Goal: Information Seeking & Learning: Check status

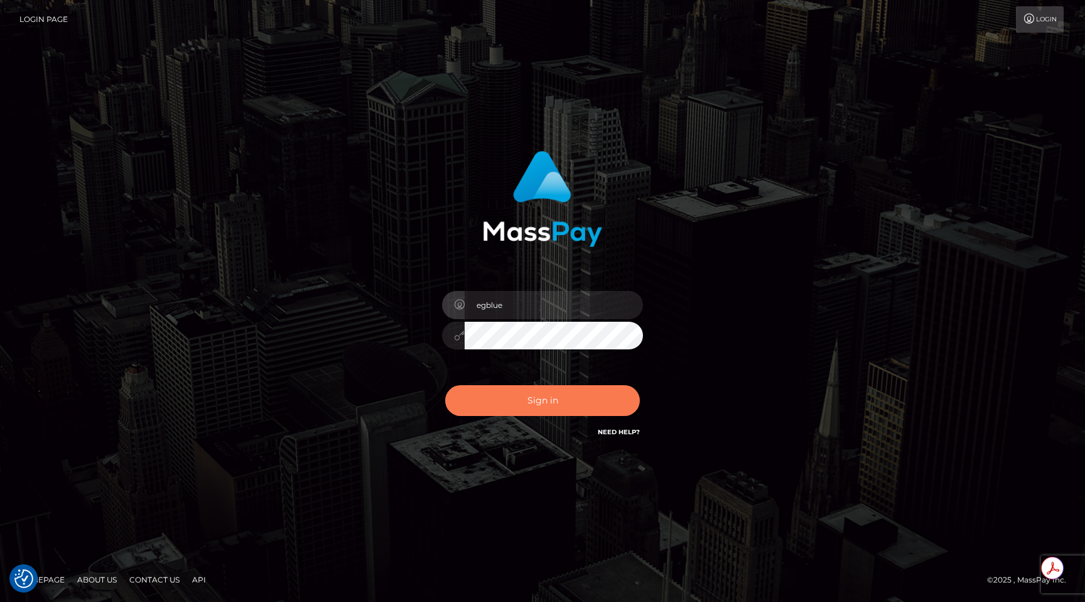
click at [525, 406] on button "Sign in" at bounding box center [542, 400] width 195 height 31
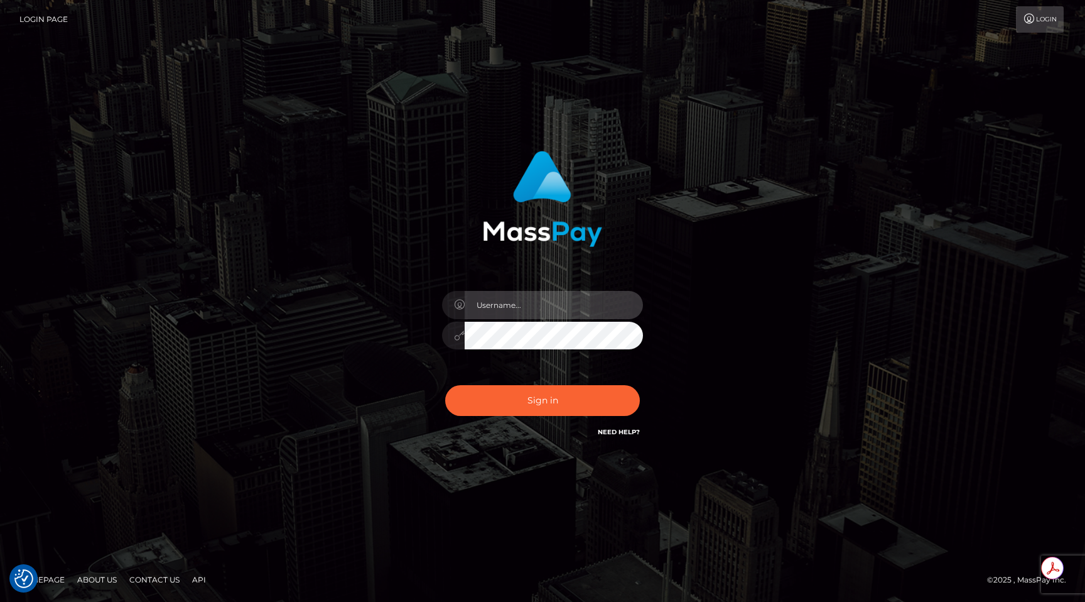
type input "egblue"
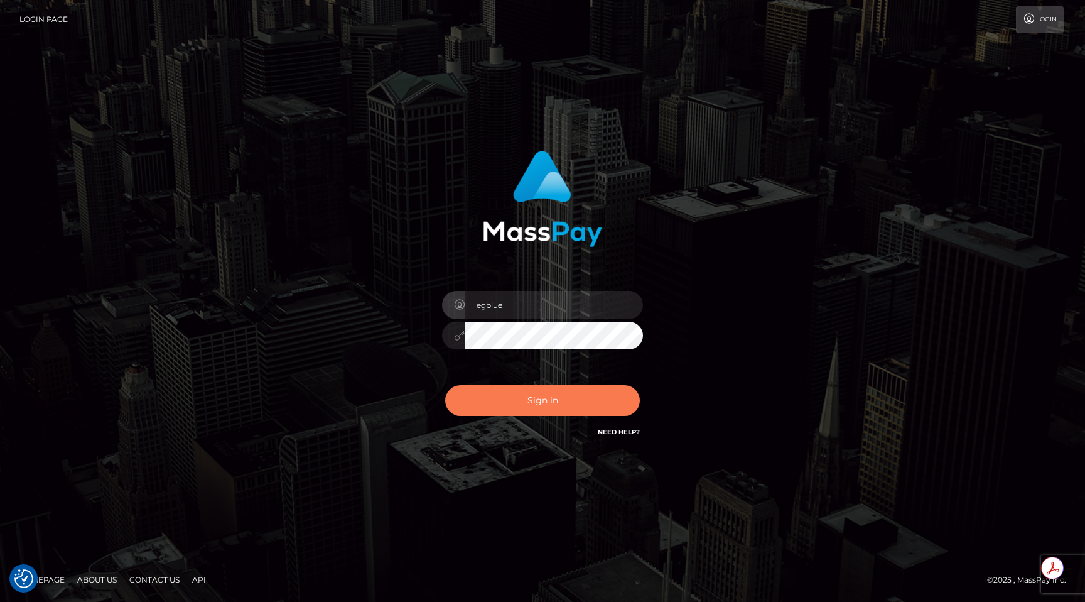
click at [525, 406] on button "Sign in" at bounding box center [542, 400] width 195 height 31
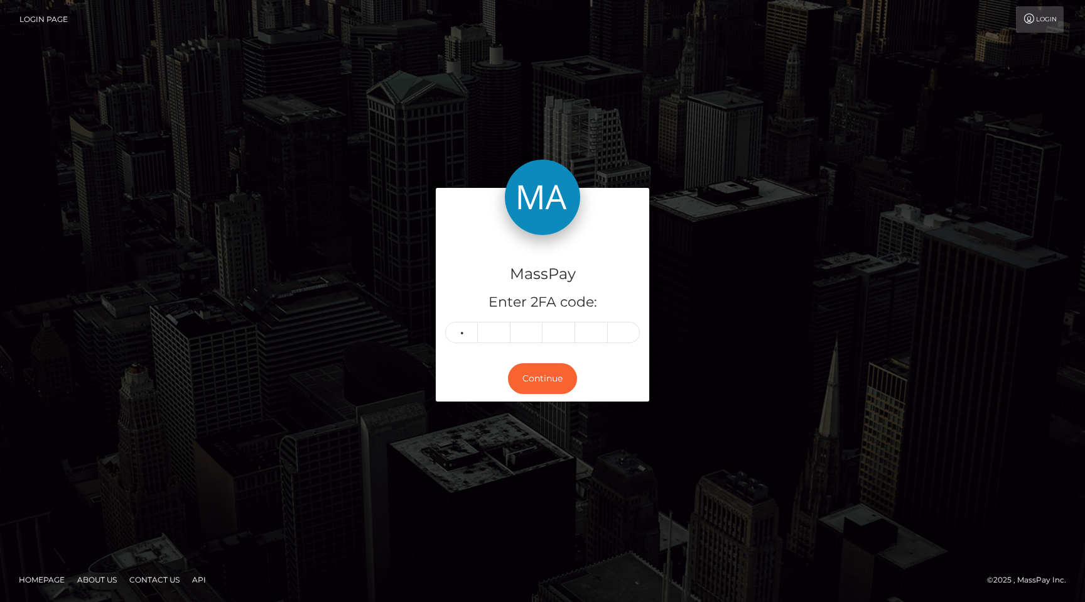
type input "3"
type input "8"
type input "1"
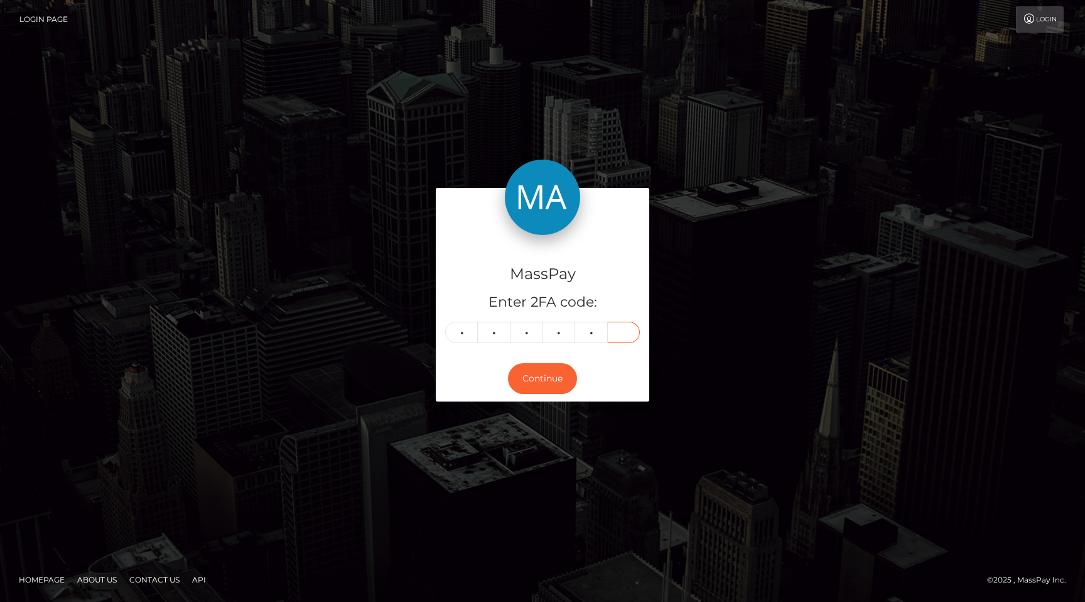
type input "9"
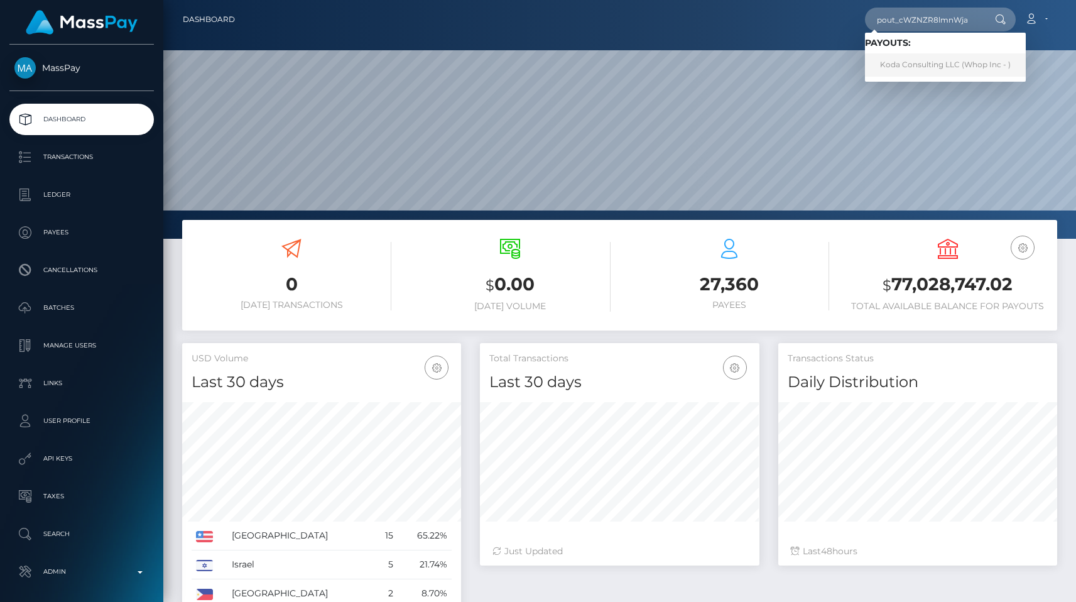
type input "pout_cWZNZR8lmnWja"
click at [913, 68] on link "Koda Consulting LLC (Whop Inc - )" at bounding box center [945, 64] width 161 height 23
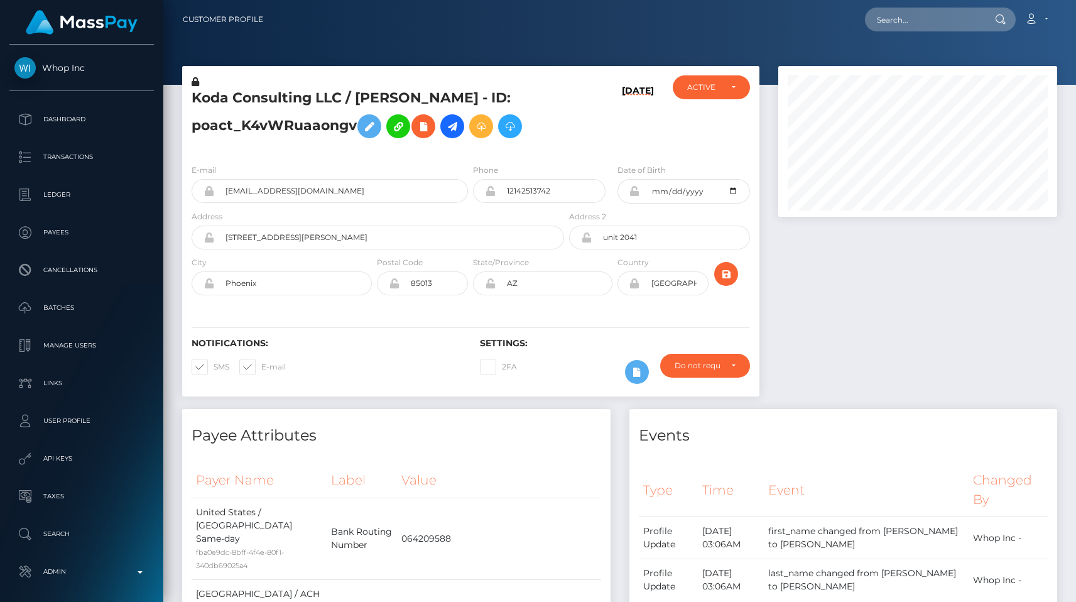
scroll to position [151, 279]
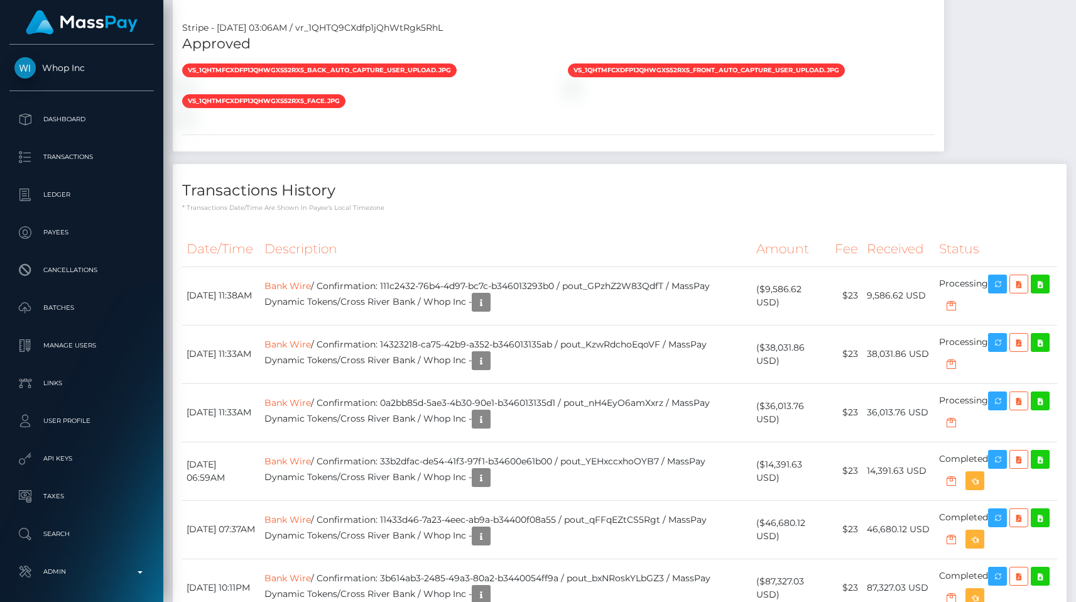
click at [590, 124] on div "vs_1QHTMfCXdfp1jQhWgXS52RX5_back_auto_capture_user_upload.jpg" at bounding box center [558, 94] width 771 height 62
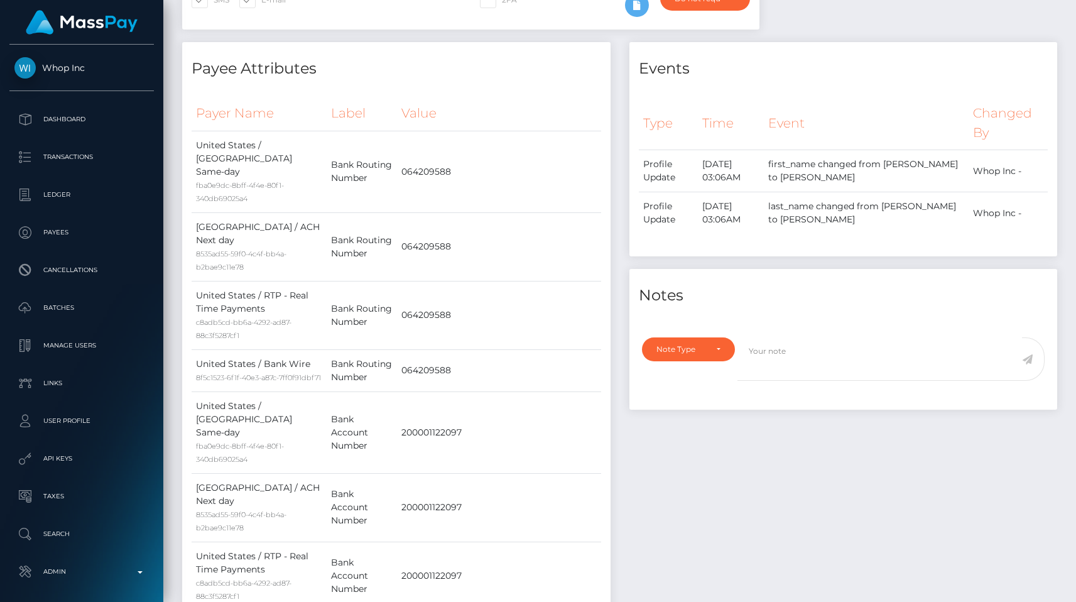
scroll to position [0, 0]
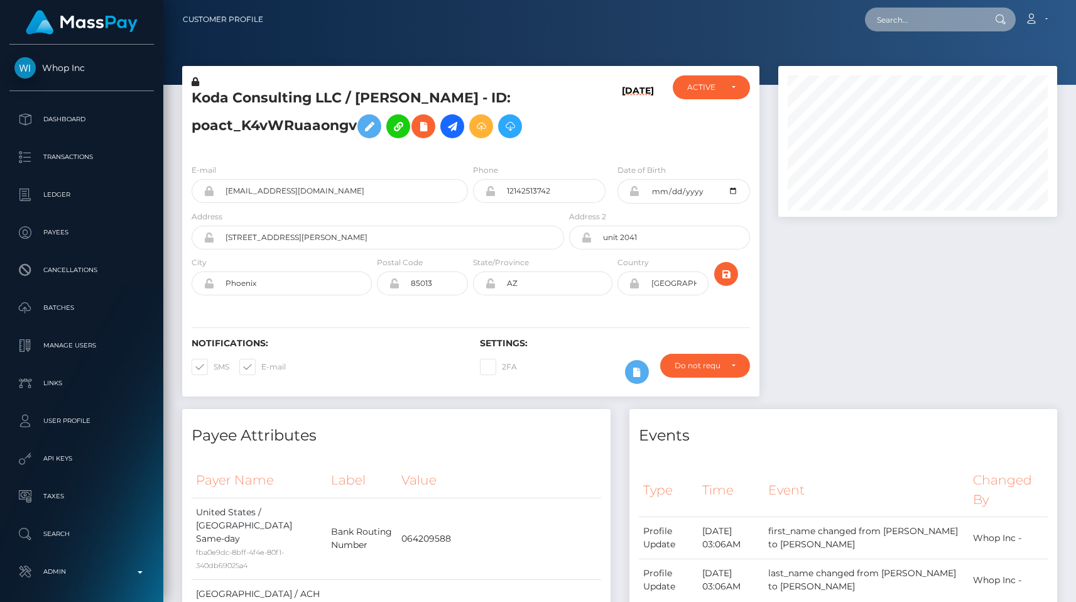
click at [918, 13] on input "text" at bounding box center [924, 20] width 118 height 24
paste input "pout_D5s0tBgd8LEzM"
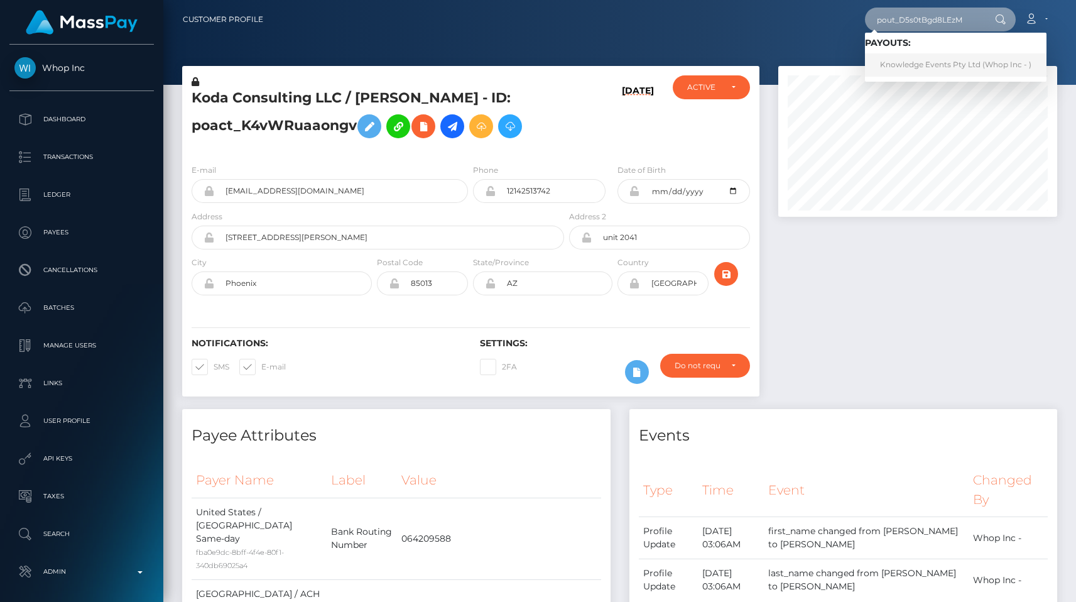
type input "pout_D5s0tBgd8LEzM"
click at [923, 54] on link "Knowledge Events Pty Ltd (Whop Inc - )" at bounding box center [956, 64] width 182 height 23
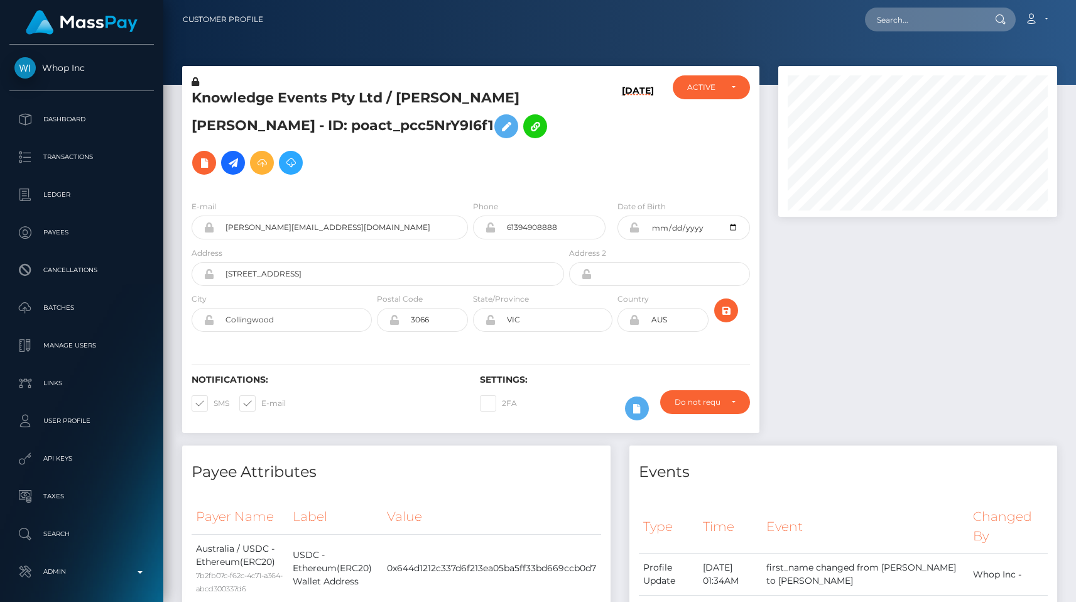
scroll to position [151, 279]
click at [840, 276] on div at bounding box center [918, 255] width 298 height 379
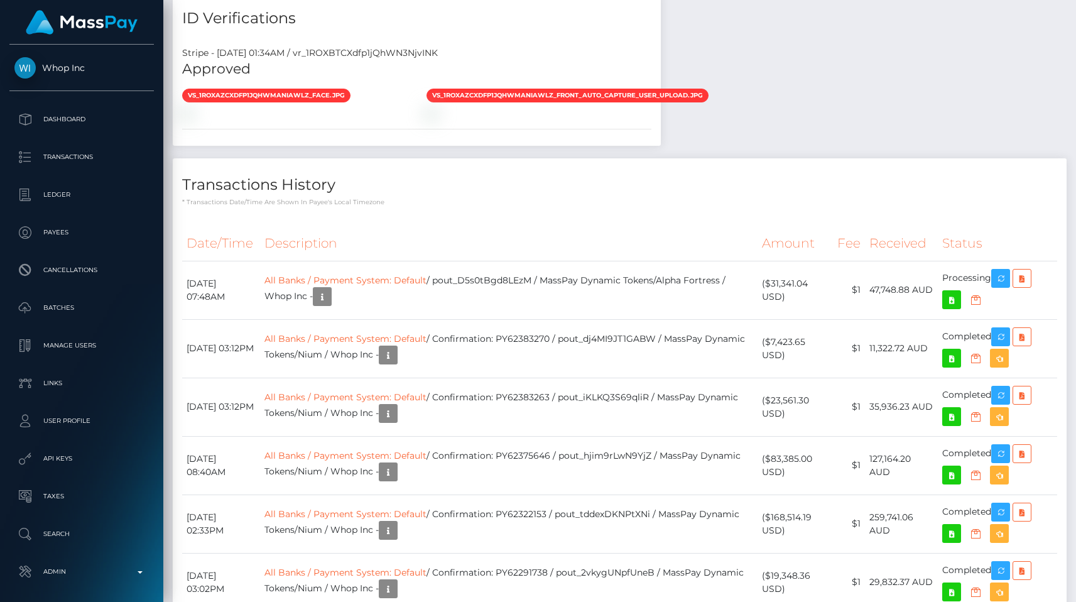
scroll to position [1480, 0]
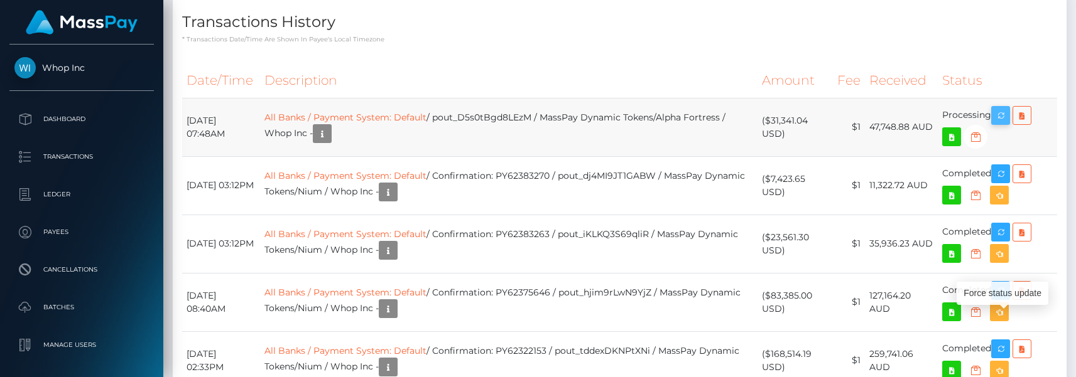
click at [997, 124] on icon "button" at bounding box center [1000, 116] width 15 height 16
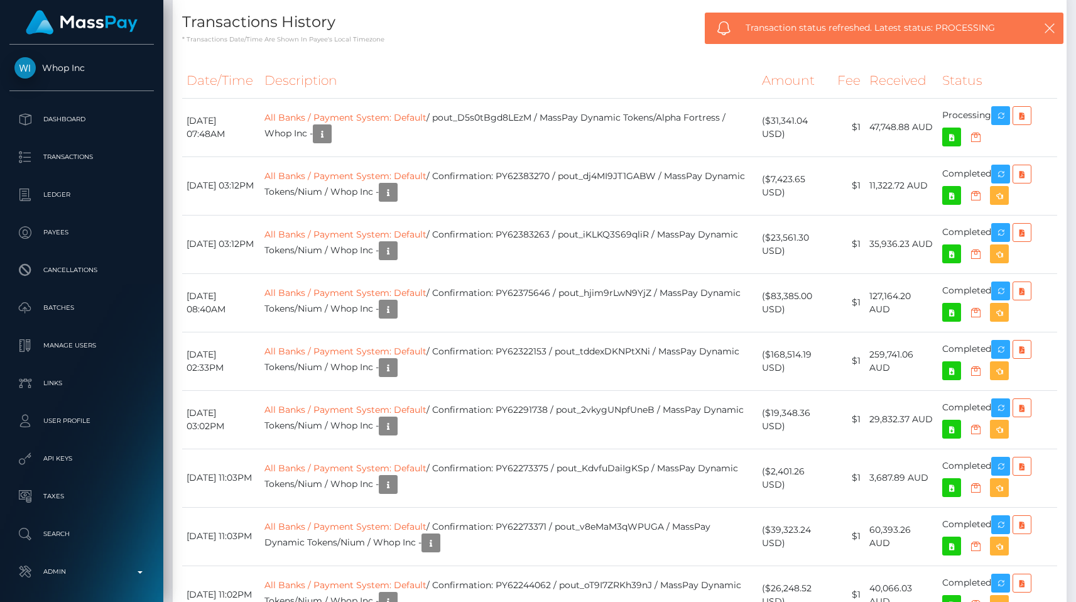
click at [892, 177] on div "Payee Attributes Payer Name Label Value Australia / USDC - Ethereum(ERC20) 7b2f…" at bounding box center [620, 46] width 894 height 2161
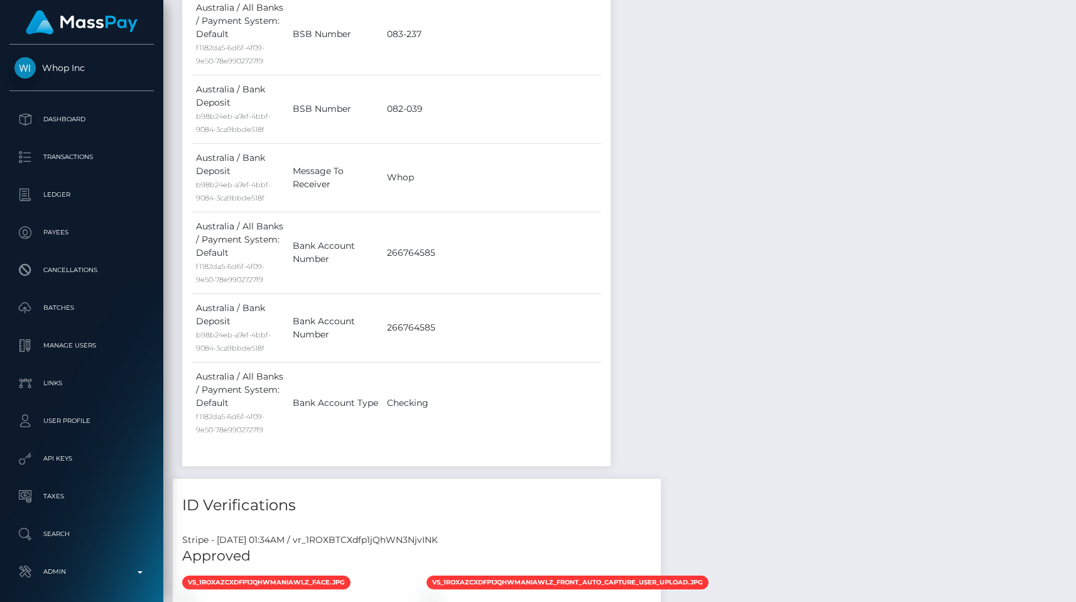
scroll to position [0, 0]
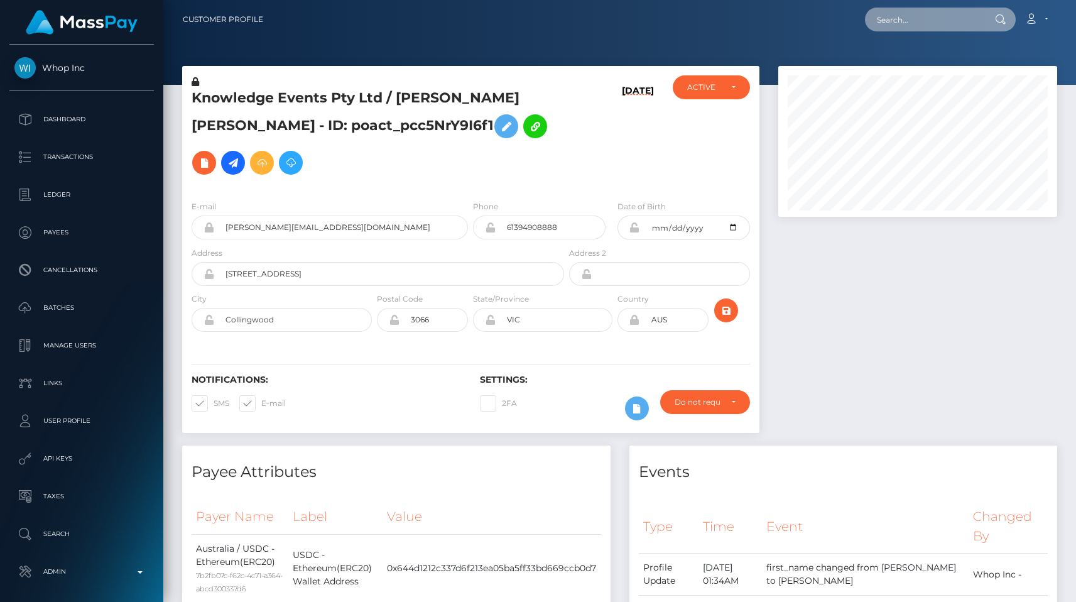
click at [907, 15] on input "text" at bounding box center [924, 20] width 118 height 24
paste input "pout_YzHCOARtDpWR4"
click at [926, 14] on input "pout_YzHCOARtDpWR4" at bounding box center [924, 20] width 118 height 24
paste input "ca73caa0-82a4-11f0-8023-0266f44cc279"
drag, startPoint x: 943, startPoint y: 18, endPoint x: 740, endPoint y: 7, distance: 203.1
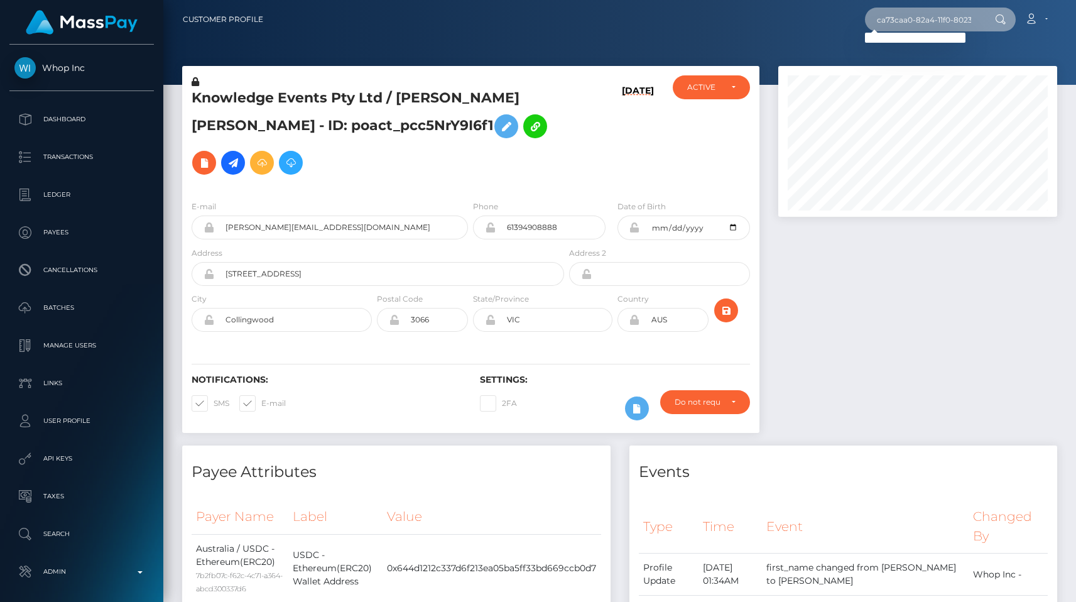
click at [740, 7] on div "ca73caa0-82a4-11f0-8023-0266f44cc279 Loading... Loading... Account Edit Profile…" at bounding box center [664, 19] width 783 height 26
click at [856, 58] on div at bounding box center [619, 42] width 913 height 85
click at [919, 23] on input "ca73caa0-82a4-11f0-8023-0266f44cc279" at bounding box center [924, 20] width 118 height 24
paste input "acct_1RH4QhCfMXRKtPqo"
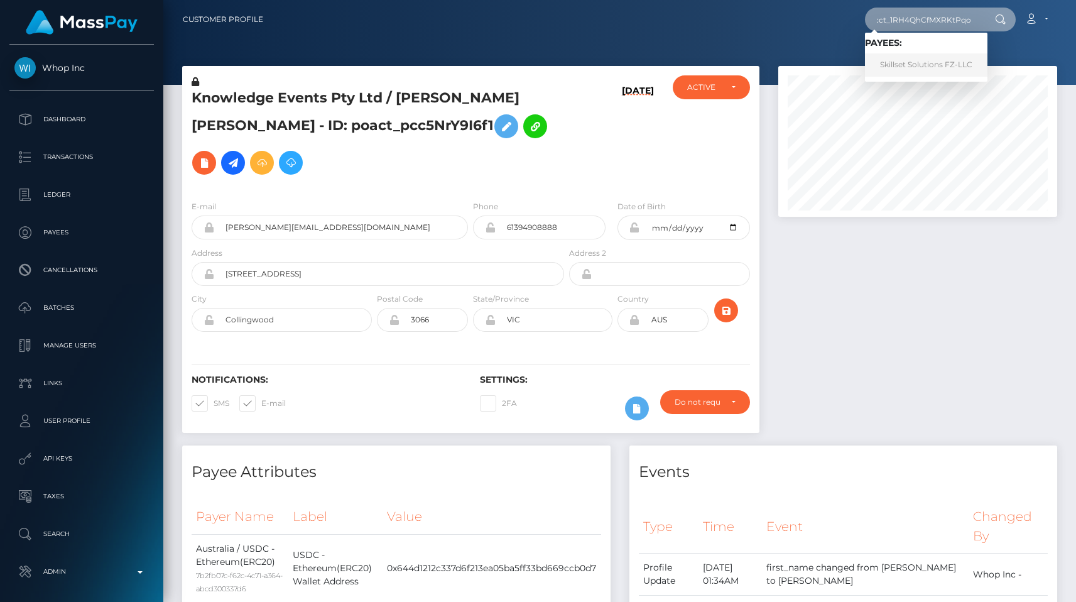
type input "acct_1RH4QhCfMXRKtPqo"
click at [909, 70] on link "Skillset Solutions FZ-LLC" at bounding box center [926, 64] width 122 height 23
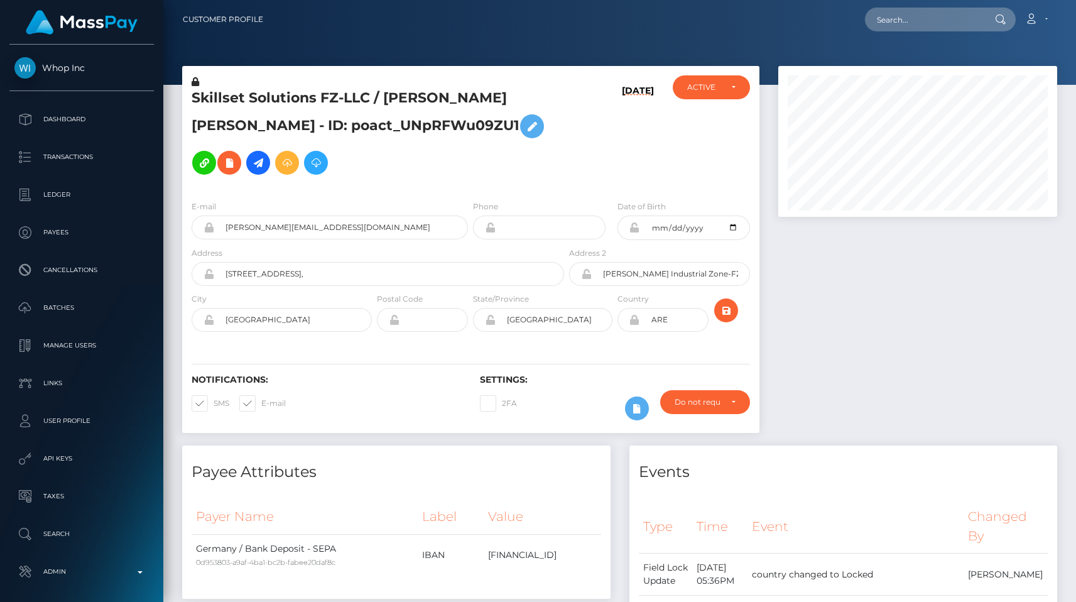
scroll to position [151, 279]
click at [845, 379] on div at bounding box center [918, 255] width 298 height 379
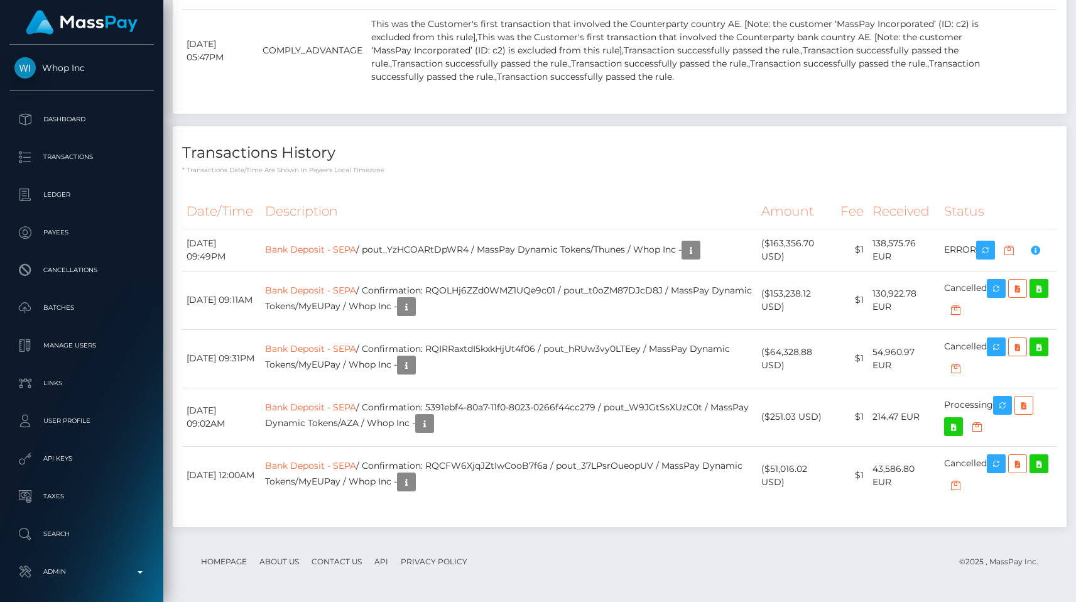
scroll to position [2571, 0]
click at [730, 175] on p "* Transactions date/time are shown in payee's local timezone" at bounding box center [619, 169] width 875 height 9
click at [538, 127] on div "Locked Events Date/Time Type Additional Info Cleared By" at bounding box center [619, 14] width 913 height 225
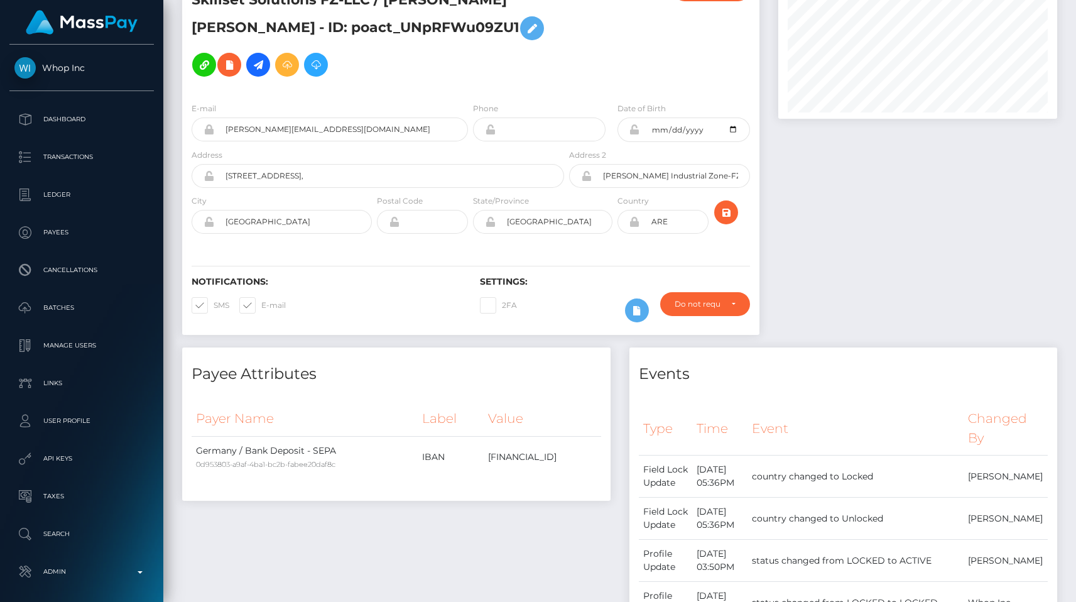
scroll to position [0, 0]
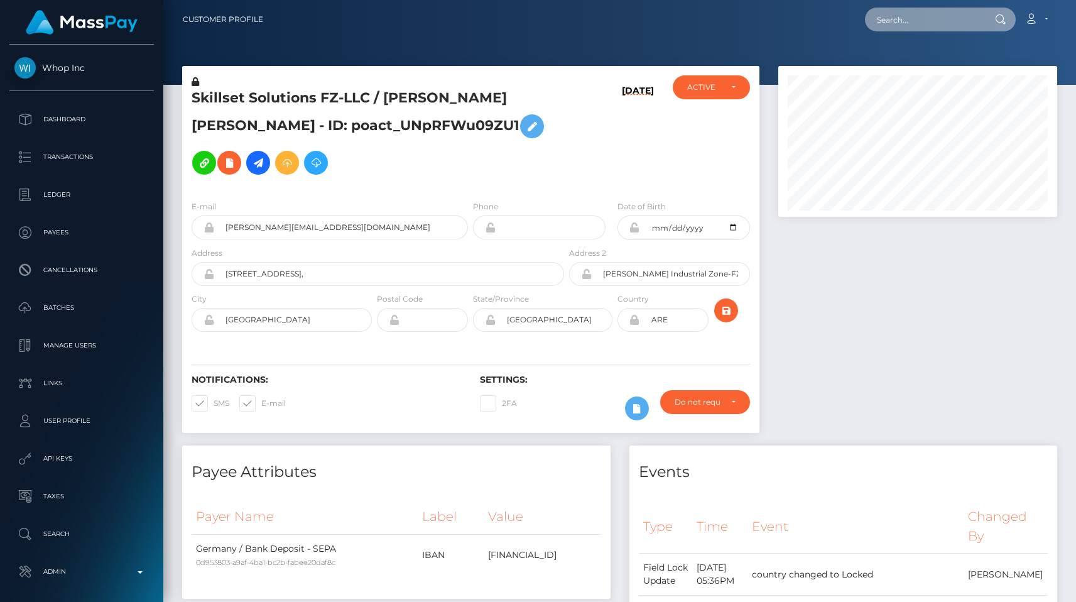
click at [909, 20] on input "text" at bounding box center [924, 20] width 118 height 24
paste input "91879627829711F080230266F44CC279"
click at [921, 14] on input "91879627829711F080230266F44CC279" at bounding box center [924, 20] width 118 height 24
paste input "pout_D5s0tBgd8LEzM"
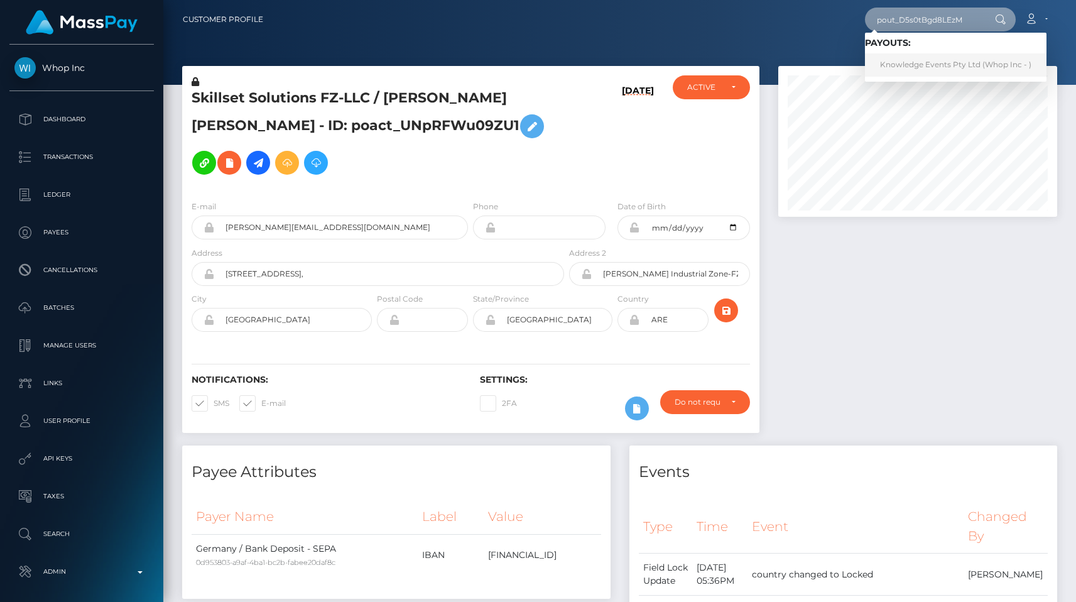
type input "pout_D5s0tBgd8LEzM"
click at [925, 66] on link "Knowledge Events Pty Ltd (Whop Inc - )" at bounding box center [956, 64] width 182 height 23
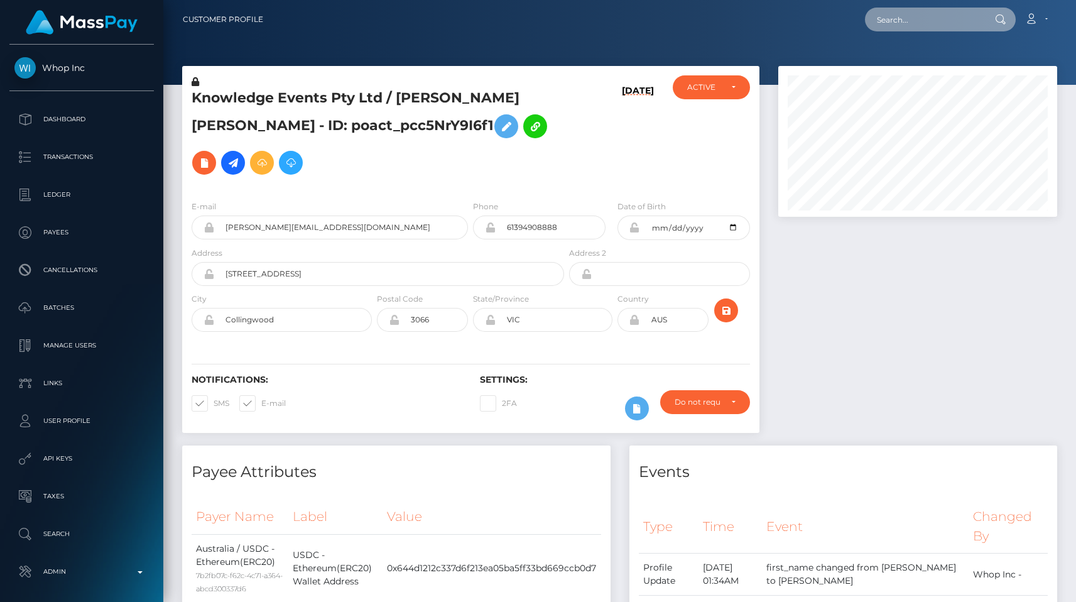
click at [947, 16] on input "text" at bounding box center [924, 20] width 118 height 24
paste input "pout_G9f5yBGhZzNSQ"
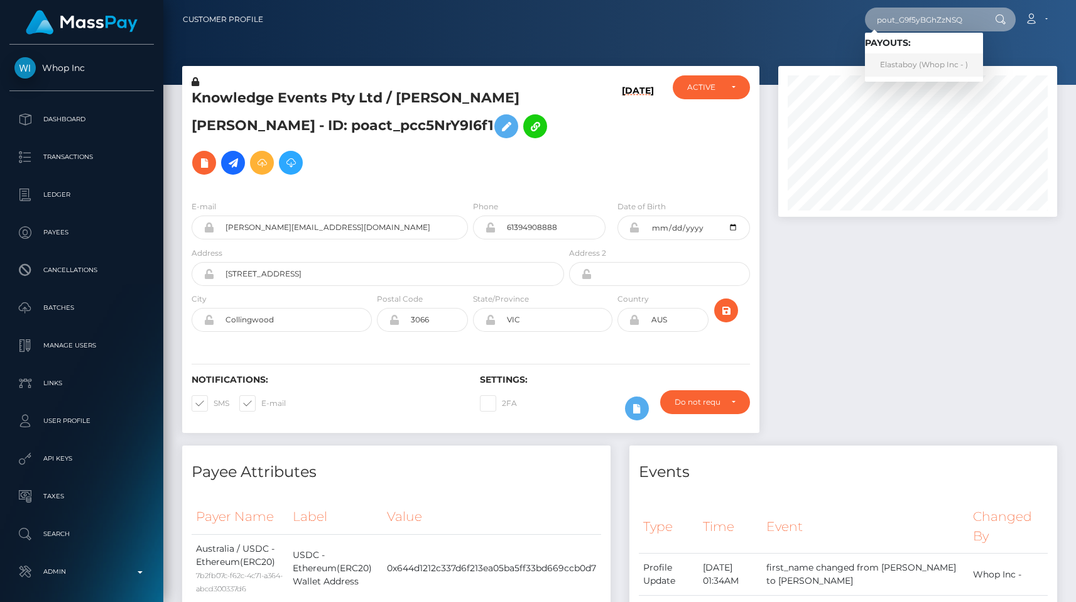
type input "pout_G9f5yBGhZzNSQ"
click at [935, 57] on link "Elastaboy (Whop Inc - )" at bounding box center [924, 64] width 118 height 23
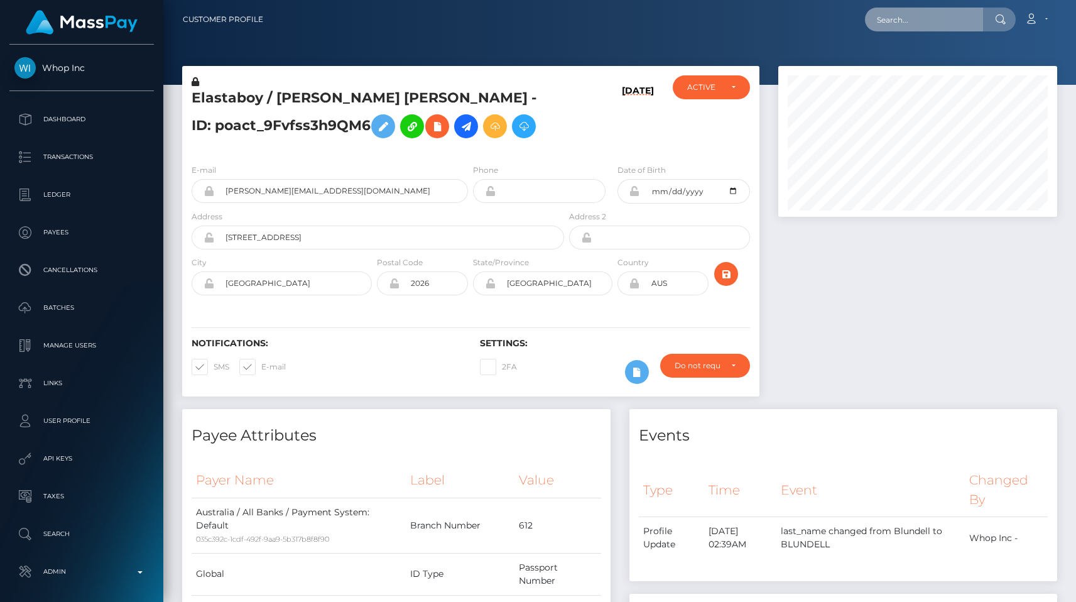
click at [945, 14] on input "text" at bounding box center [924, 20] width 118 height 24
paste input "pout_7aciEBKH31eSG"
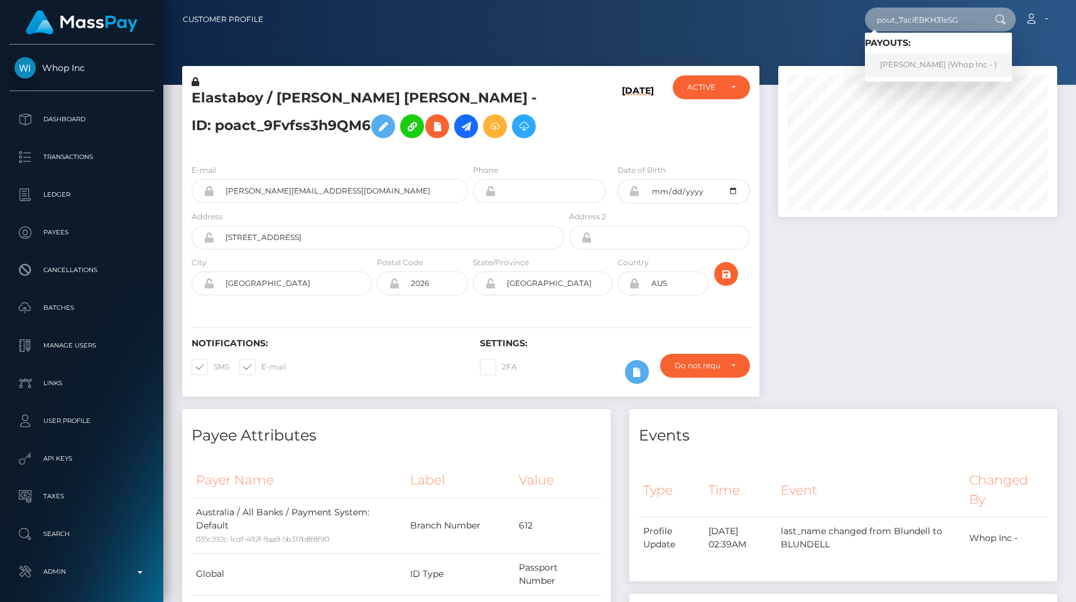
type input "pout_7aciEBKH31eSG"
click at [932, 58] on link "[PERSON_NAME] (Whop Inc - )" at bounding box center [938, 64] width 147 height 23
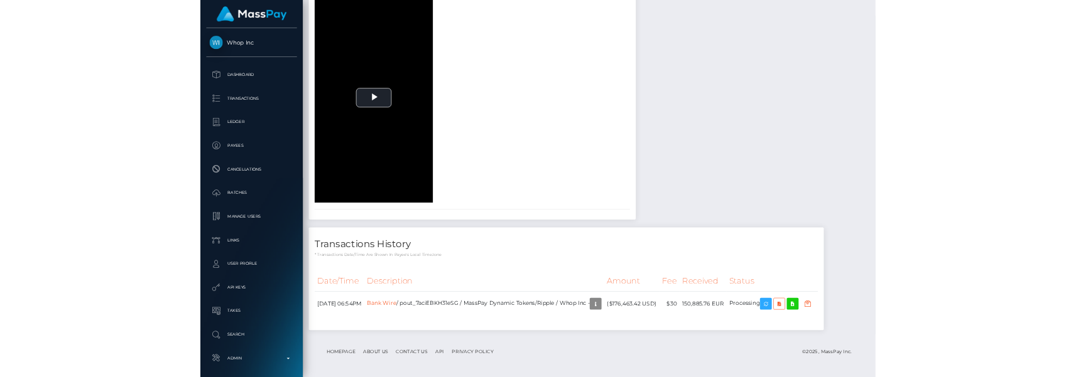
scroll to position [151, 279]
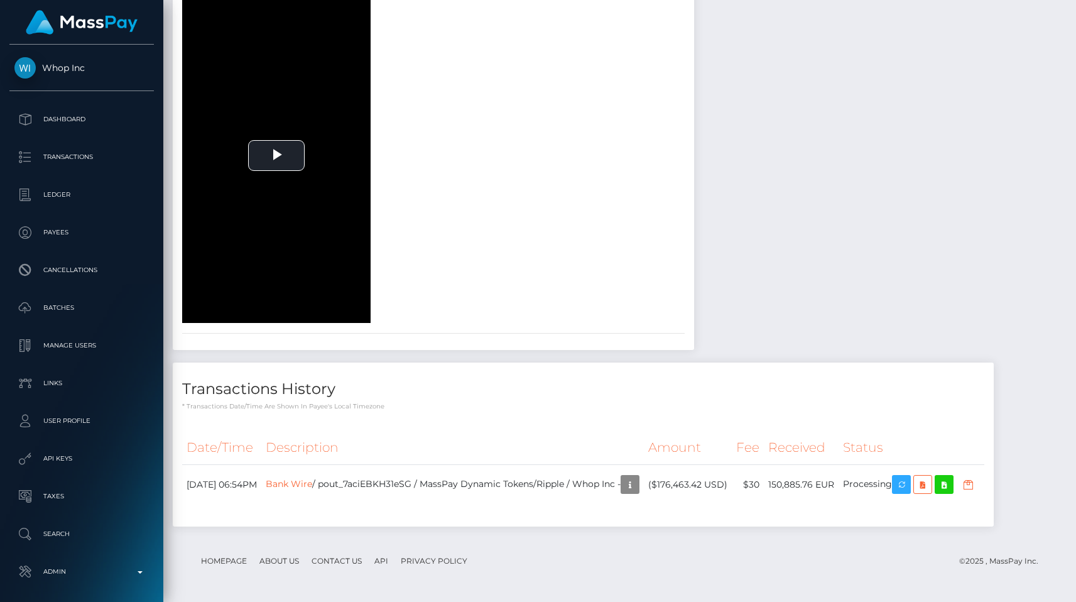
click at [694, 229] on div "document-front face-pre face Play" at bounding box center [433, 116] width 521 height 414
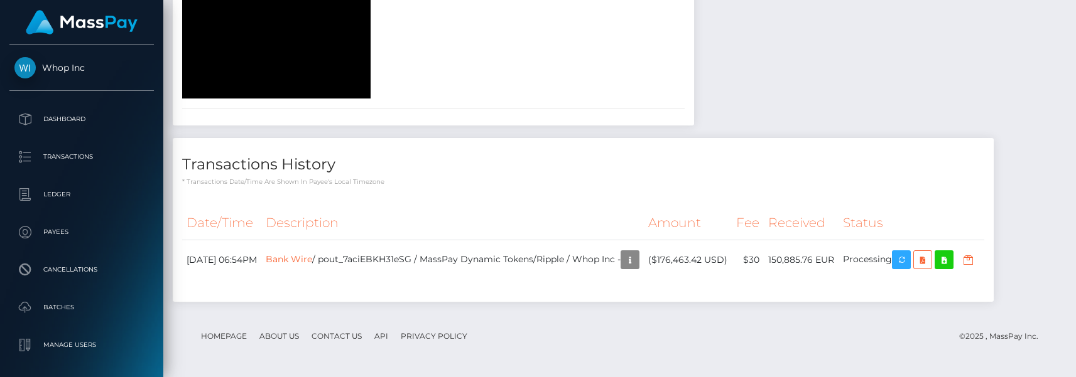
scroll to position [1845, 0]
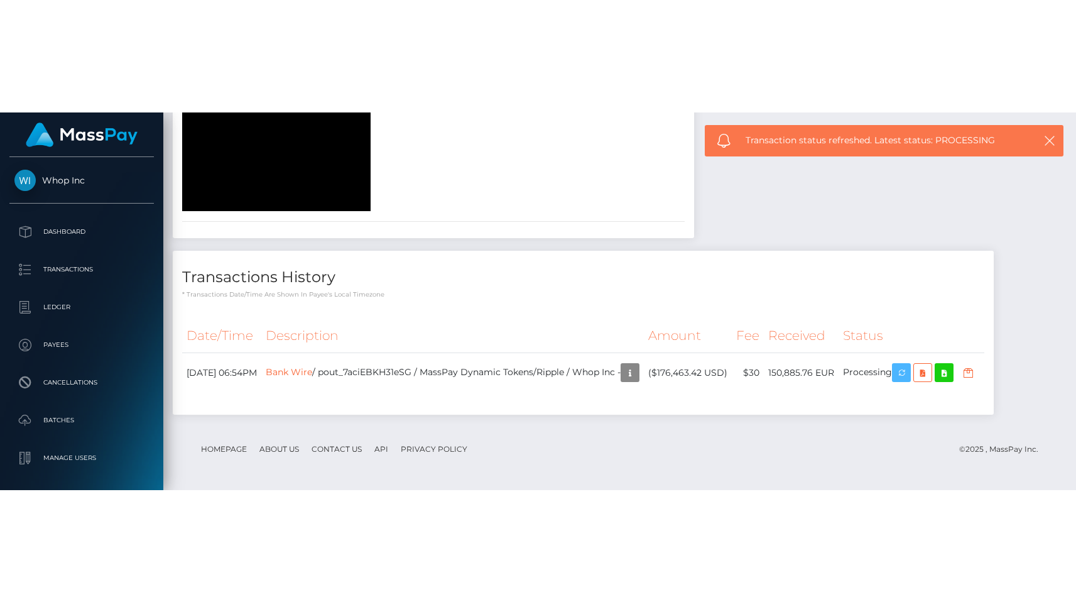
scroll to position [1620, 0]
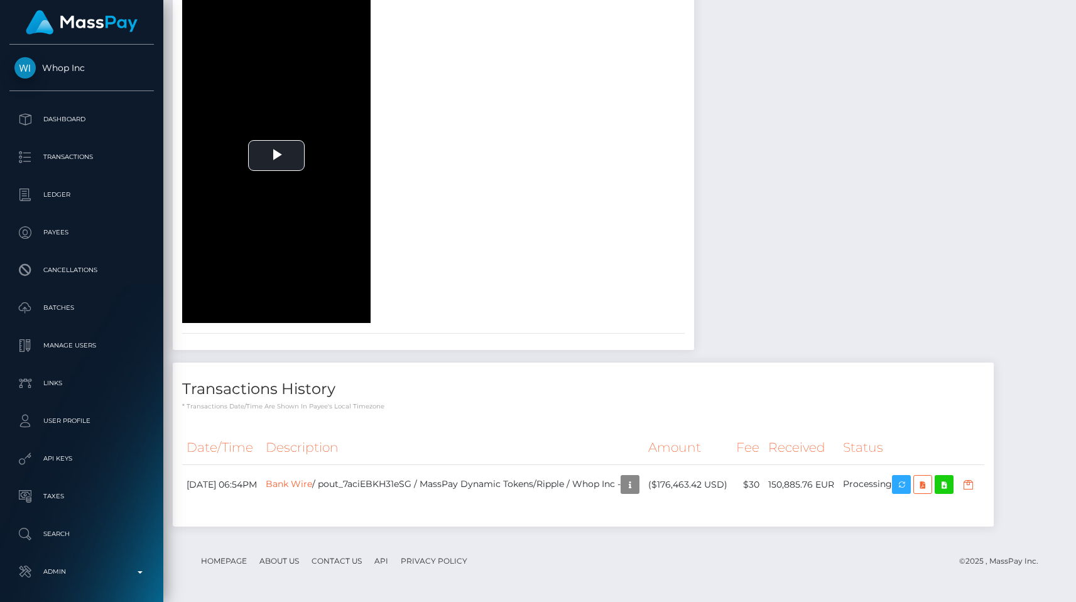
click at [694, 223] on div "document-front face-pre face Play" at bounding box center [433, 116] width 521 height 414
click at [433, 254] on div "To view this video please enable JavaScript, and consider upgrading to a web br…" at bounding box center [303, 155] width 261 height 335
click at [87, 163] on p "Transactions" at bounding box center [81, 157] width 134 height 19
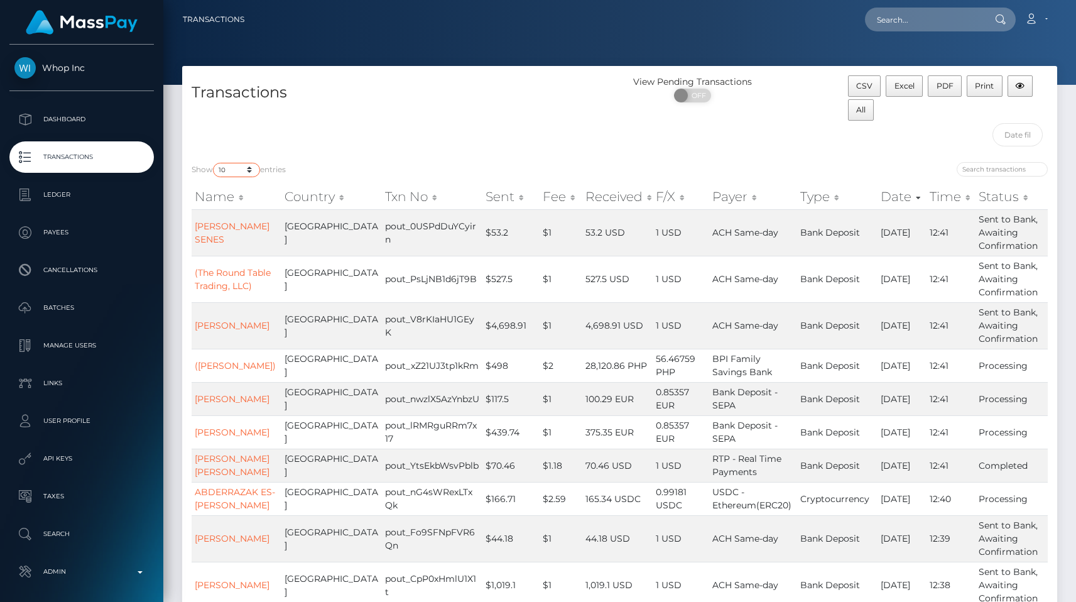
click at [249, 175] on select "10 25 50 100 250 500 1,000 3,500 All" at bounding box center [236, 170] width 47 height 14
select select "500"
click at [214, 163] on select "10 25 50 100 250 500 1,000 3,500 All" at bounding box center [236, 170] width 47 height 14
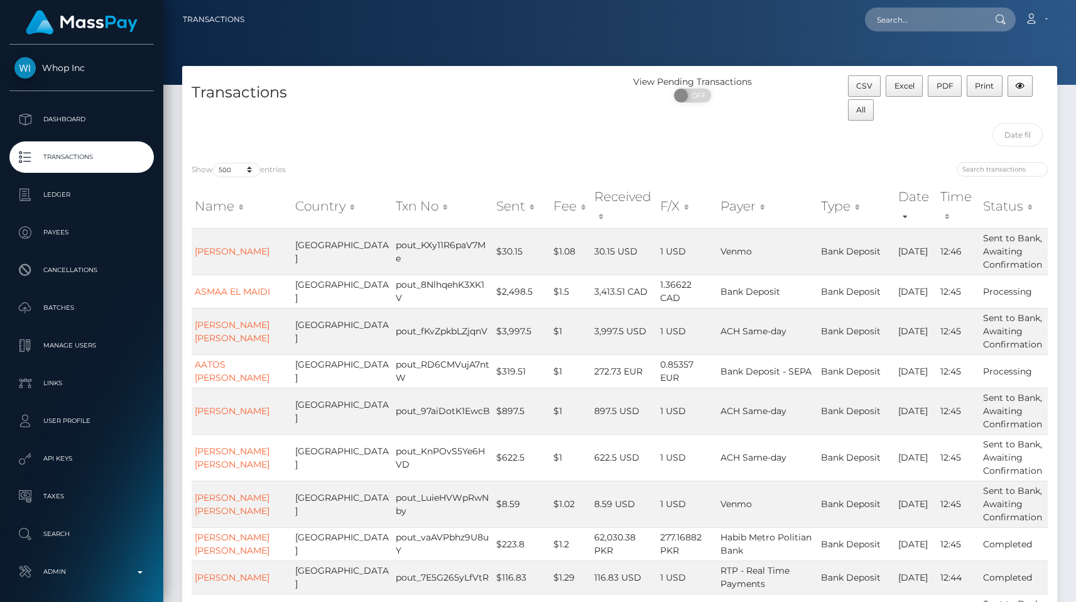
click at [553, 127] on div "Transactions" at bounding box center [401, 113] width 438 height 77
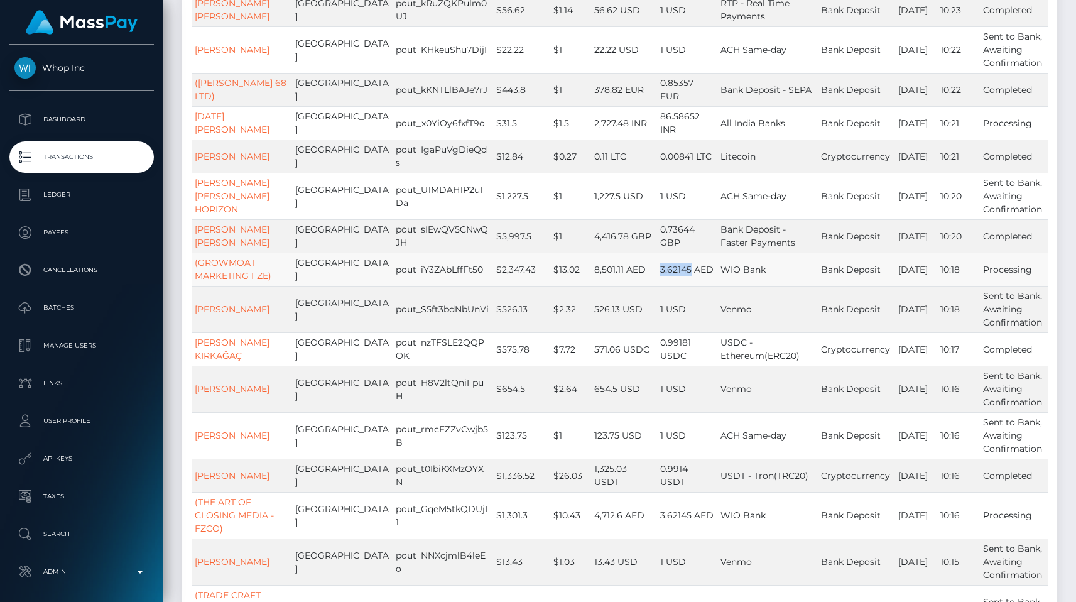
drag, startPoint x: 641, startPoint y: 302, endPoint x: 672, endPoint y: 297, distance: 31.8
click at [672, 286] on td "3.62145 AED" at bounding box center [687, 268] width 60 height 33
copy td "3.62145"
click at [760, 219] on td "ACH Same-day" at bounding box center [767, 196] width 100 height 46
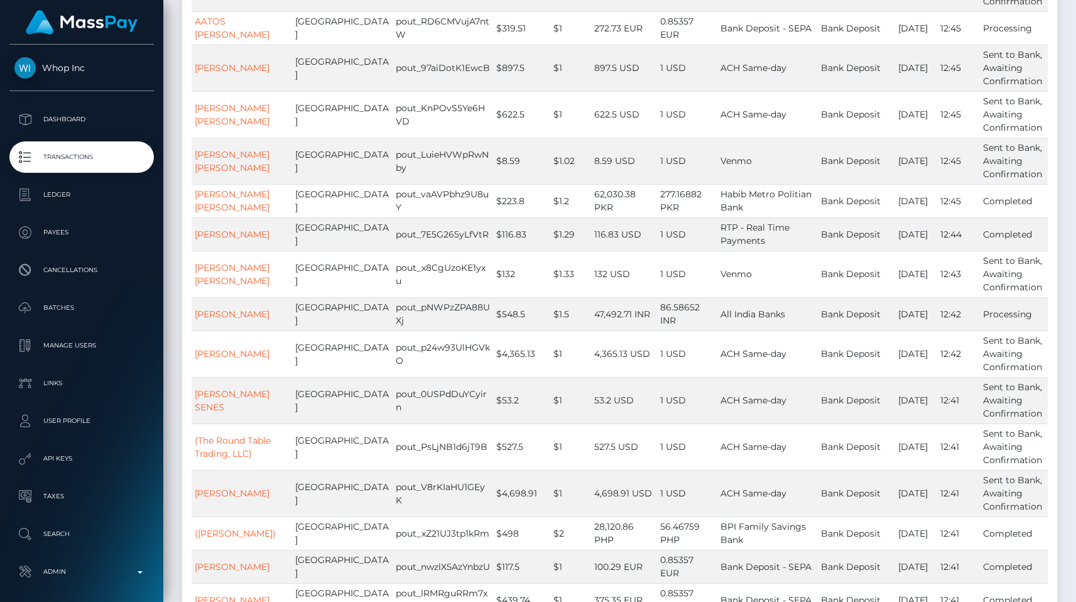
scroll to position [0, 0]
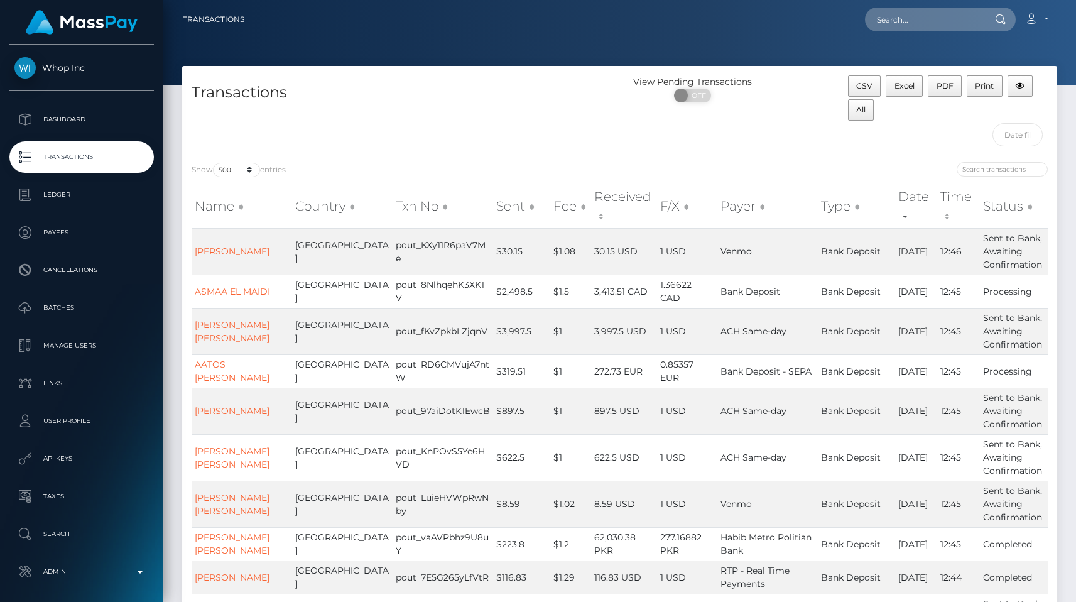
click at [901, 34] on nav "Transactions Loading... Loading... Account Logout" at bounding box center [619, 19] width 913 height 39
click at [909, 20] on input "text" at bounding box center [924, 20] width 118 height 24
paste input "pout_D5s0tBgd8LEzM"
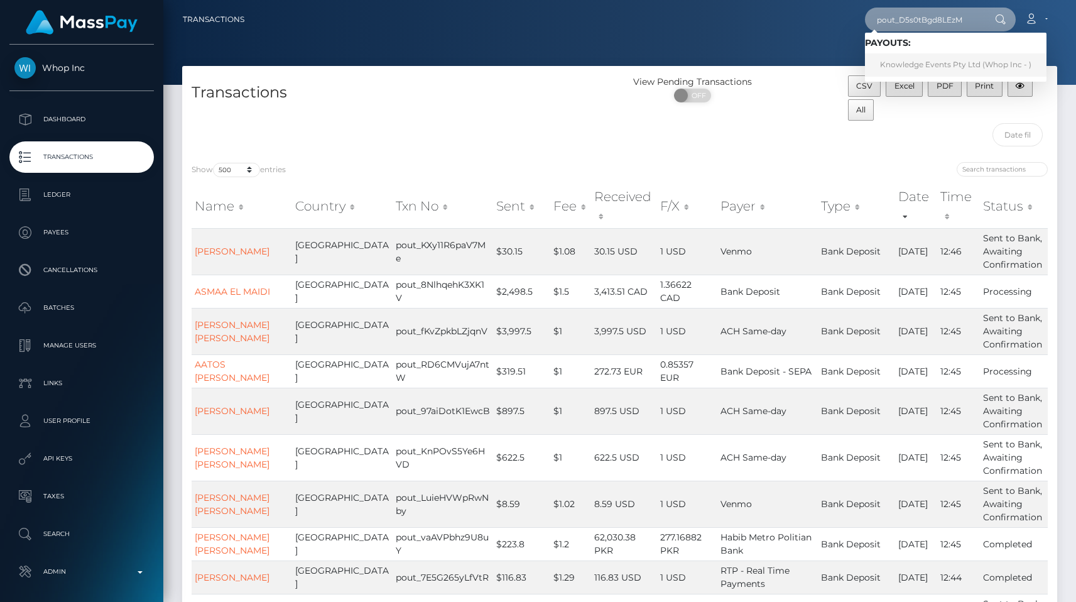
type input "pout_D5s0tBgd8LEzM"
click at [915, 58] on link "Knowledge Events Pty Ltd (Whop Inc - )" at bounding box center [956, 64] width 182 height 23
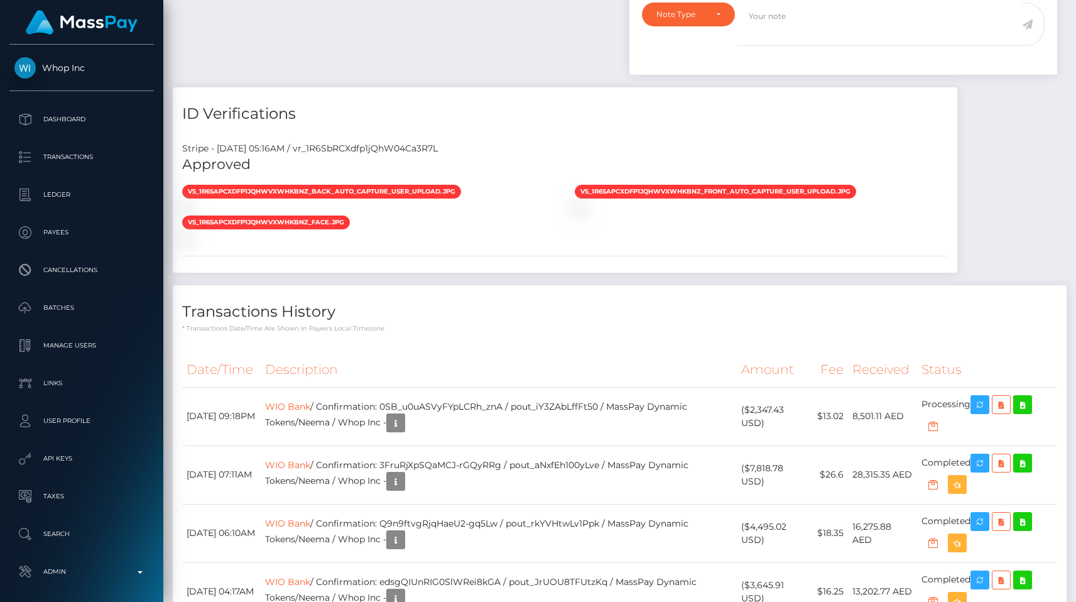
scroll to position [151, 279]
click at [406, 149] on div "Stripe - [DATE] 05:16AM / vr_1R6SbRCXdfp1jQhW04Ca3R7L" at bounding box center [565, 148] width 784 height 13
copy div "vr_1R6SbRCXdfp1jQhW04Ca3R7L"
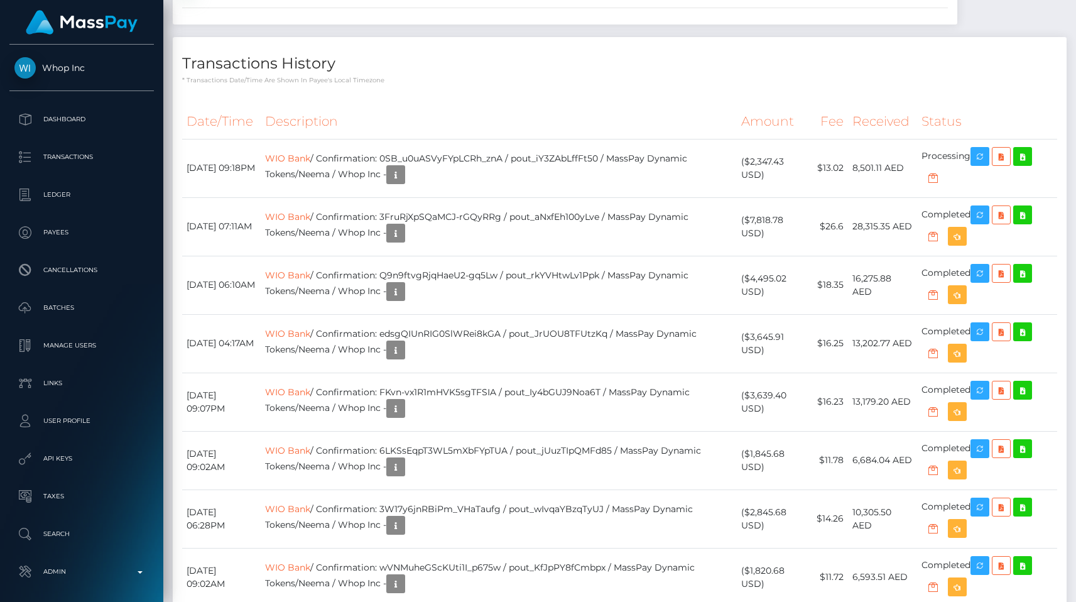
scroll to position [151, 279]
click at [1051, 198] on div "Payee Attributes Payer Name Label Value United Arab Emirates / WIO Bank 4b6b70d…" at bounding box center [620, 79] width 894 height 1240
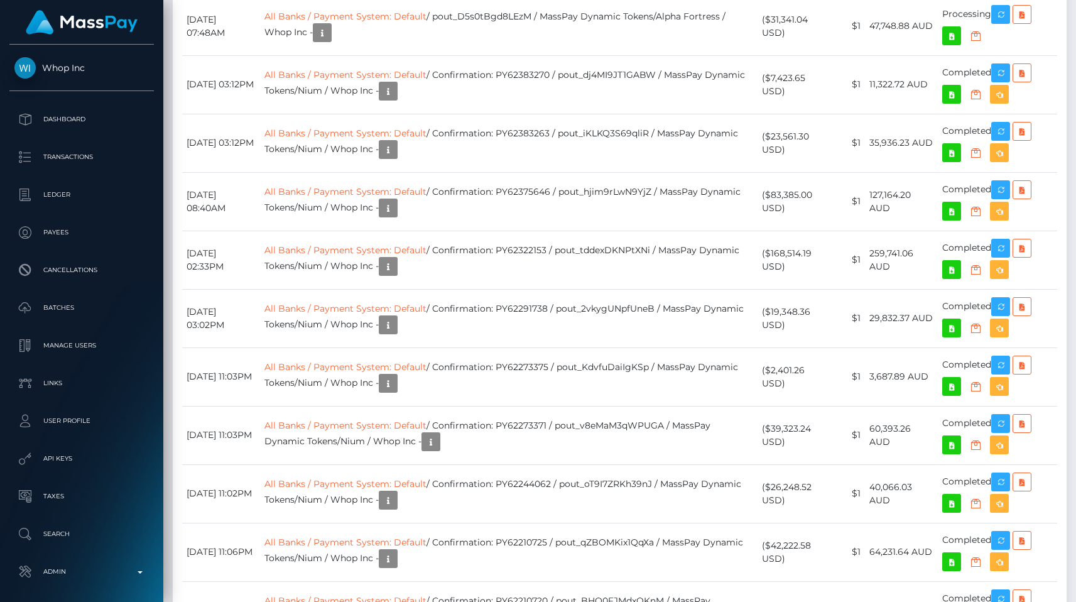
scroll to position [151, 279]
click at [514, 55] on td "All Banks / Payment System: Default / pout_D5s0tBgd8LEzM / MassPay Dynamic Toke…" at bounding box center [508, 26] width 497 height 58
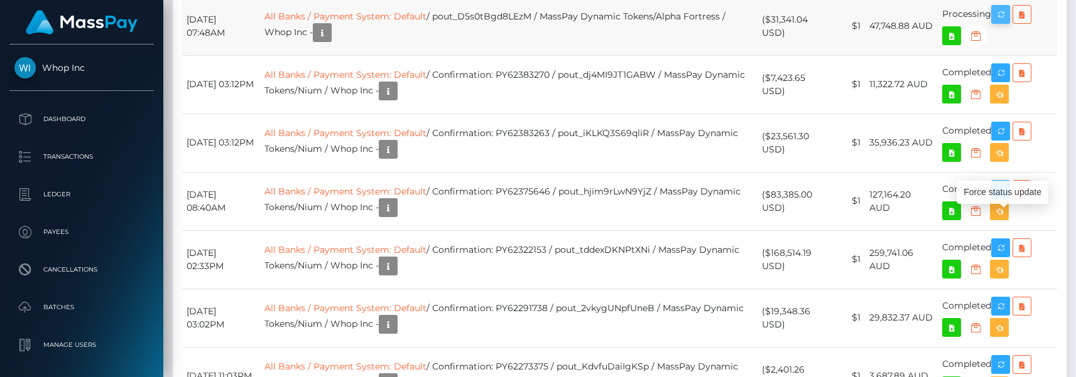
click at [998, 23] on icon "button" at bounding box center [1000, 15] width 15 height 16
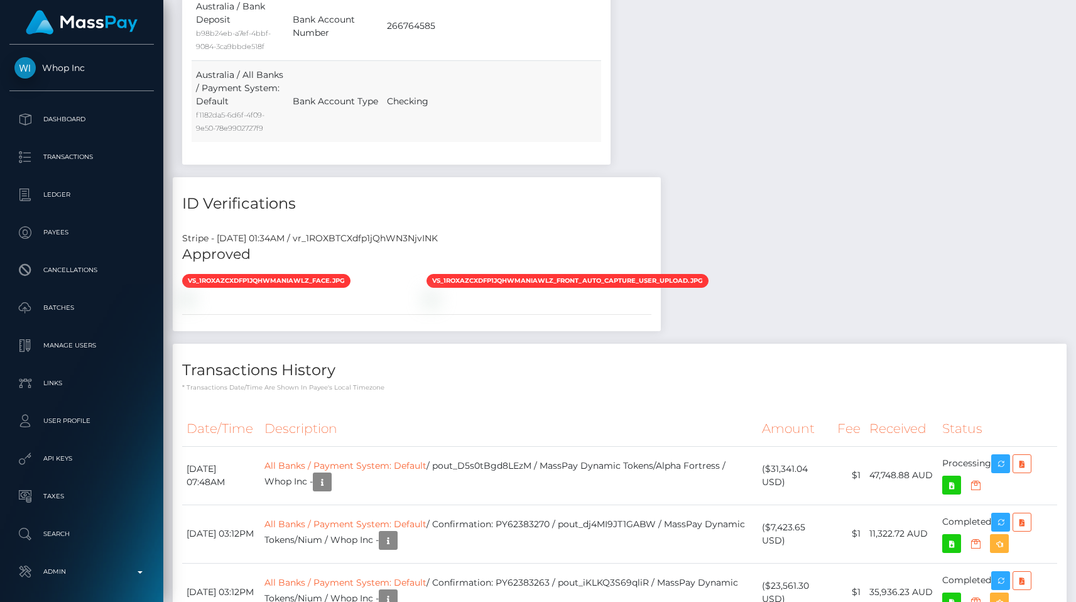
scroll to position [1007, 0]
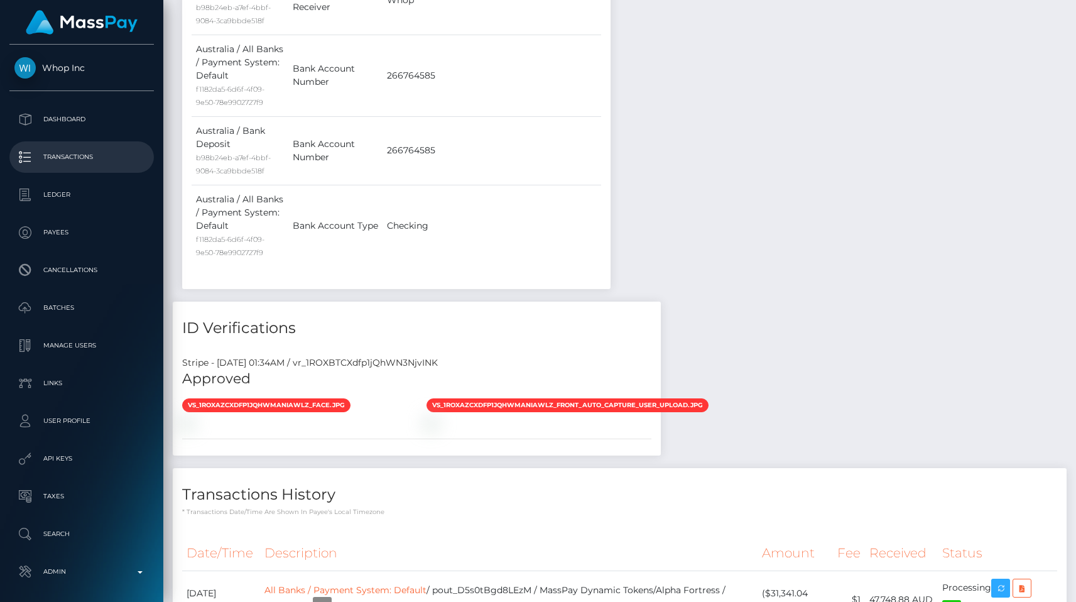
click at [128, 160] on p "Transactions" at bounding box center [81, 157] width 134 height 19
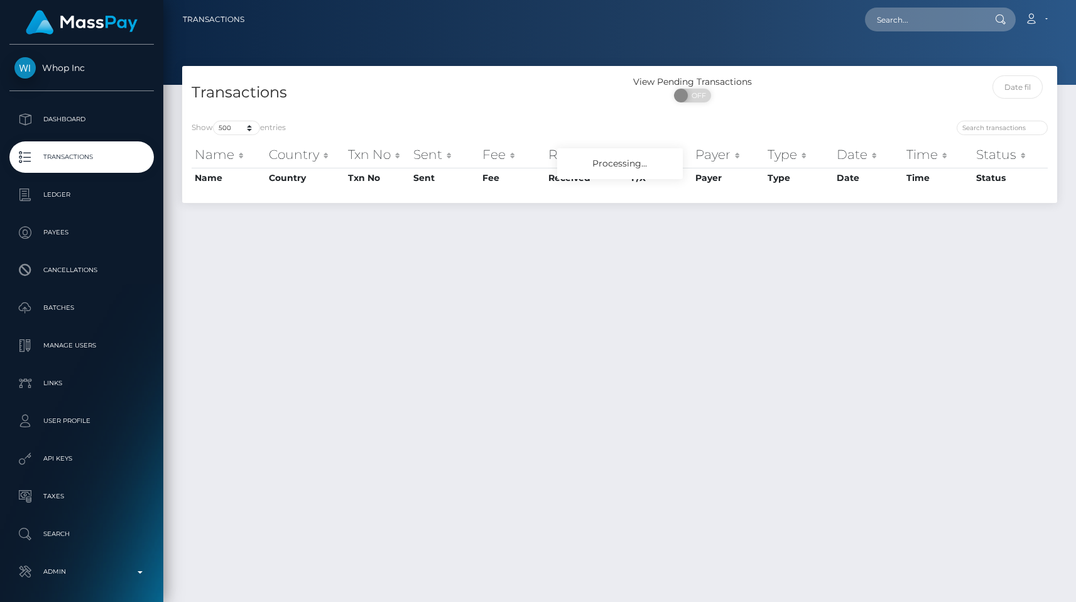
select select "500"
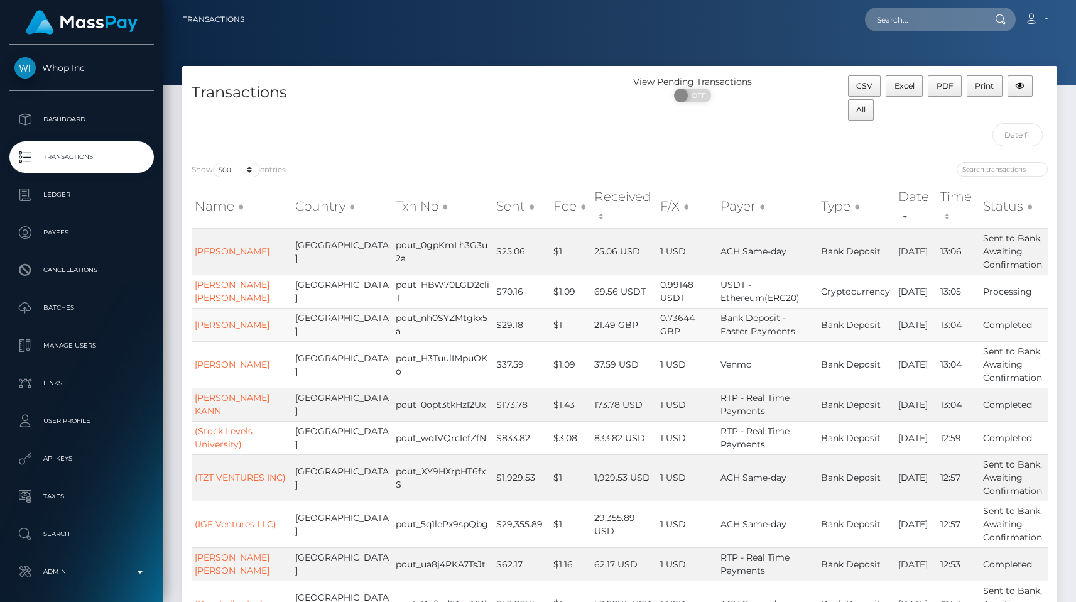
click at [596, 308] on td "21.49 GBP" at bounding box center [624, 324] width 67 height 33
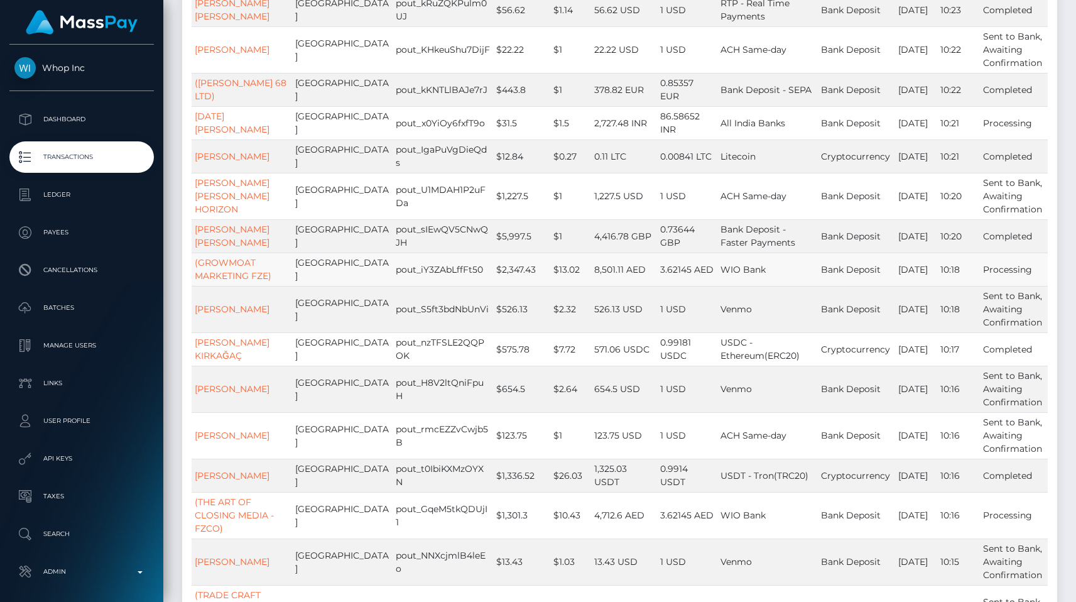
click at [393, 286] on td "pout_iY3ZAbLffFt50" at bounding box center [443, 268] width 100 height 33
copy td "pout_iY3ZAbLffFt50"
click at [438, 538] on td "pout_GqeM5tkQDUjI1" at bounding box center [443, 515] width 100 height 46
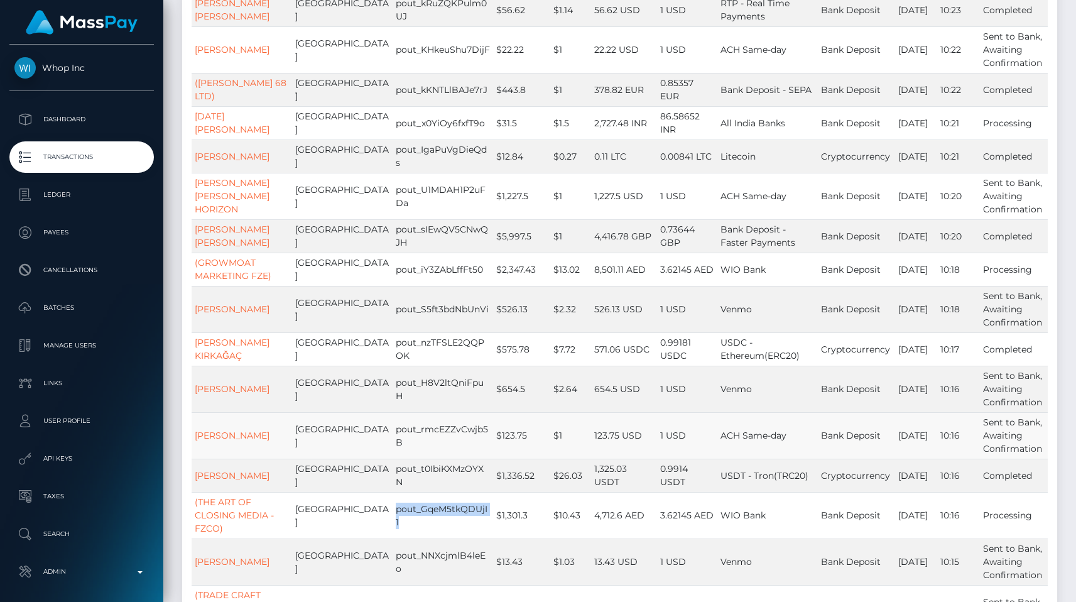
copy td "pout_GqeM5tkQDUjI1"
click at [755, 286] on td "WIO Bank" at bounding box center [767, 268] width 100 height 33
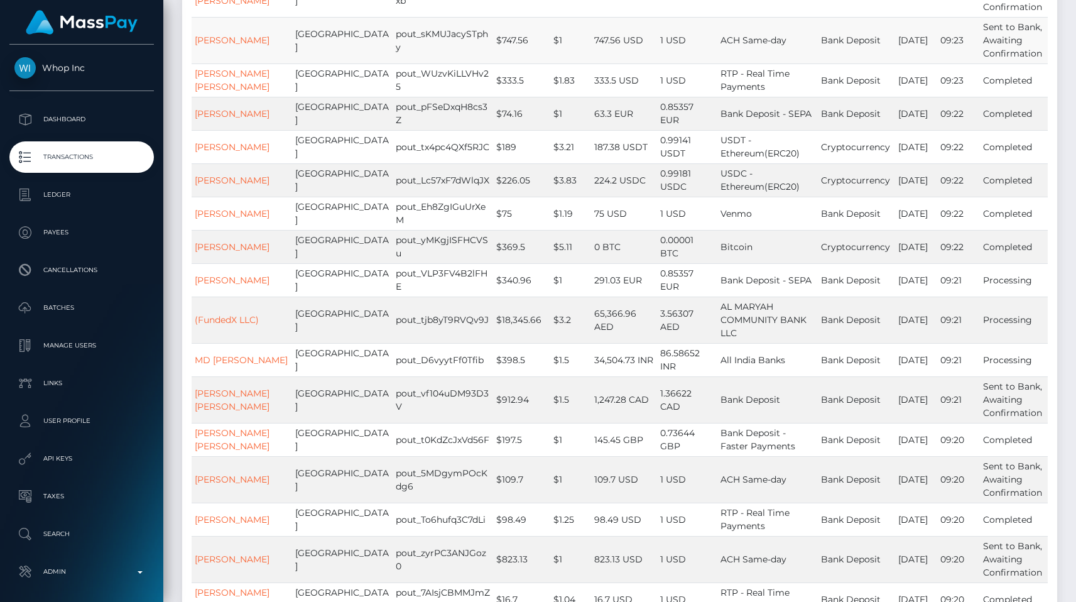
scroll to position [15590, 0]
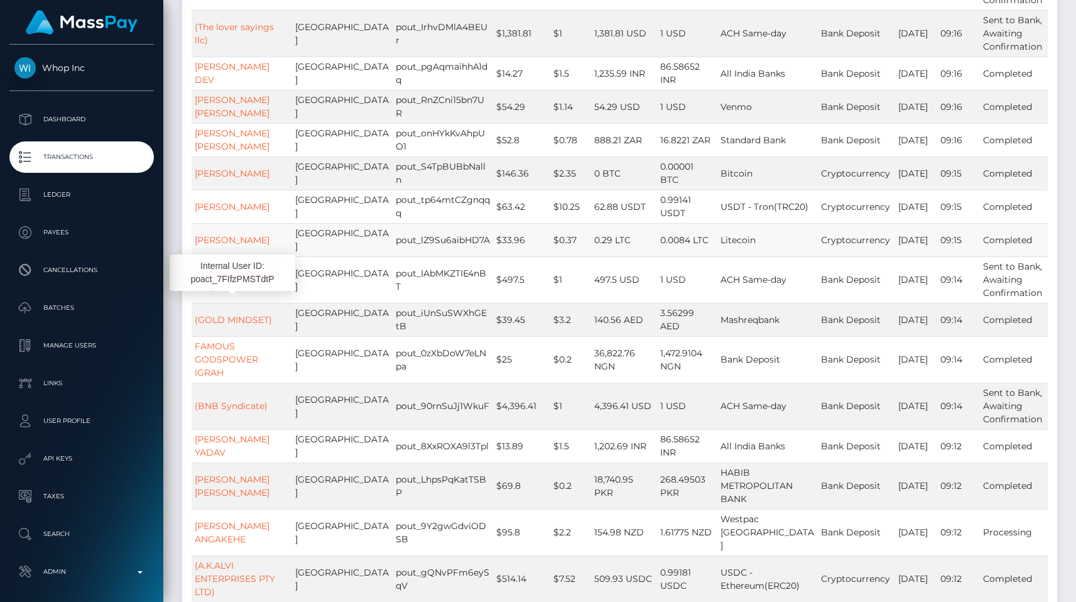
click at [694, 223] on td "0.0084 LTC" at bounding box center [687, 239] width 60 height 33
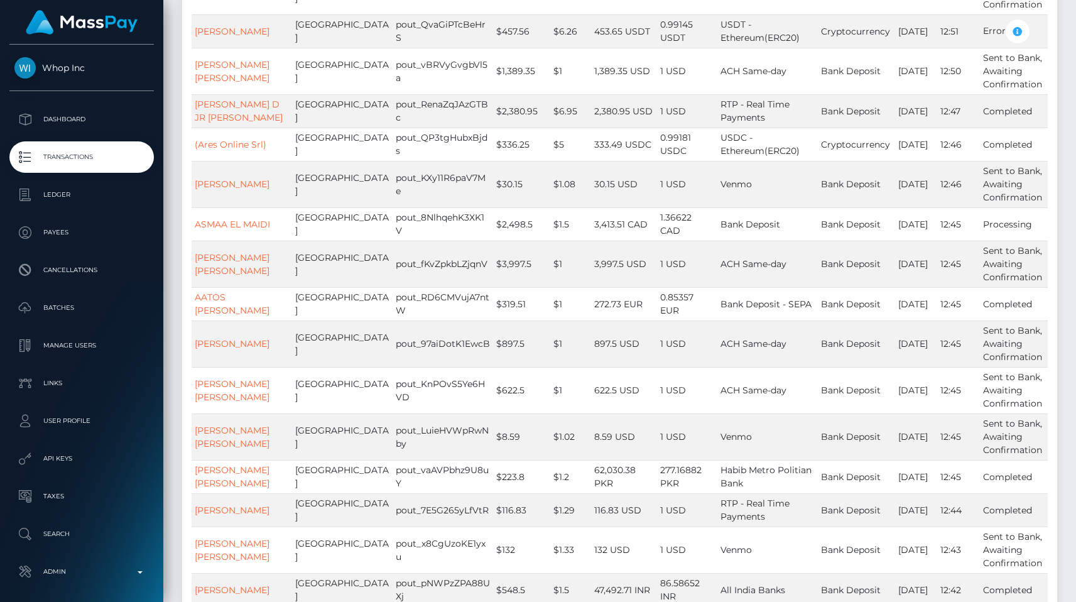
scroll to position [0, 0]
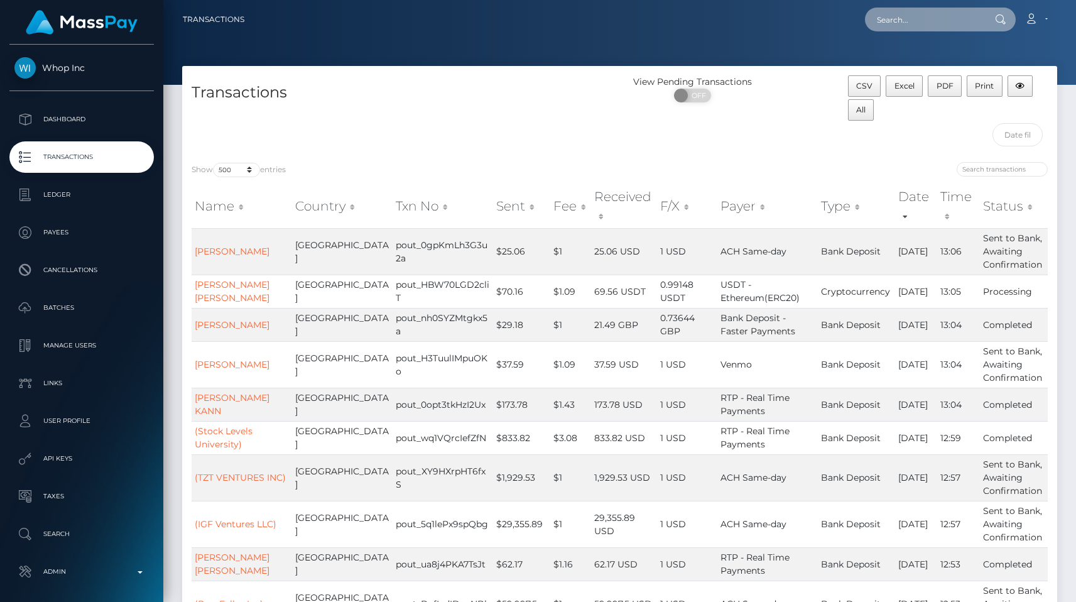
click at [923, 24] on input "text" at bounding box center [924, 20] width 118 height 24
paste input "pout_7aciEBKH31eSG"
type input "pout_7aciEBKH31eSG"
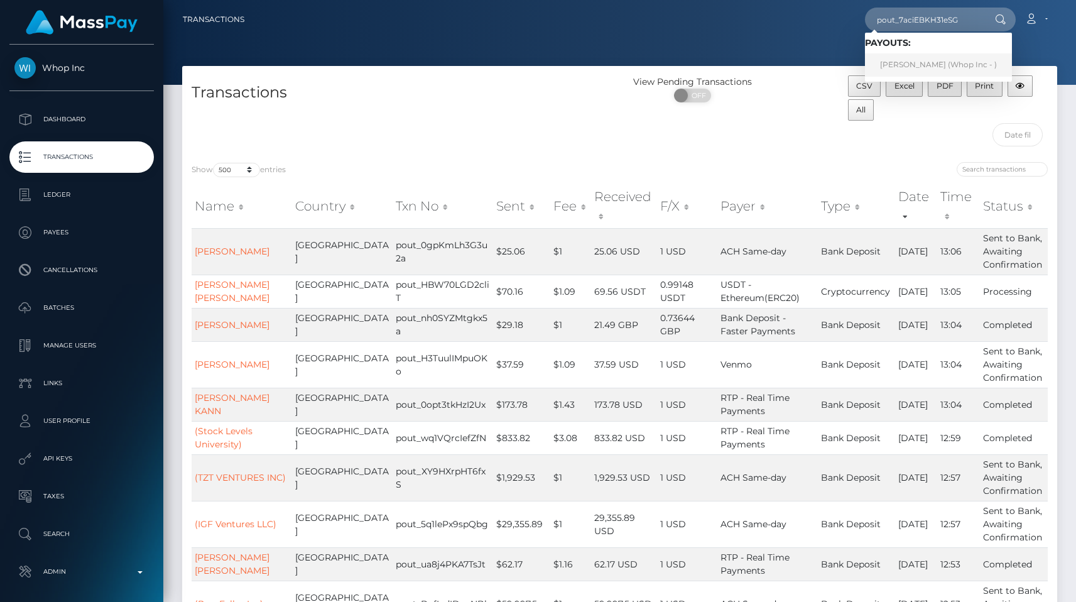
click at [938, 65] on link "MARIO LIBERATORE (Whop Inc - )" at bounding box center [938, 64] width 147 height 23
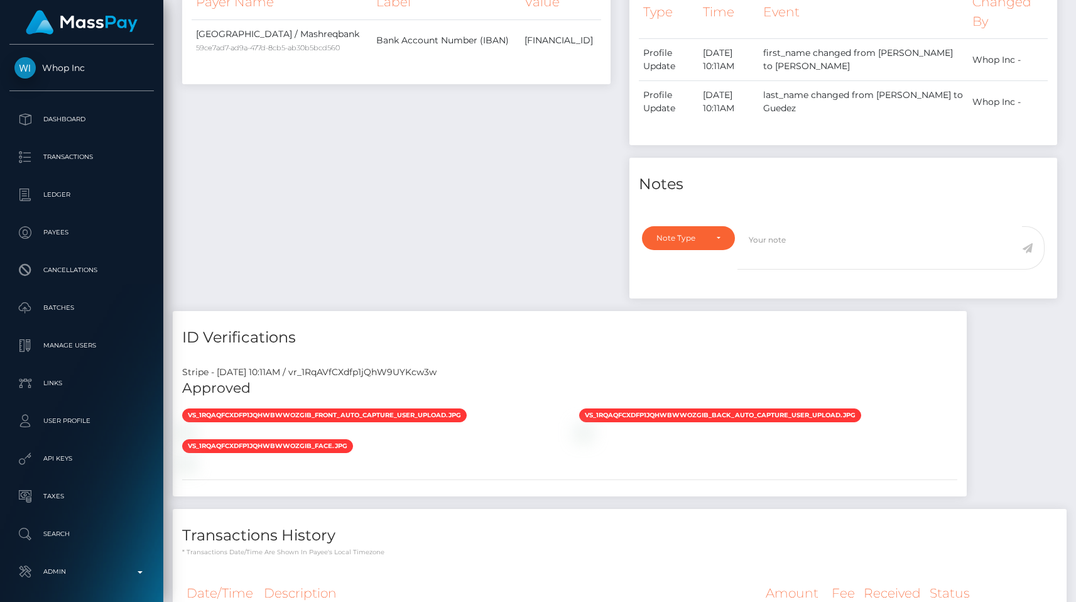
scroll to position [1115, 0]
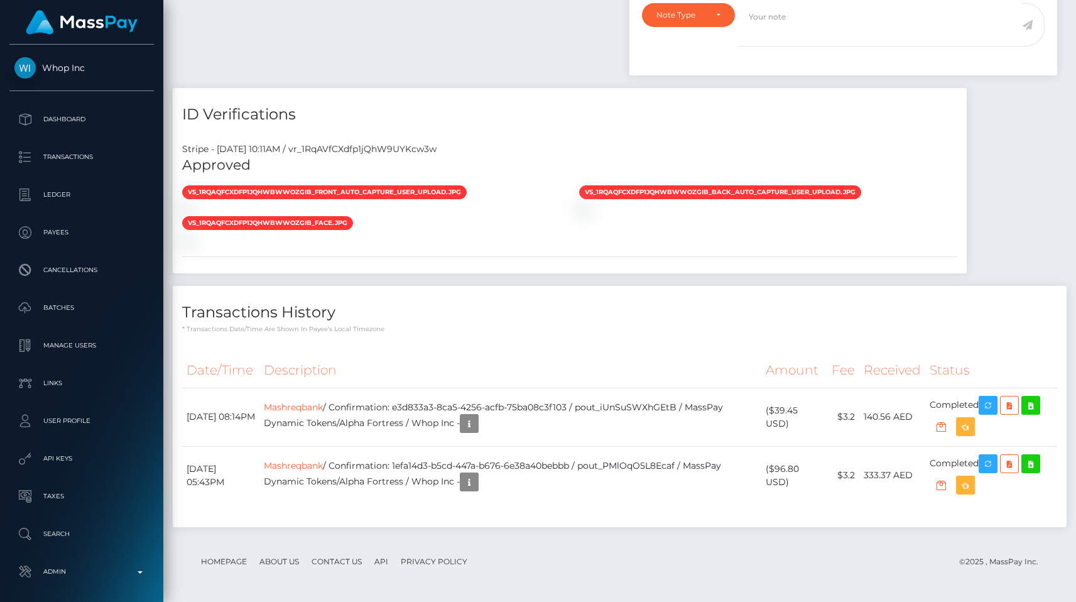
click at [456, 303] on h4 "Transactions History" at bounding box center [619, 312] width 875 height 22
click at [505, 372] on th "Description" at bounding box center [509, 370] width 501 height 35
click at [781, 198] on div "vs_1RqAQFCXdfp1jQhWbwwOzgIb_front_auto_capture_user_upload.jpg" at bounding box center [570, 216] width 794 height 62
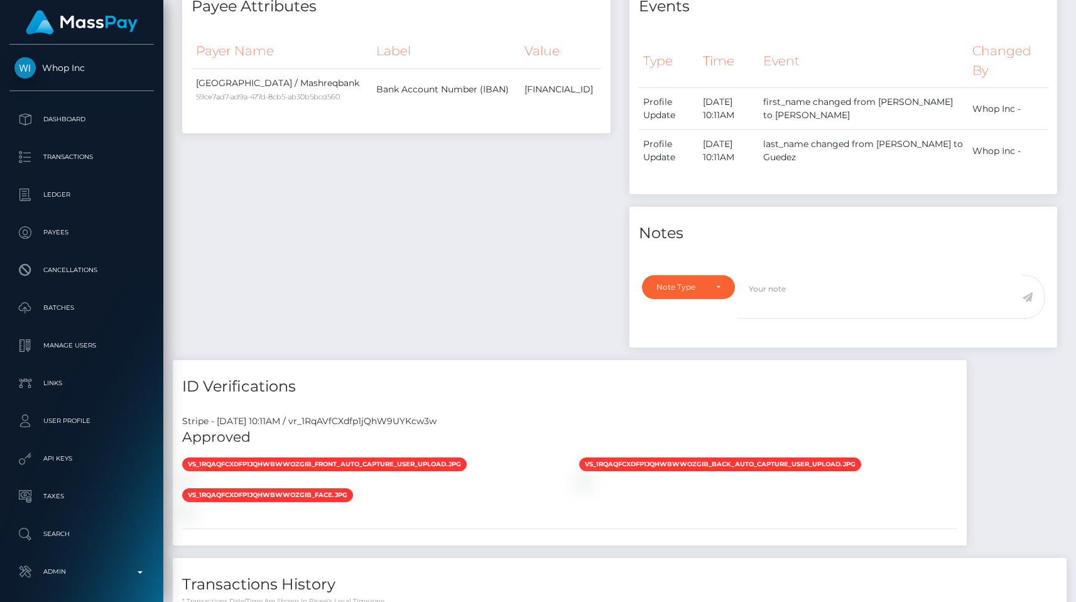
scroll to position [0, 0]
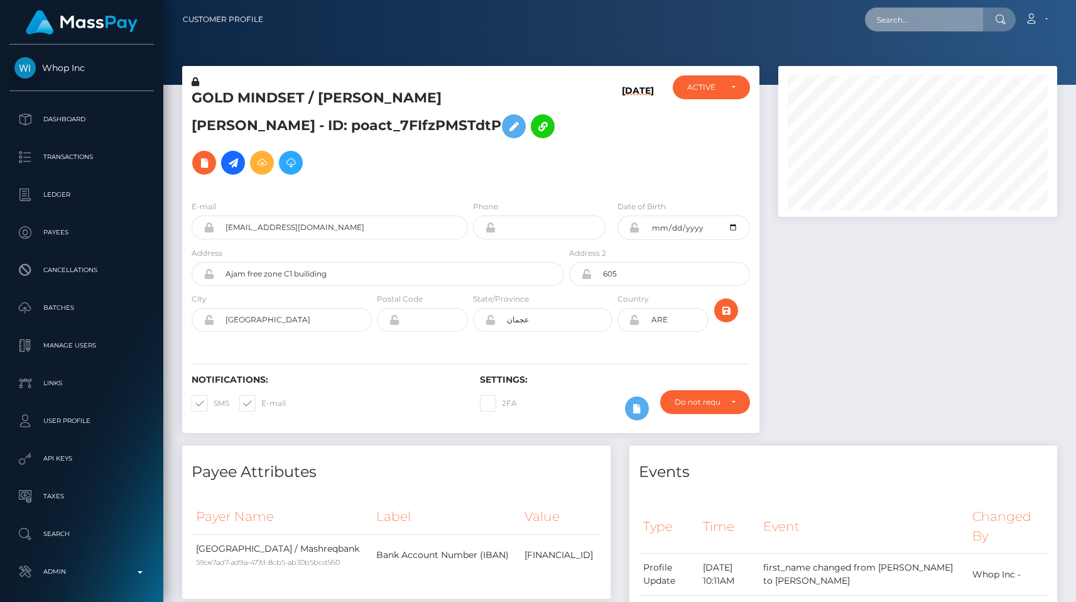
click at [932, 22] on input "text" at bounding box center [924, 20] width 118 height 24
paste input "pout_D5s0tBgd8LEzM"
type input "pout_D5s0tBgd8LEzM"
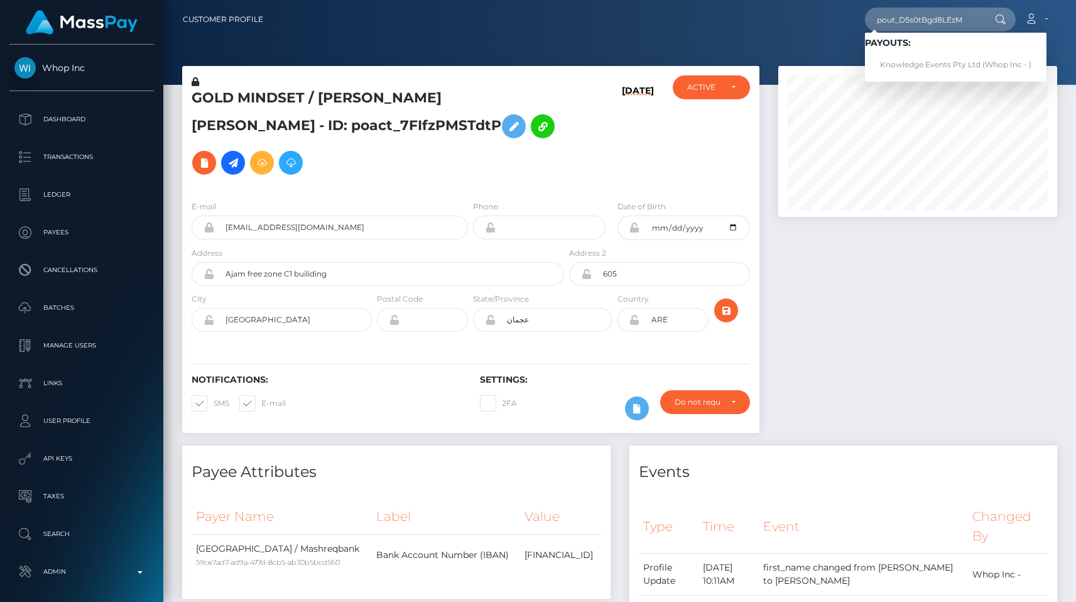
click at [916, 252] on div at bounding box center [918, 255] width 298 height 379
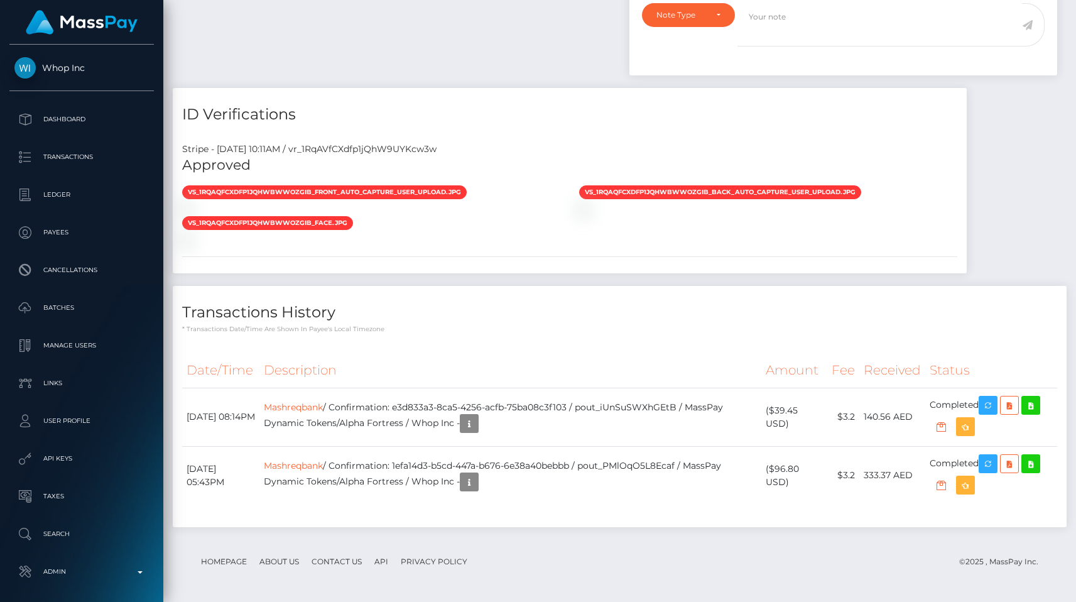
scroll to position [1115, 0]
click at [800, 185] on div "vs_1RqAQFCXdfp1jQhWbwwOzgIb_front_auto_capture_user_upload.jpg" at bounding box center [570, 216] width 794 height 62
click at [109, 158] on p "Transactions" at bounding box center [81, 157] width 134 height 19
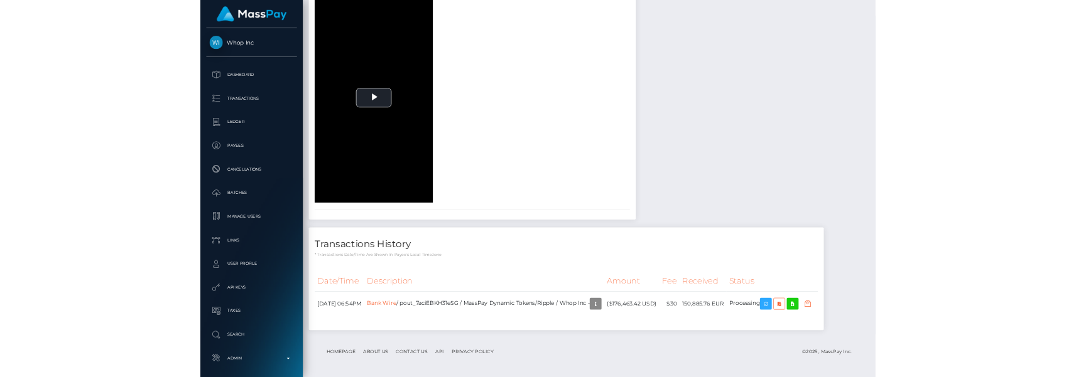
scroll to position [151, 279]
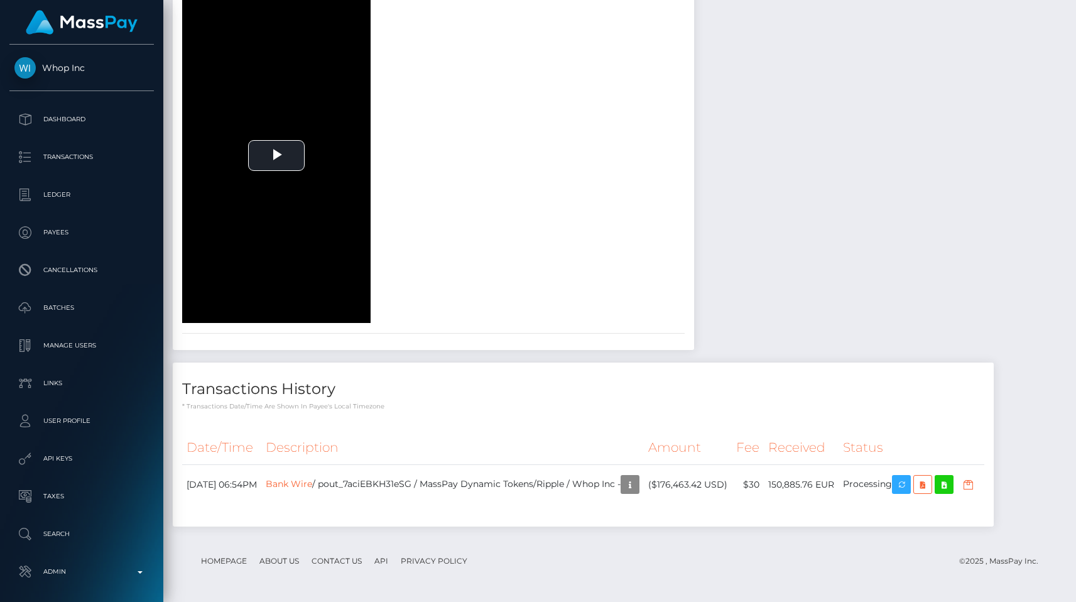
click at [548, 396] on h4 "Transactions History" at bounding box center [583, 389] width 802 height 22
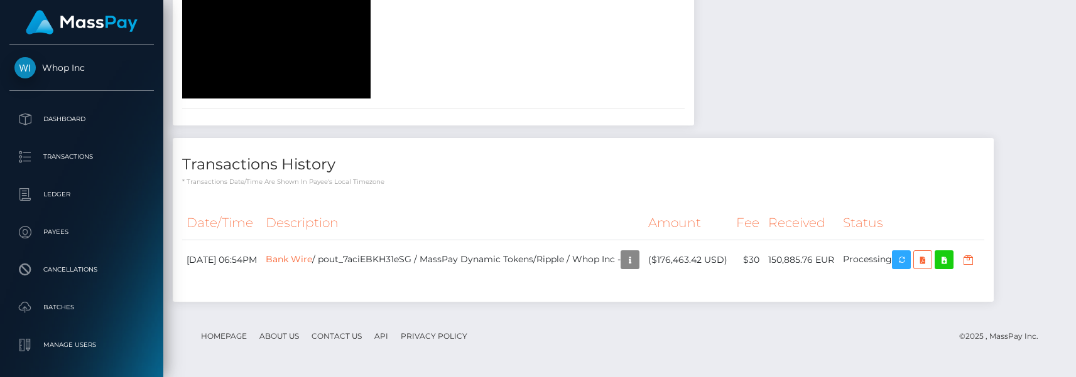
scroll to position [1845, 0]
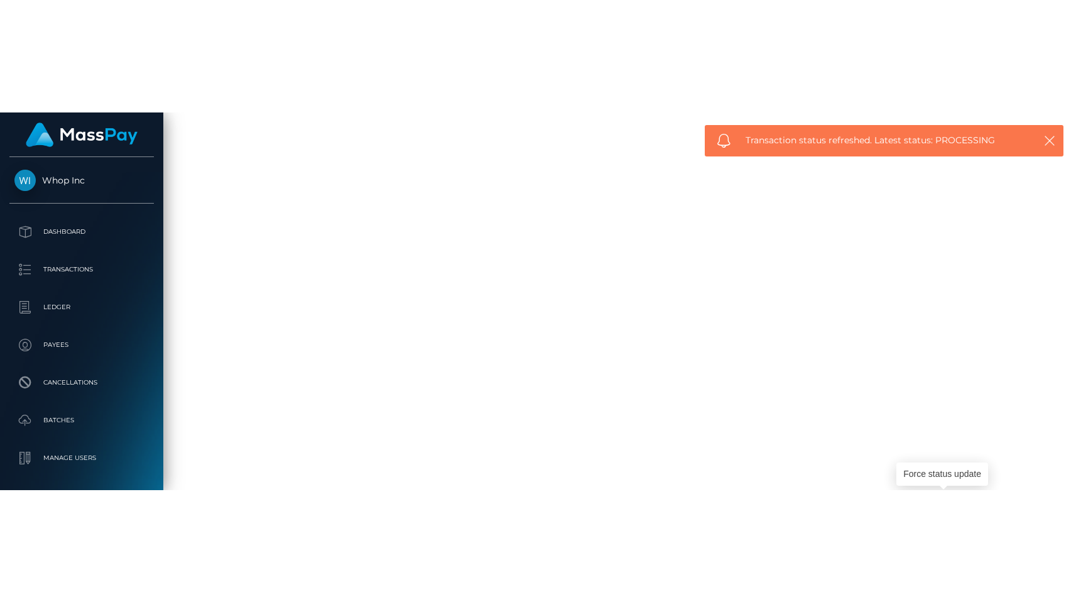
scroll to position [1620, 0]
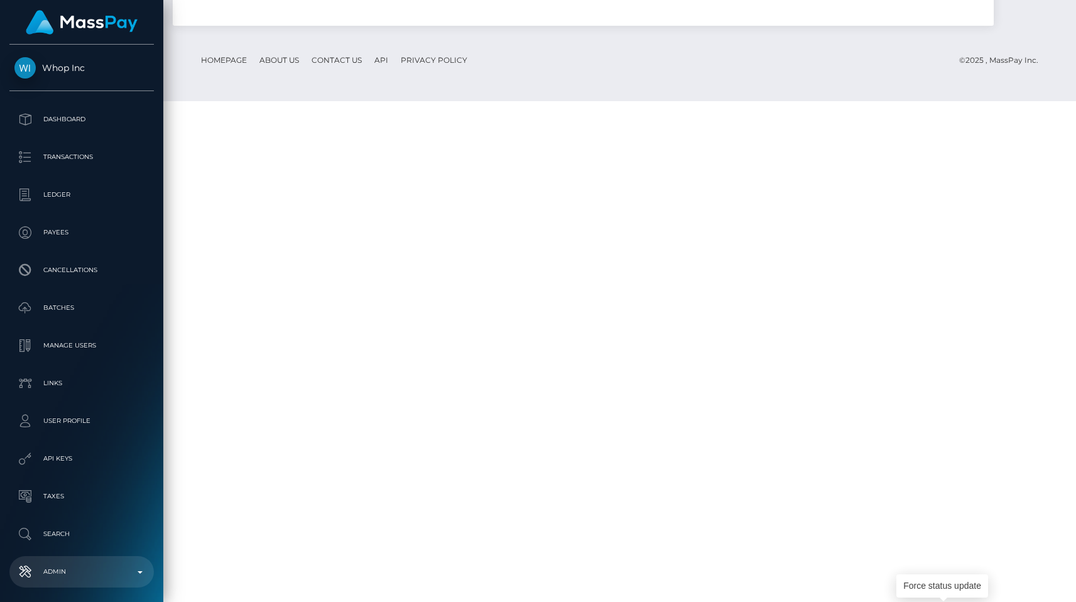
click at [58, 556] on link "Admin" at bounding box center [81, 571] width 144 height 31
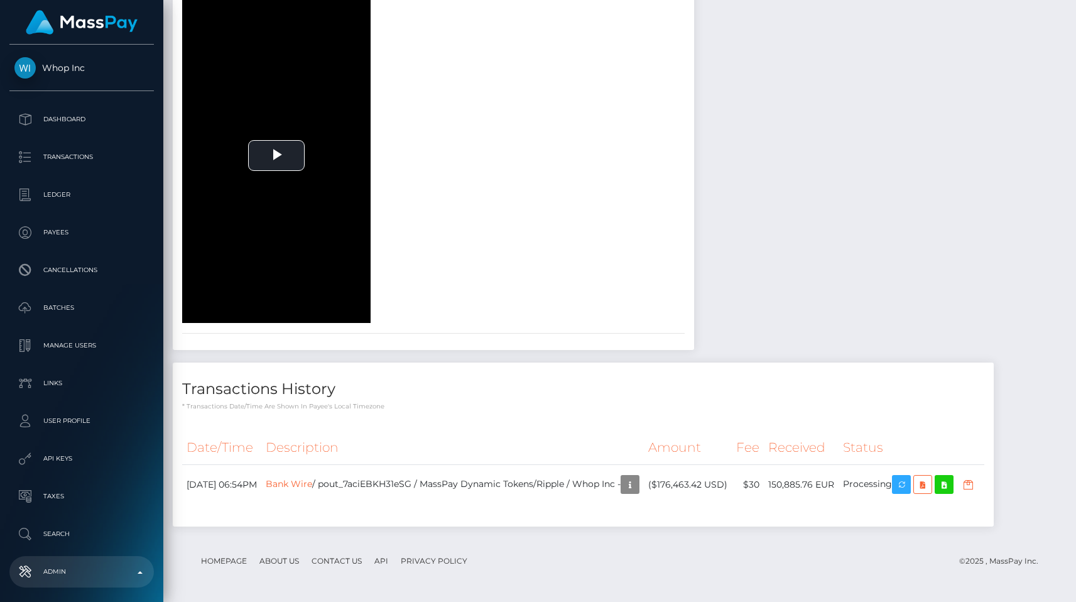
click at [58, 562] on p "Admin" at bounding box center [81, 571] width 134 height 19
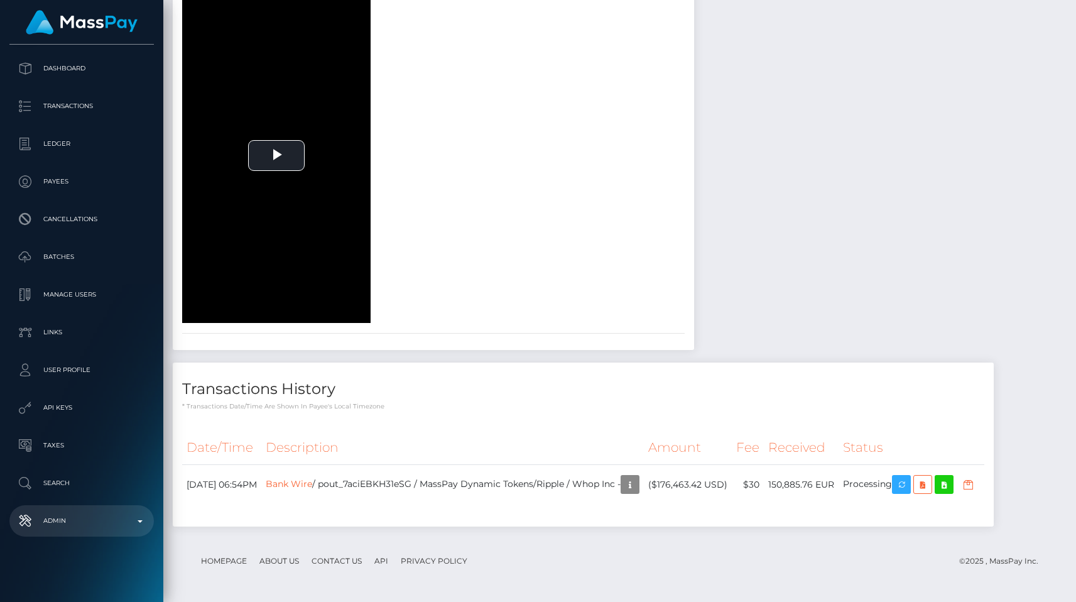
click at [59, 528] on p "Admin" at bounding box center [81, 520] width 134 height 19
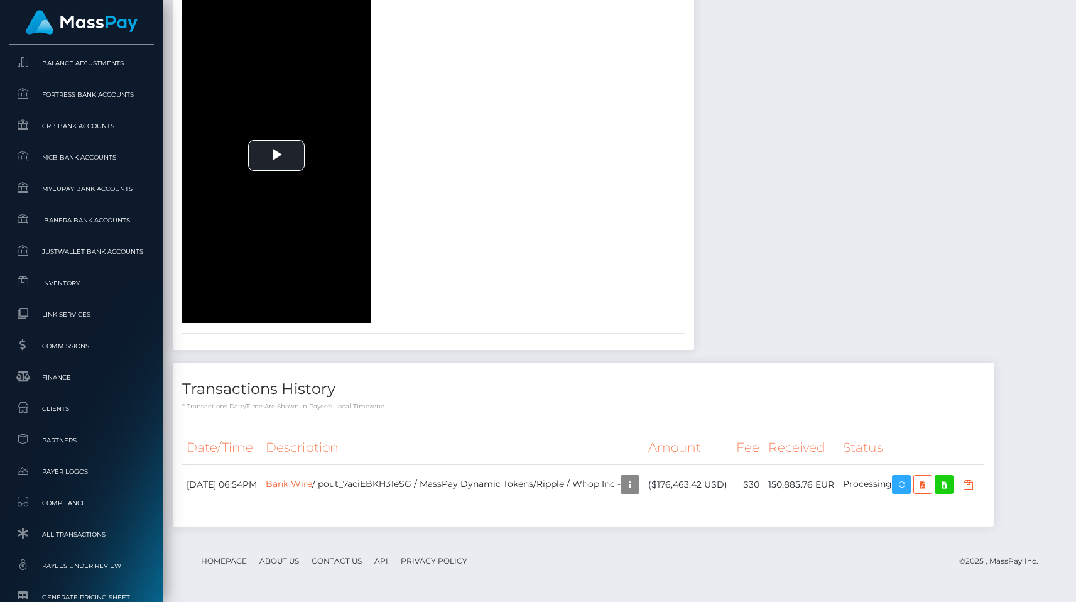
scroll to position [720, 0]
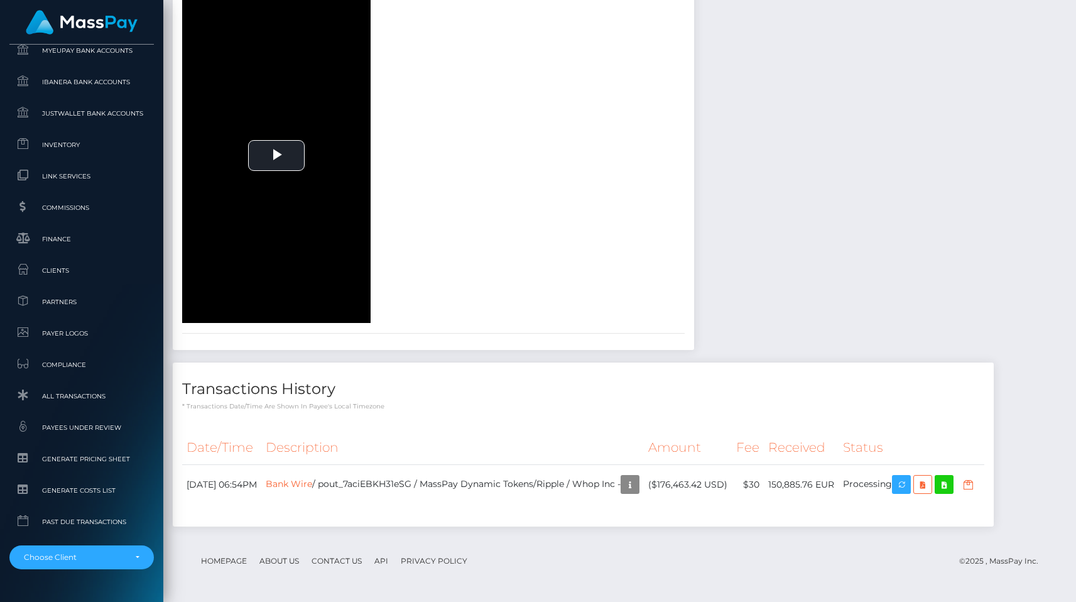
click at [639, 164] on div "document-front face-pre face Play" at bounding box center [433, 116] width 521 height 414
drag, startPoint x: 926, startPoint y: 443, endPoint x: 178, endPoint y: 451, distance: 748.7
click at [178, 451] on div "Date/Time Description Amount Fee Received Status Bank Wire" at bounding box center [583, 474] width 821 height 106
click at [694, 138] on div "document-front face-pre face Play" at bounding box center [433, 116] width 521 height 414
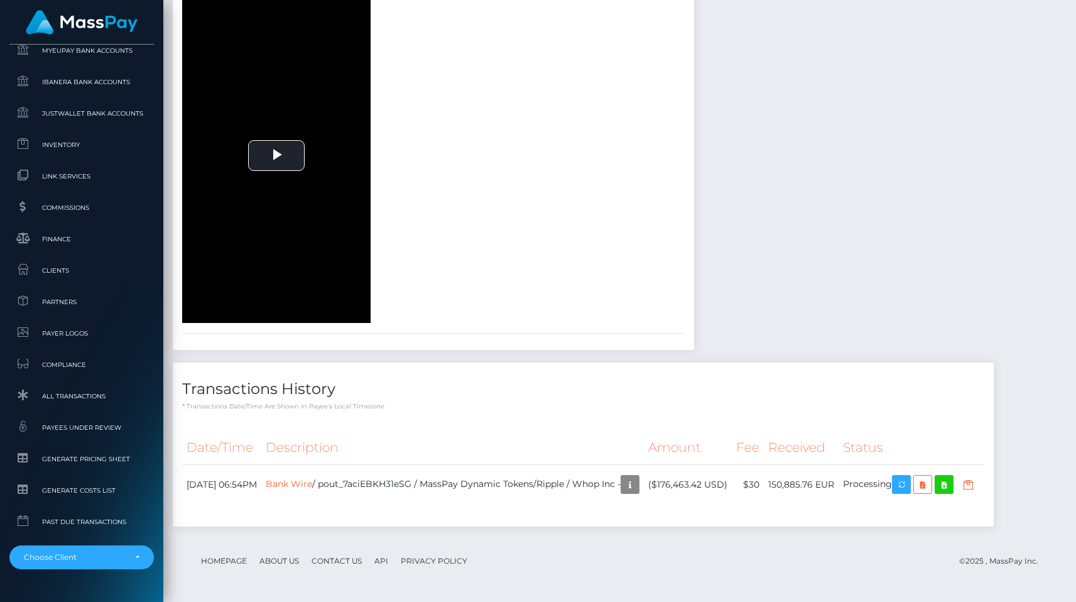
click at [694, 117] on div "document-front face-pre face Play" at bounding box center [433, 116] width 521 height 414
click at [694, 189] on div "document-front face-pre face Play" at bounding box center [433, 116] width 521 height 414
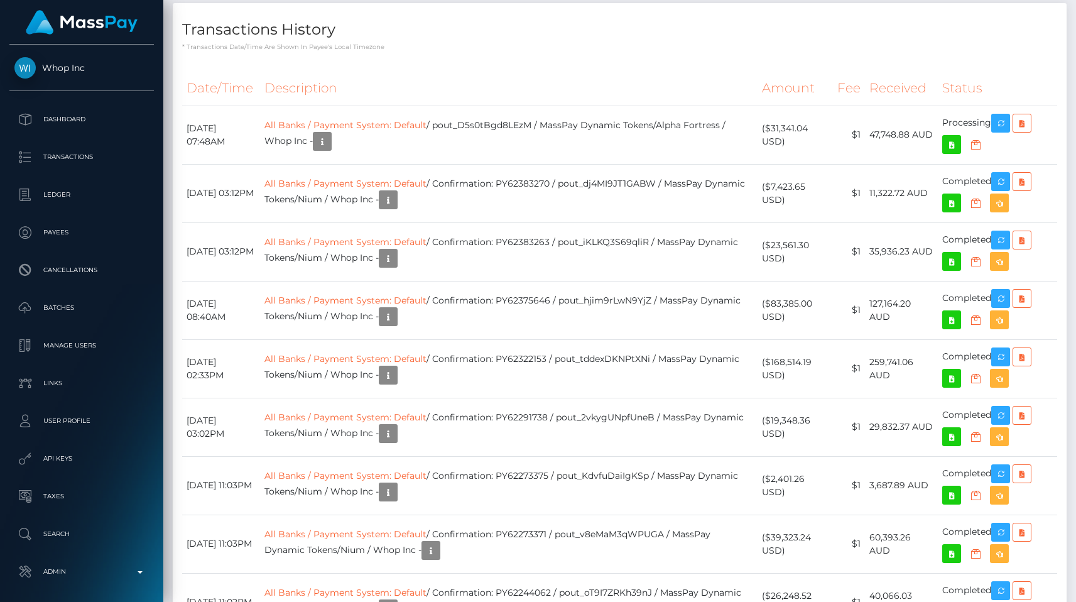
scroll to position [151, 279]
click at [823, 52] on p "* Transactions date/time are shown in payee's local timezone" at bounding box center [619, 46] width 875 height 9
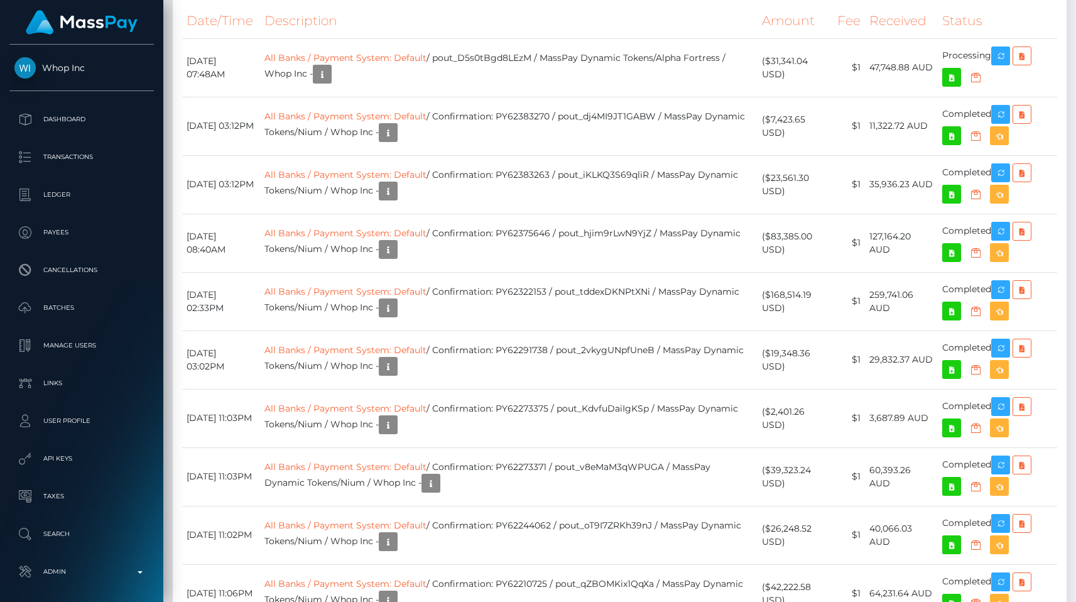
scroll to position [1537, 0]
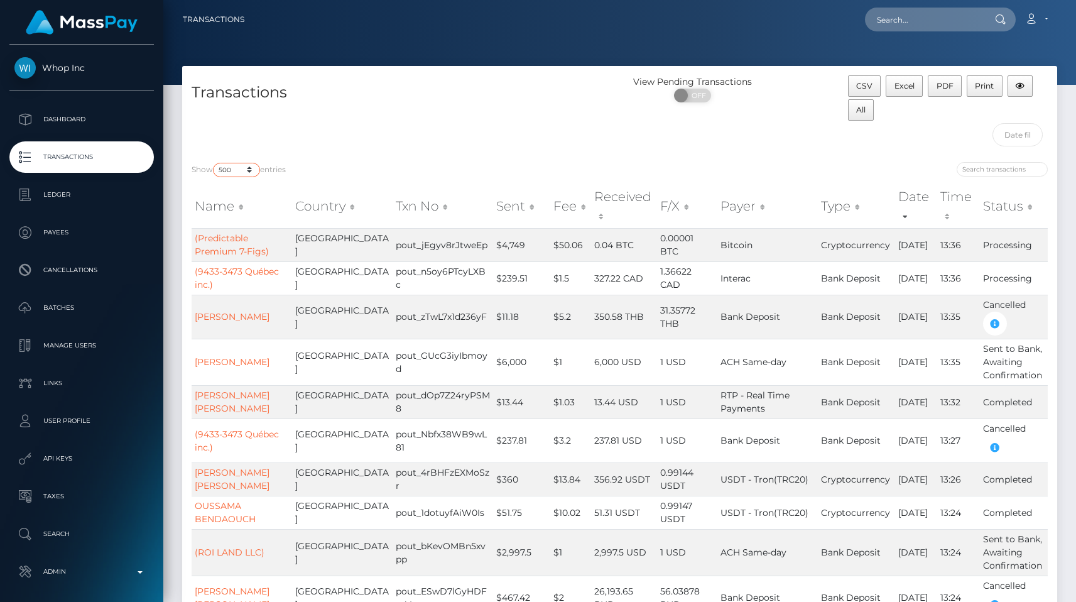
click at [224, 169] on select "10 25 50 100 250 500 1,000 3,500 All" at bounding box center [236, 170] width 47 height 14
click at [214, 163] on select "10 25 50 100 250 500 1,000 3,500 All" at bounding box center [236, 170] width 47 height 14
click at [345, 125] on div "Transactions" at bounding box center [401, 113] width 438 height 77
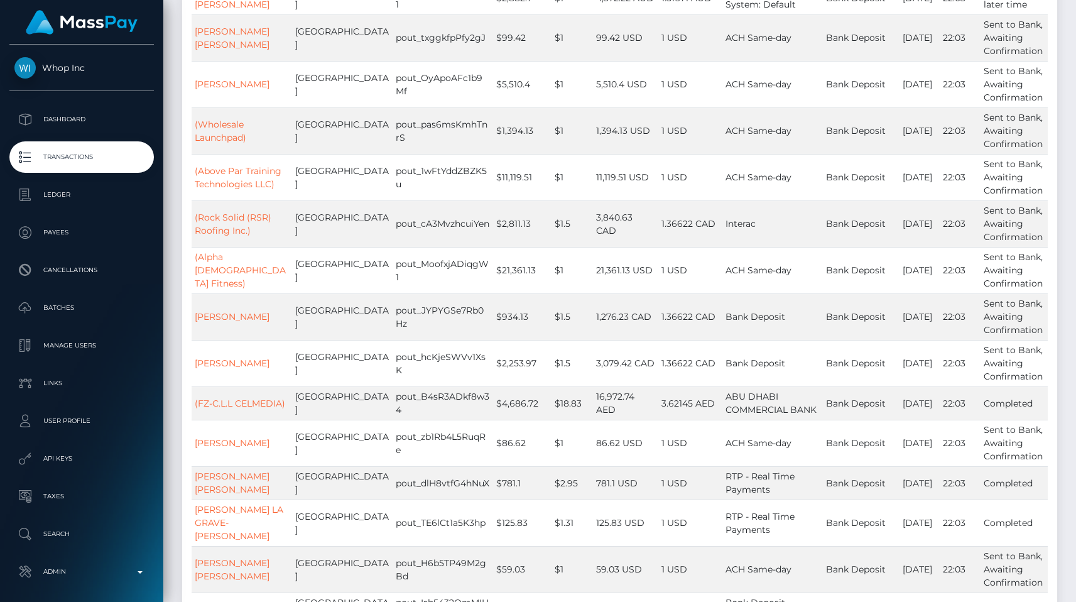
scroll to position [51628, 0]
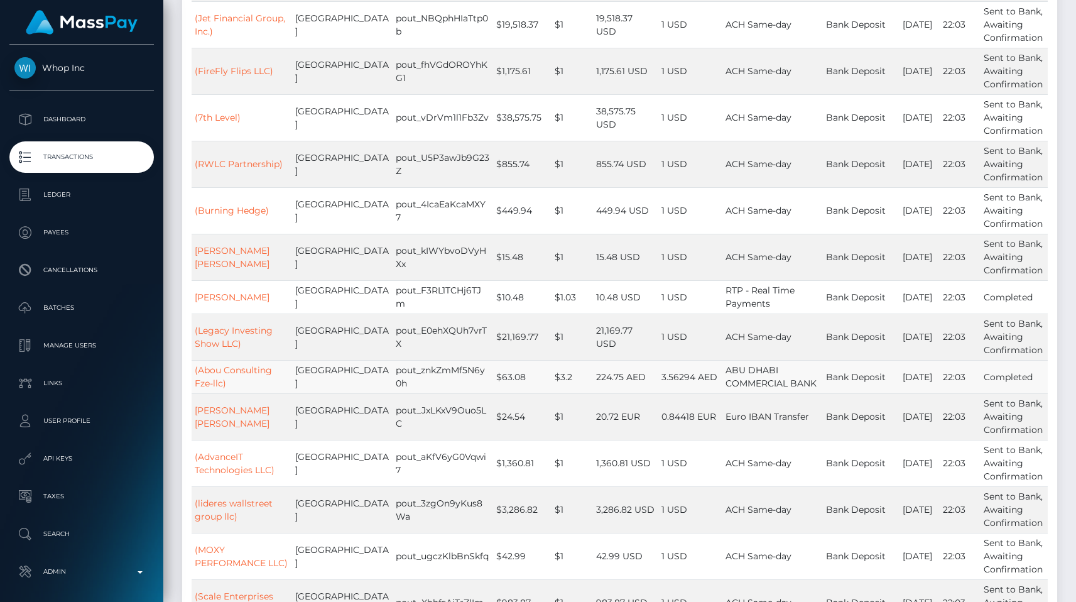
click at [742, 360] on td "ABU DHABI COMMERCIAL BANK" at bounding box center [772, 376] width 100 height 33
drag, startPoint x: 741, startPoint y: 325, endPoint x: 712, endPoint y: 298, distance: 40.0
click at [722, 360] on td "ABU DHABI COMMERCIAL BANK" at bounding box center [772, 376] width 100 height 33
copy span "ABU DHABI COMMERCIAL BANK"
click at [84, 567] on p "Admin" at bounding box center [81, 571] width 134 height 19
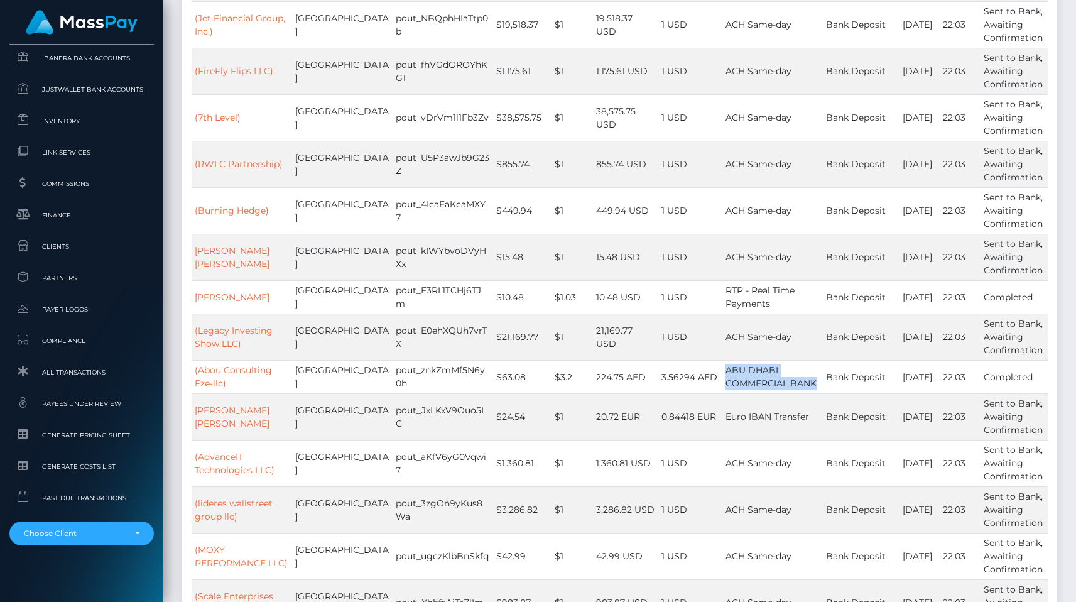
scroll to position [752, 0]
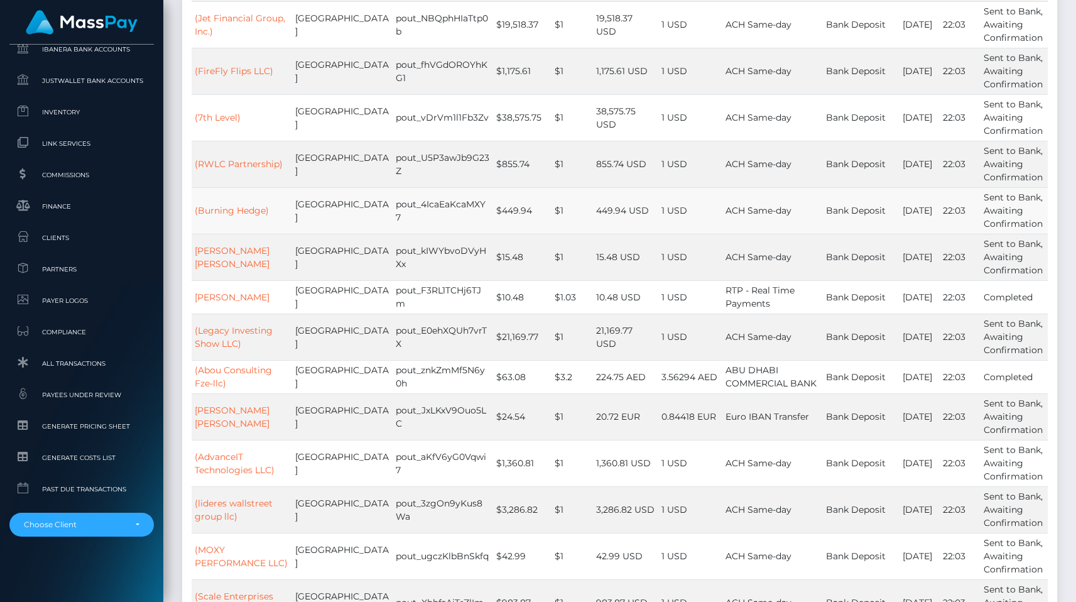
click at [783, 187] on td "ACH Same-day" at bounding box center [772, 210] width 100 height 46
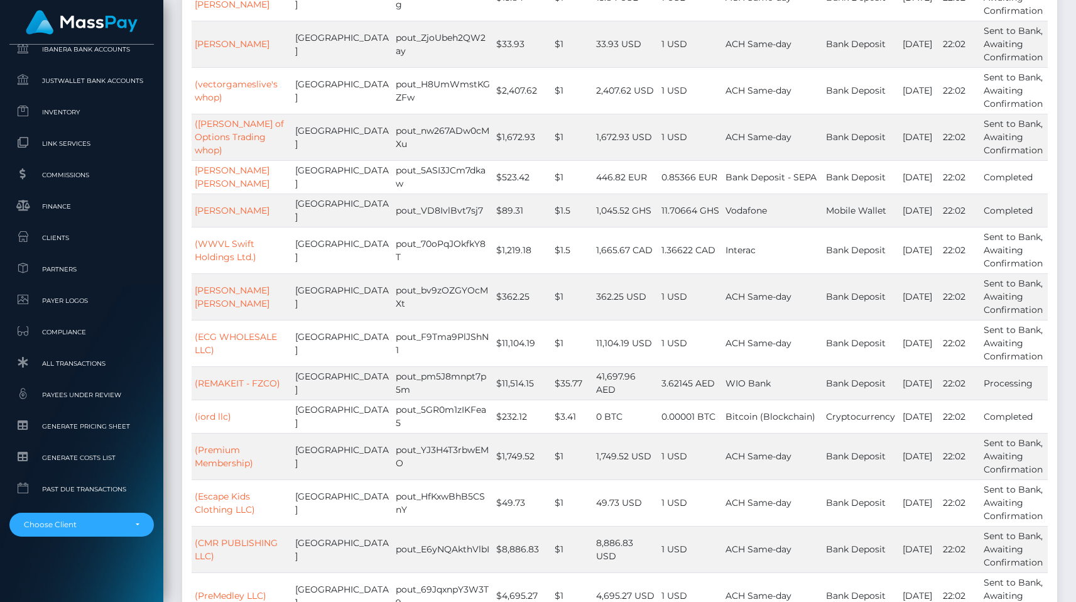
scroll to position [54678, 0]
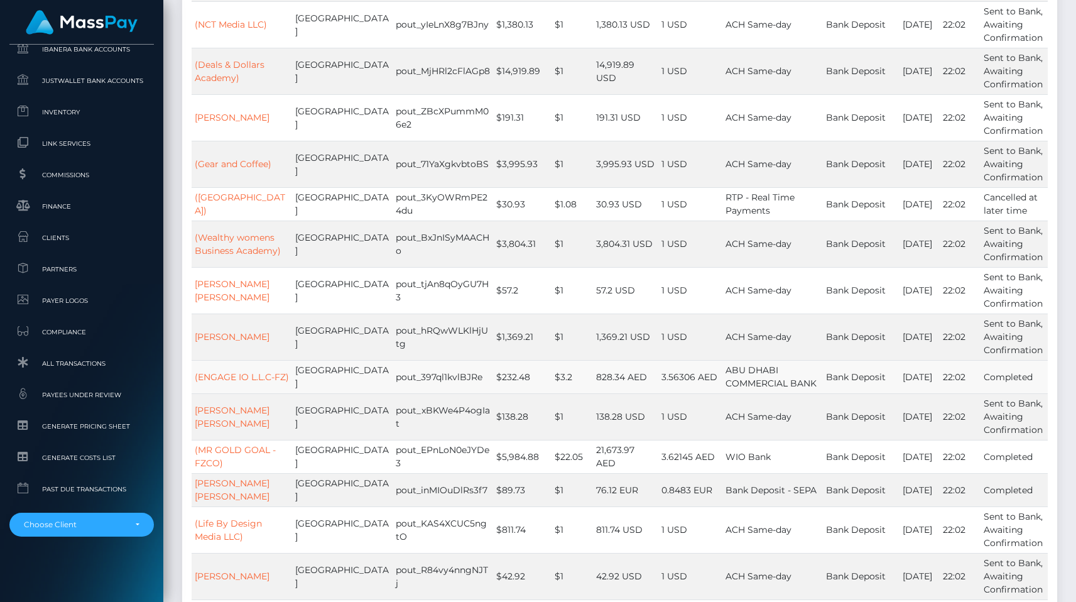
click at [493, 360] on td "$232.48" at bounding box center [522, 376] width 58 height 33
click at [695, 313] on td "1 USD" at bounding box center [690, 336] width 64 height 46
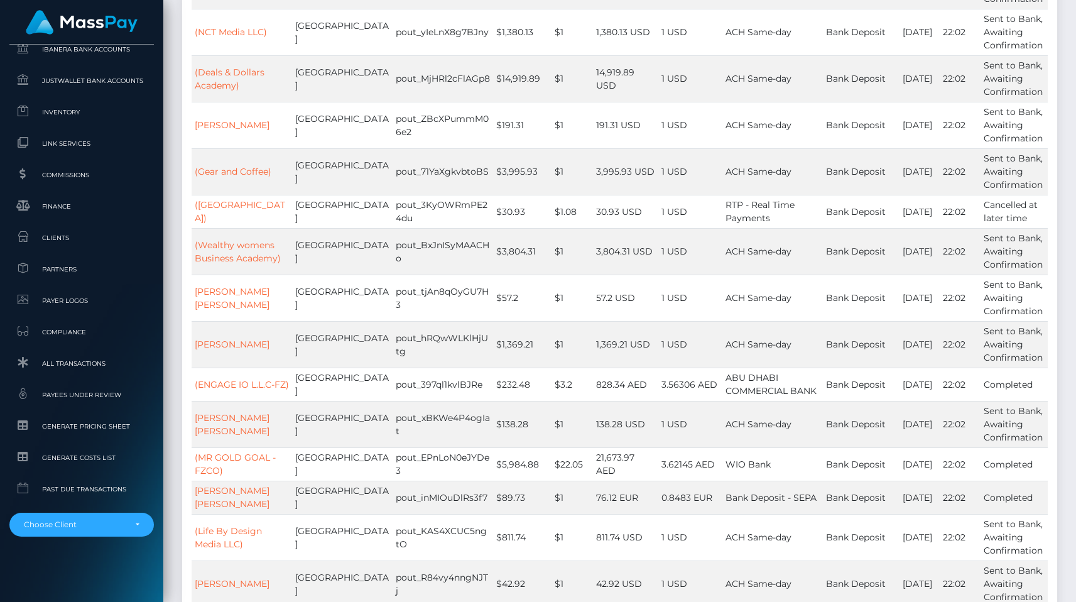
scroll to position [54641, 0]
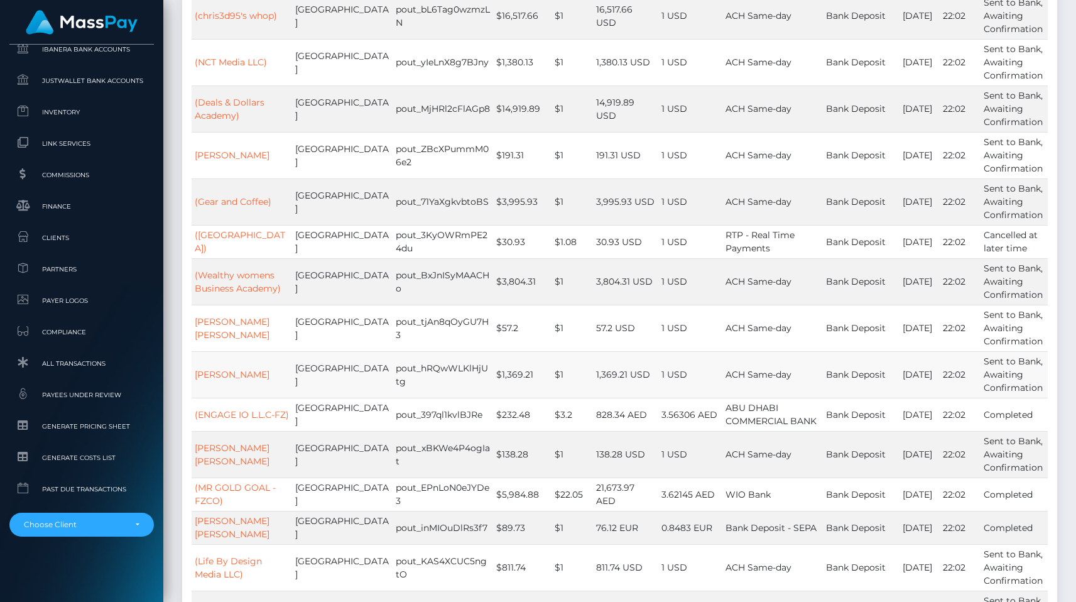
click at [690, 351] on td "1 USD" at bounding box center [690, 374] width 64 height 46
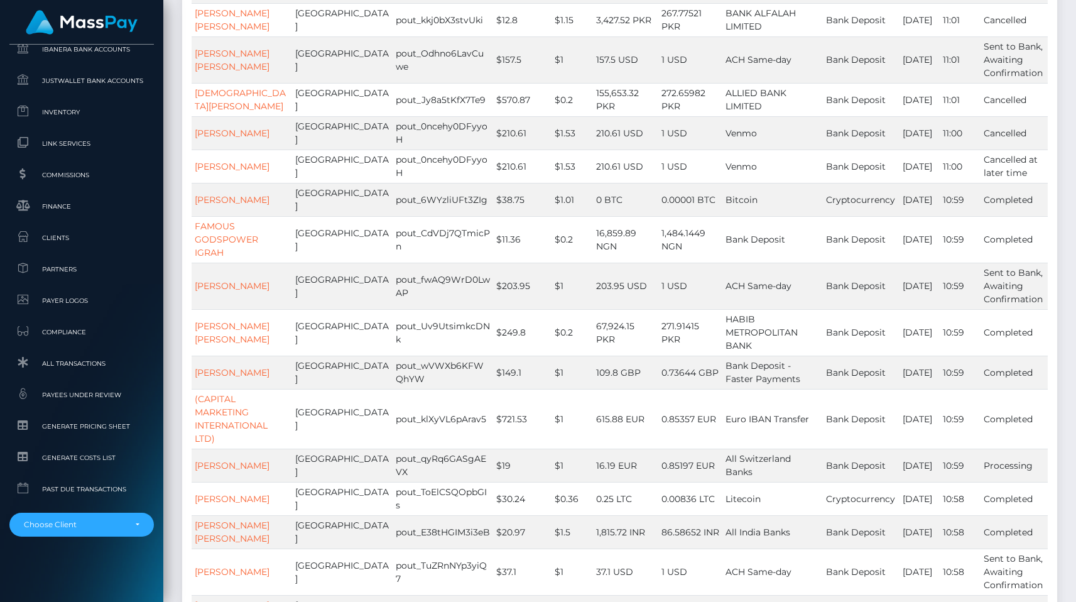
scroll to position [0, 0]
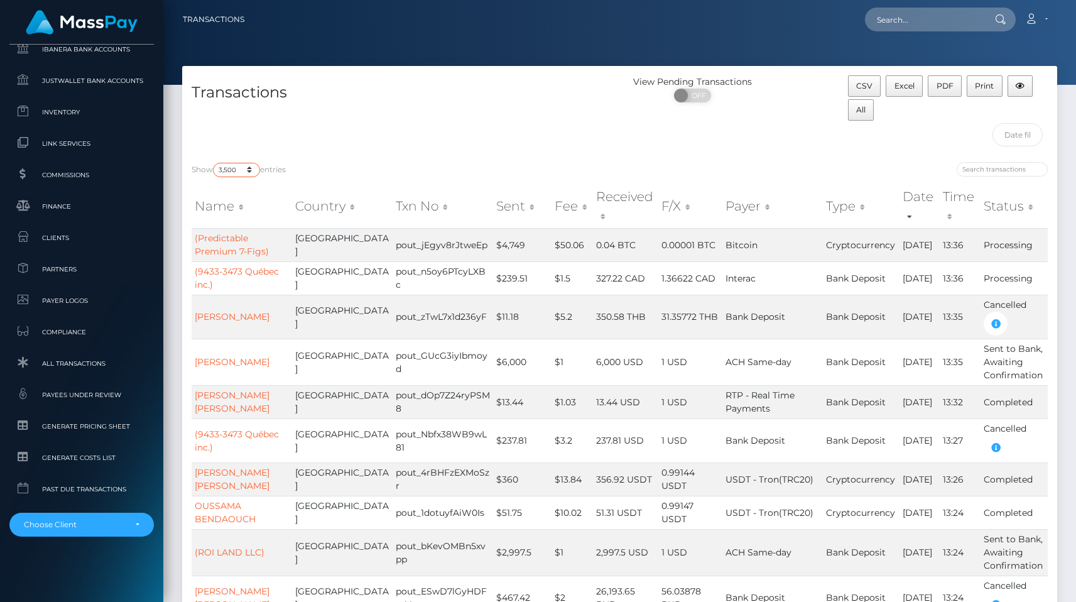
click at [251, 170] on select "10 25 50 100 250 500 1,000 3,500 All" at bounding box center [236, 170] width 47 height 14
click at [214, 163] on select "10 25 50 100 250 500 1,000 3,500 All" at bounding box center [236, 170] width 47 height 14
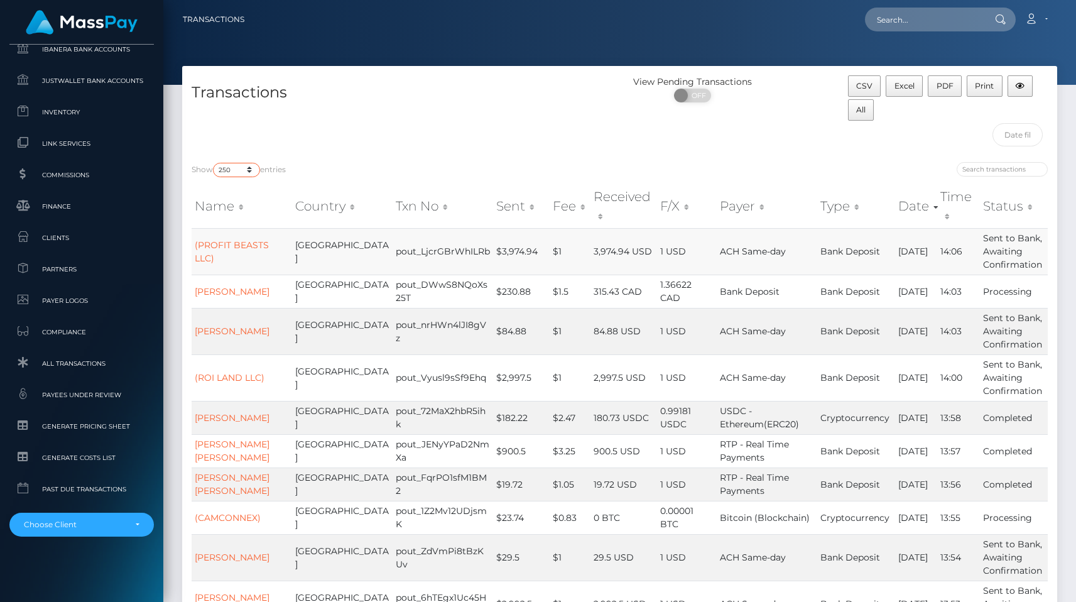
scroll to position [3, 0]
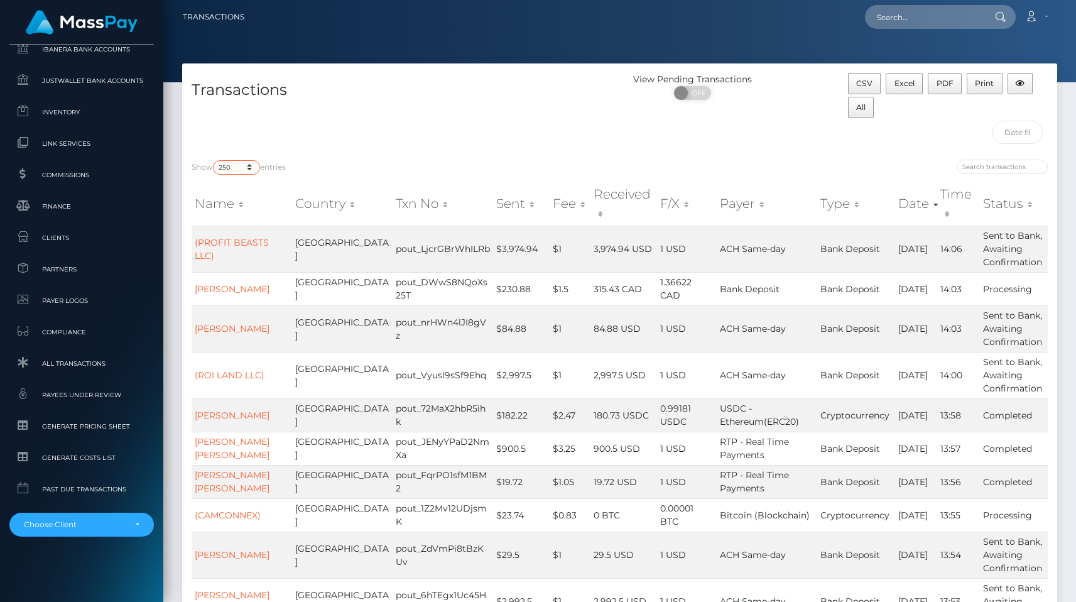
click at [243, 171] on select "10 25 50 100 250 500 1,000 3,500 All" at bounding box center [236, 167] width 47 height 14
click at [245, 168] on select "10 25 50 100 250 500 1,000 3,500 All" at bounding box center [236, 167] width 47 height 14
select select "3500"
click at [214, 160] on select "10 25 50 100 250 500 1,000 3,500 All" at bounding box center [236, 167] width 47 height 14
click at [400, 126] on div "Transactions" at bounding box center [401, 111] width 438 height 77
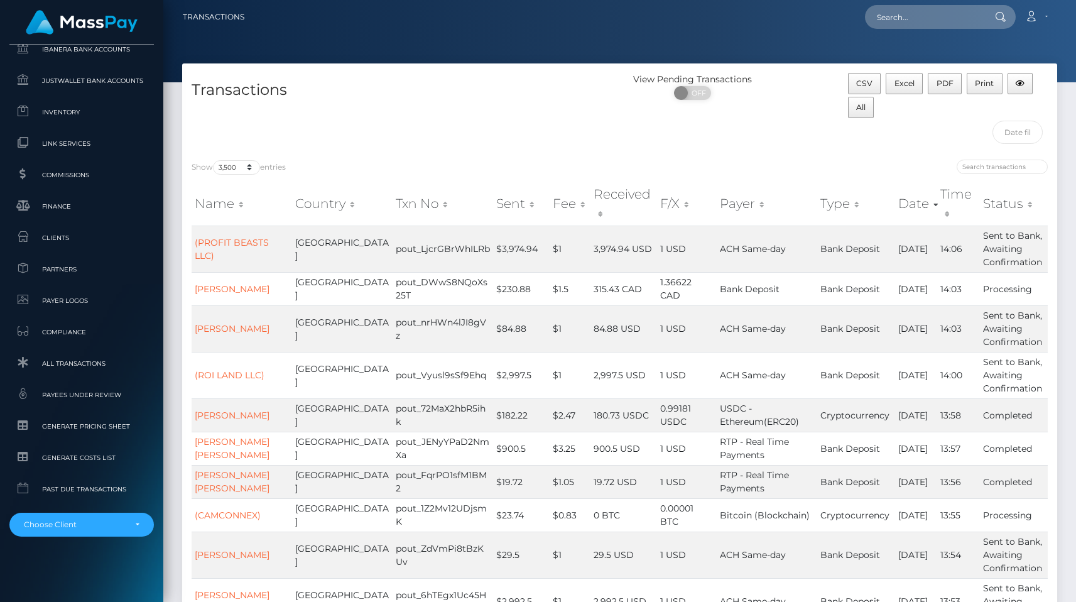
click at [612, 132] on div "Transactions" at bounding box center [401, 111] width 438 height 77
click at [596, 140] on div "Transactions" at bounding box center [401, 111] width 438 height 77
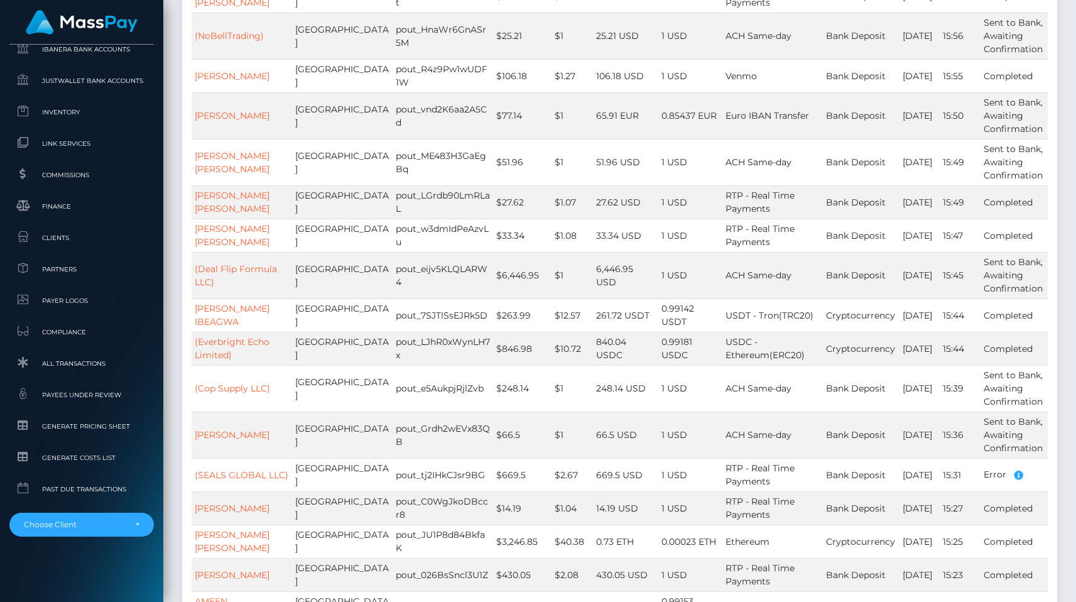
scroll to position [140515, 0]
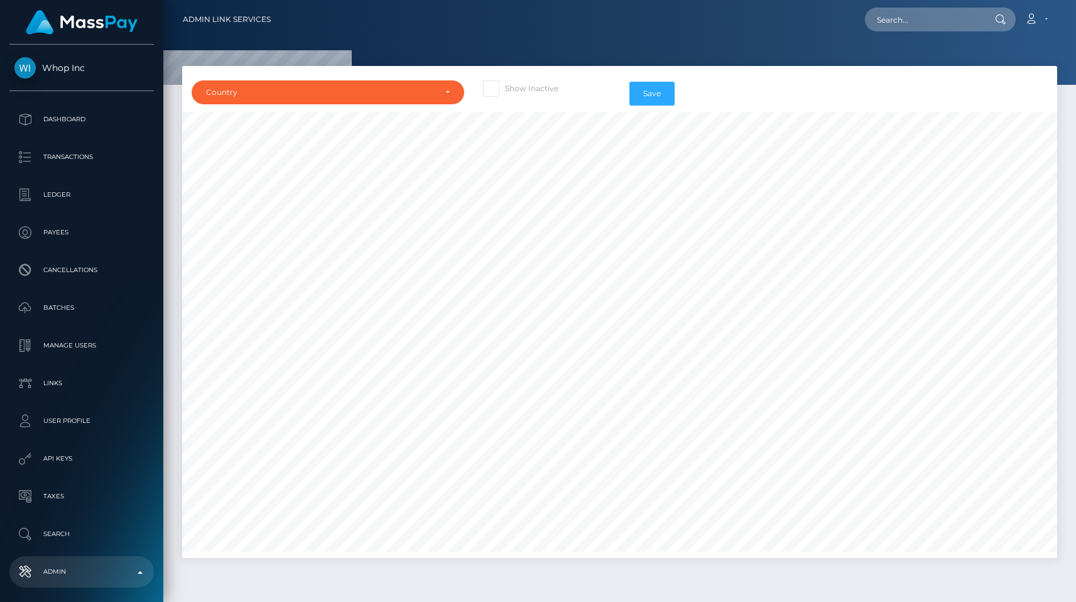
click at [512, 90] on label "Show Inactive" at bounding box center [520, 88] width 75 height 16
click at [512, 89] on input "Show Inactive" at bounding box center [509, 84] width 8 height 8
checkbox input "true"
click at [396, 92] on div "Country" at bounding box center [320, 92] width 229 height 10
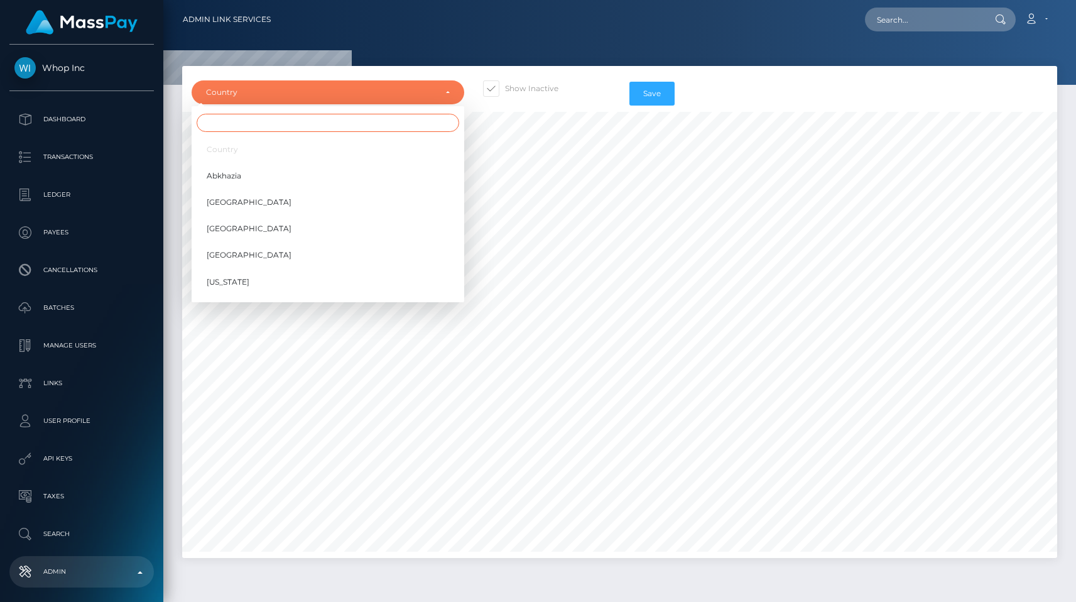
click at [379, 121] on input "Search" at bounding box center [328, 123] width 263 height 18
type input "uni"
click at [372, 207] on link "United Arab Emirates" at bounding box center [328, 202] width 273 height 23
select select "AE"
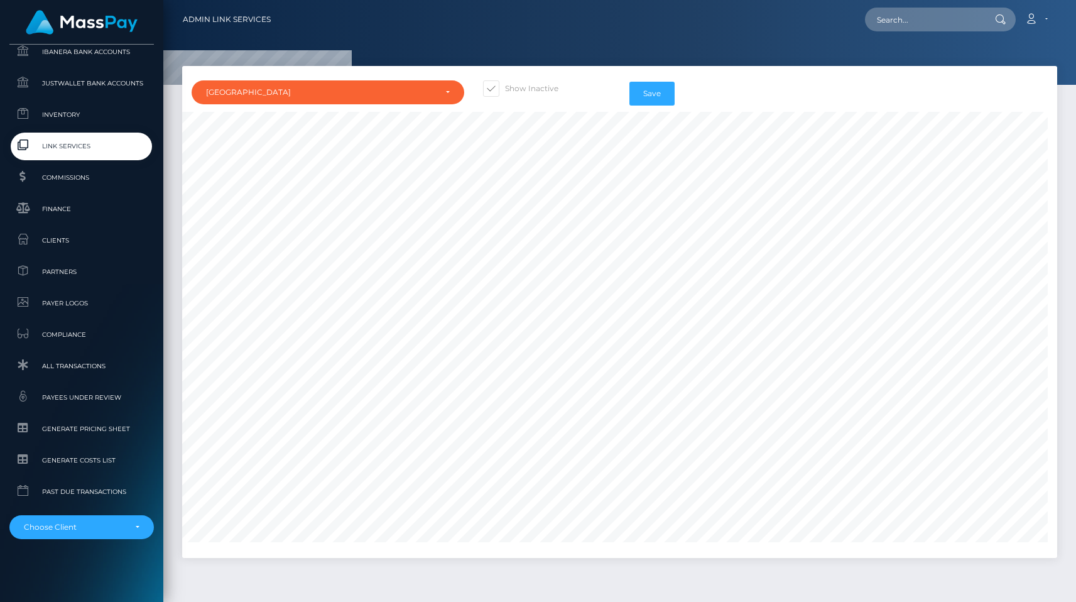
scroll to position [752, 0]
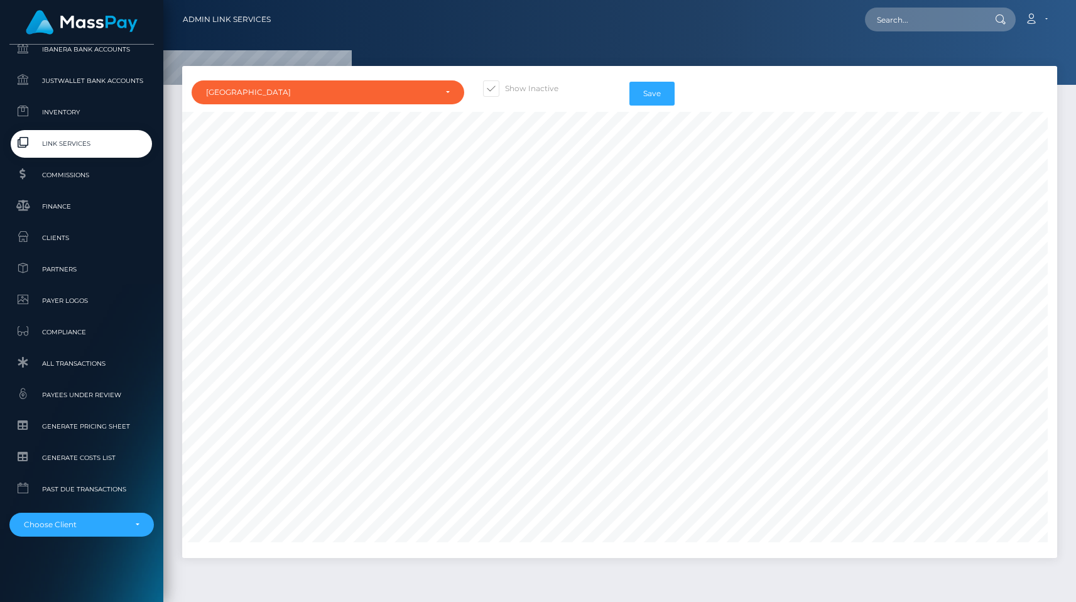
click at [624, 61] on div at bounding box center [619, 42] width 913 height 85
click at [903, 23] on input "text" at bounding box center [924, 20] width 118 height 24
paste input "pout_G9f5yBGhZzNSQ"
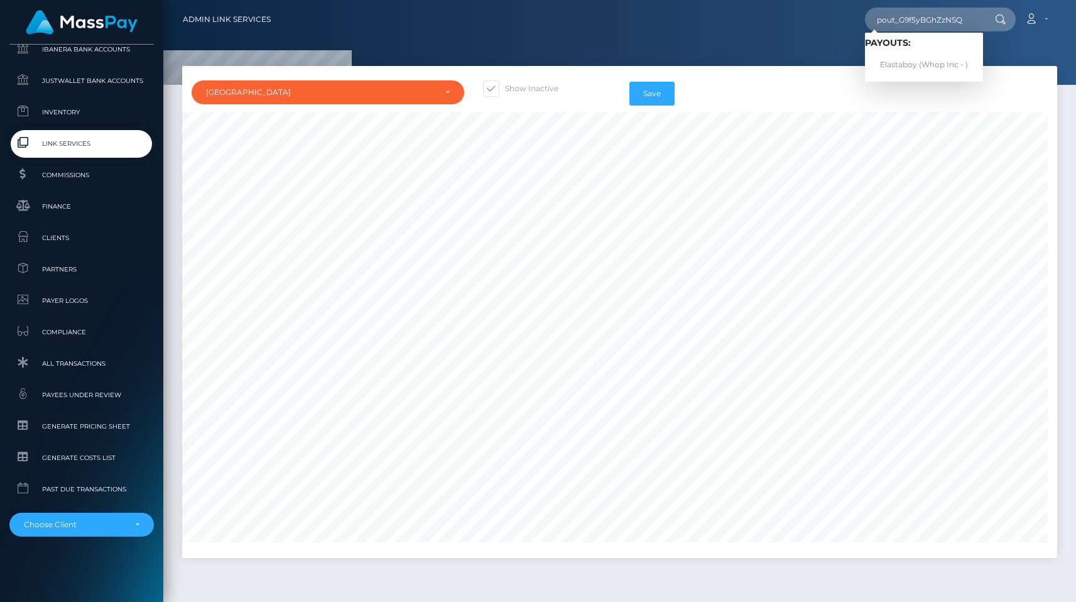
click at [798, 37] on nav "Admin Link Services pout_G9f5yBGhZzNSQ Loading... Loading... Payouts: Elastaboy…" at bounding box center [619, 19] width 913 height 39
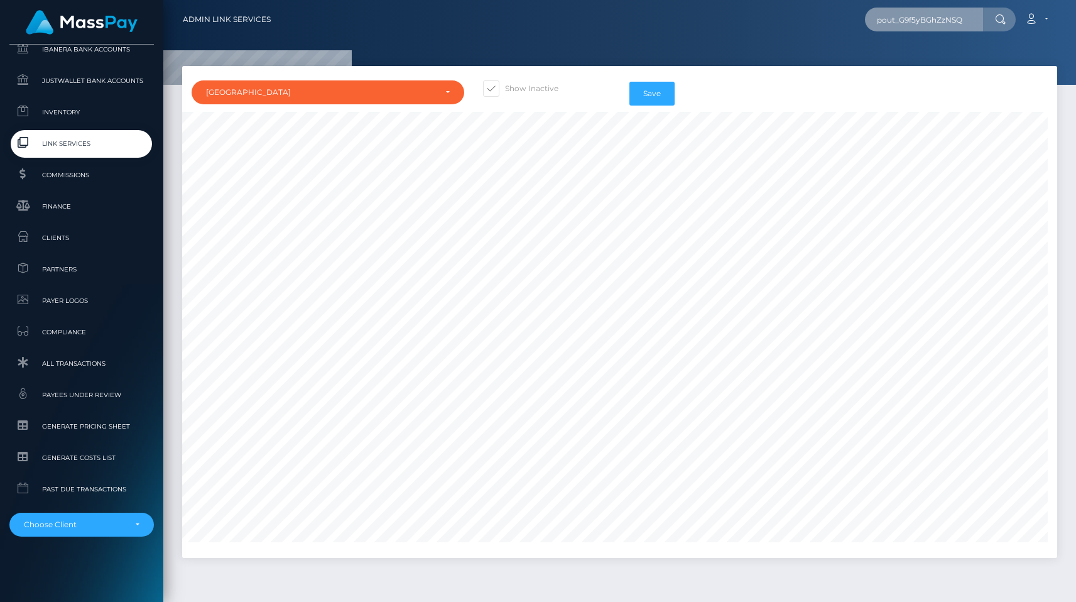
click at [919, 9] on input "pout_G9f5yBGhZzNSQ" at bounding box center [924, 20] width 118 height 24
paste input "tpuUkKEtHBmDL"
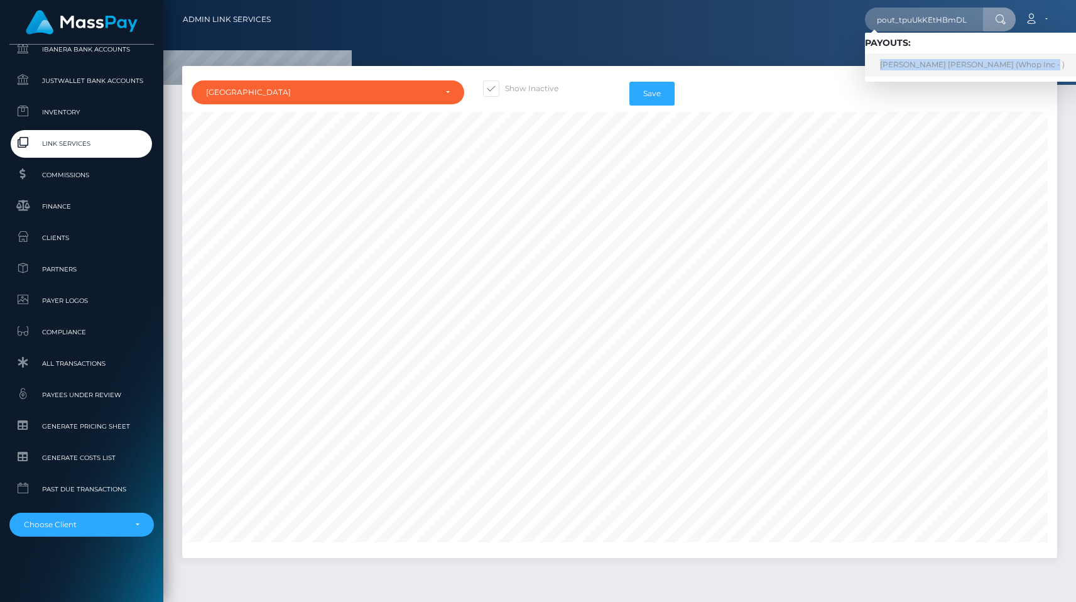
scroll to position [0, 0]
click at [808, 52] on div at bounding box center [619, 42] width 913 height 85
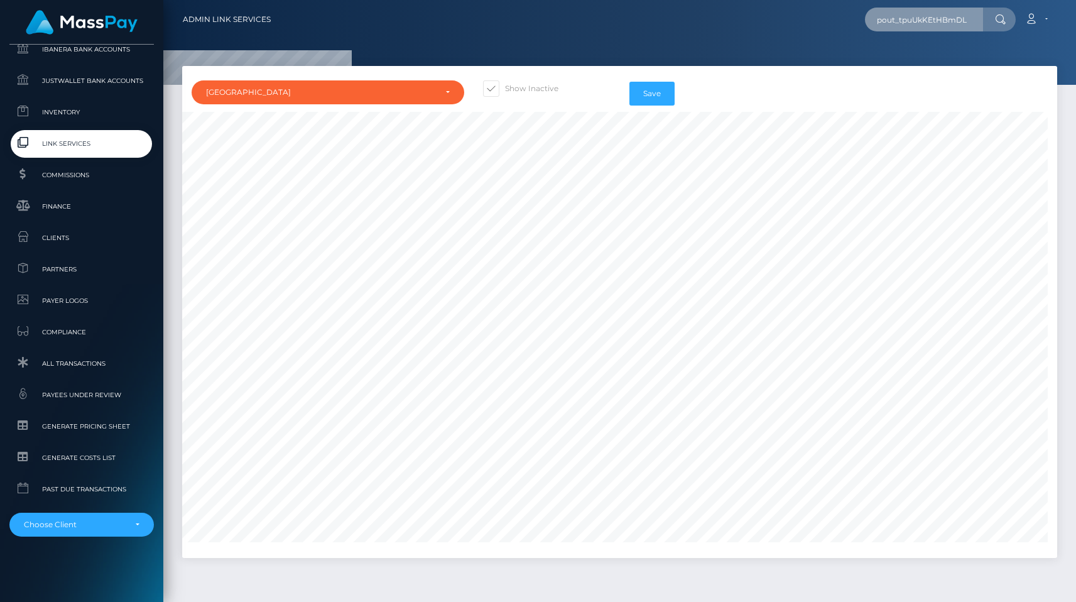
click at [908, 23] on input "pout_tpuUkKEtHBmDL" at bounding box center [924, 20] width 118 height 24
paste input "7aciEBKH31eSG"
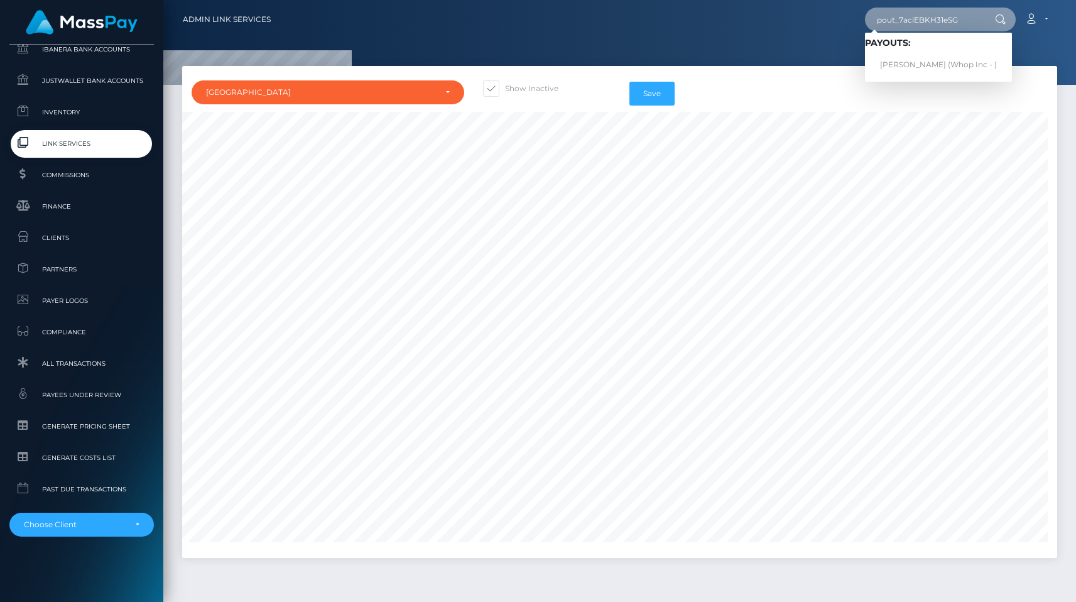
type input "pout_7aciEBKH31eSG"
click at [803, 41] on div at bounding box center [619, 42] width 913 height 85
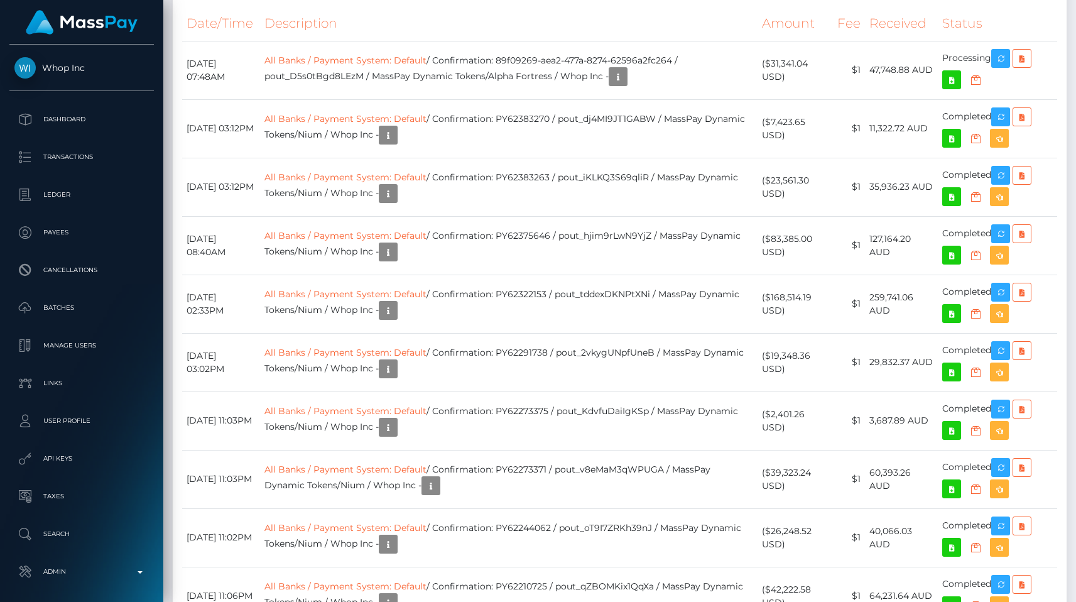
scroll to position [151, 279]
drag, startPoint x: 516, startPoint y: 264, endPoint x: 692, endPoint y: 262, distance: 176.5
click at [692, 99] on td "All Banks / Payment System: Default / Confirmation: 89f09269-aea2-477a-8274-625…" at bounding box center [508, 70] width 497 height 58
copy td "89f09269-aea2-477a-8274-62596a2fc264"
click at [364, 99] on td "All Banks / Payment System: Default / Confirmation: 89f09269-aea2-477a-8274-625…" at bounding box center [508, 70] width 497 height 58
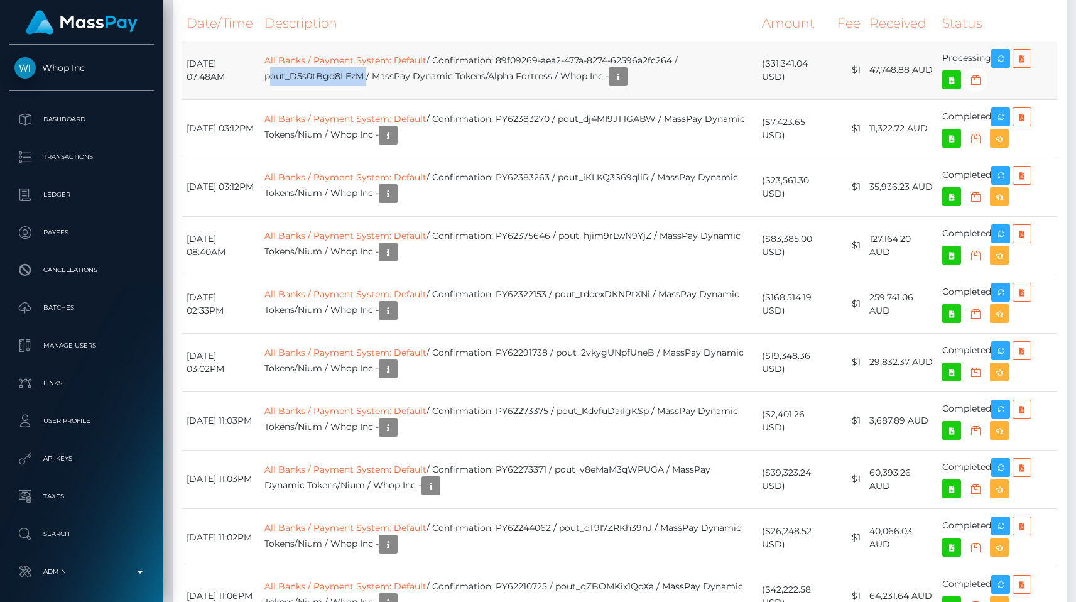
click at [364, 99] on td "All Banks / Payment System: Default / Confirmation: 89f09269-aea2-477a-8274-625…" at bounding box center [508, 70] width 497 height 58
click at [837, 203] on div "Date/Time Description Amount Fee Received Status Bank Deposit" at bounding box center [620, 526] width 894 height 1059
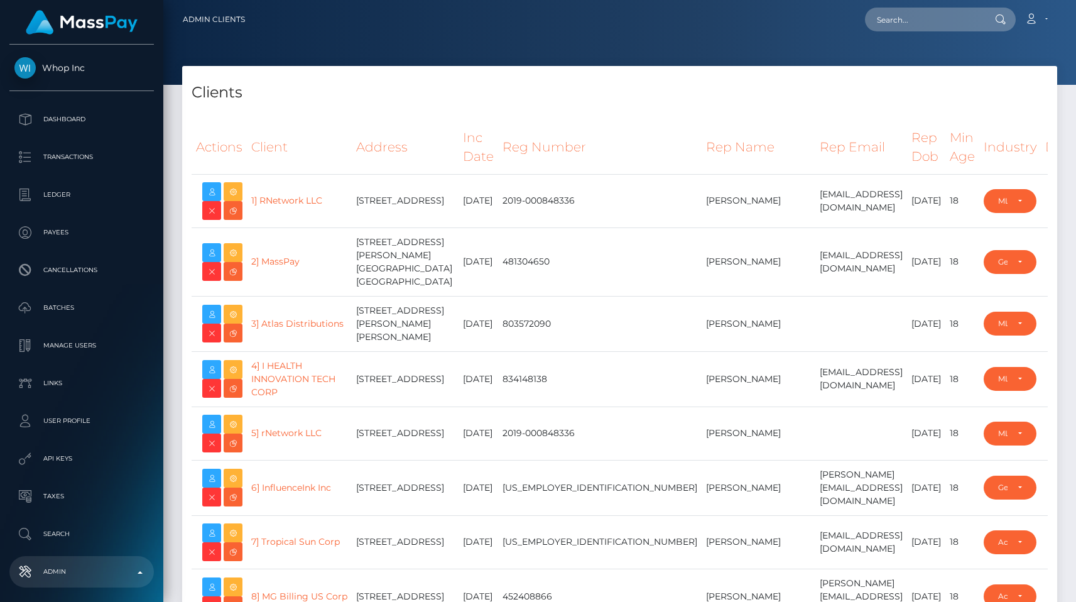
select select "223"
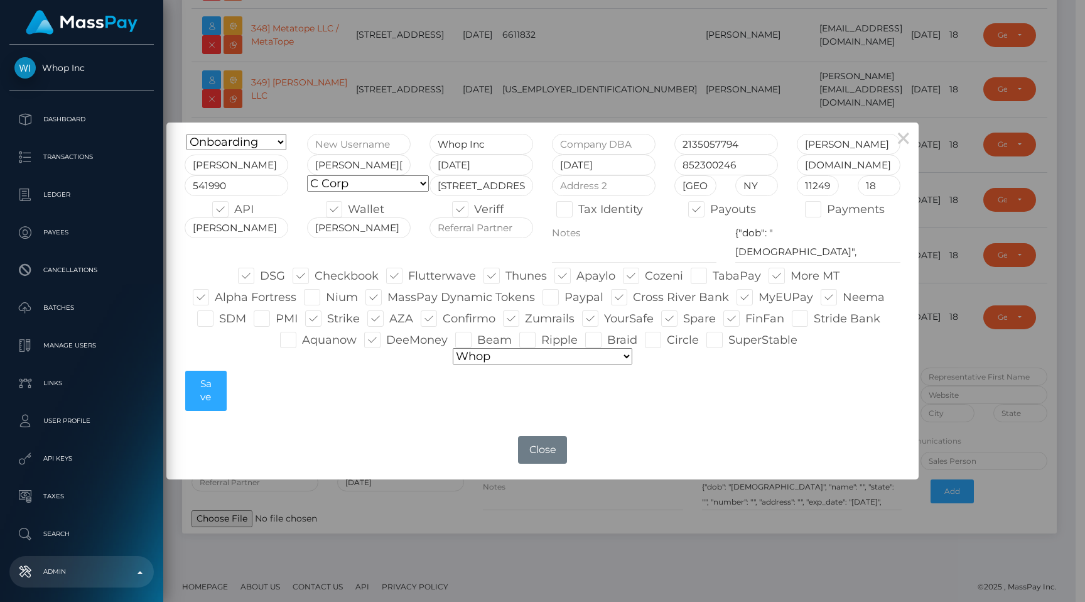
click at [541, 334] on span at bounding box center [541, 340] width 0 height 14
click at [541, 334] on input "Ripple" at bounding box center [545, 336] width 8 height 8
checkbox input "true"
click at [220, 387] on button "Save" at bounding box center [205, 391] width 41 height 40
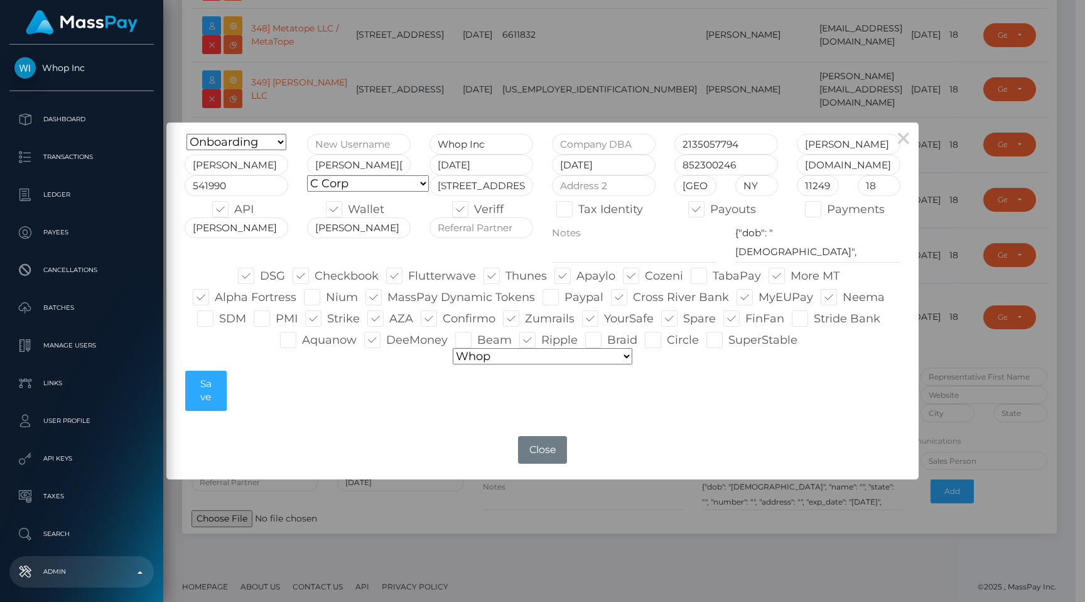
click at [541, 335] on span at bounding box center [541, 340] width 0 height 14
click at [541, 335] on input "Ripple" at bounding box center [545, 336] width 8 height 8
click at [541, 339] on span at bounding box center [541, 340] width 0 height 14
click at [541, 339] on input "Ripple" at bounding box center [545, 336] width 8 height 8
click at [560, 342] on label "Ripple" at bounding box center [548, 340] width 58 height 16
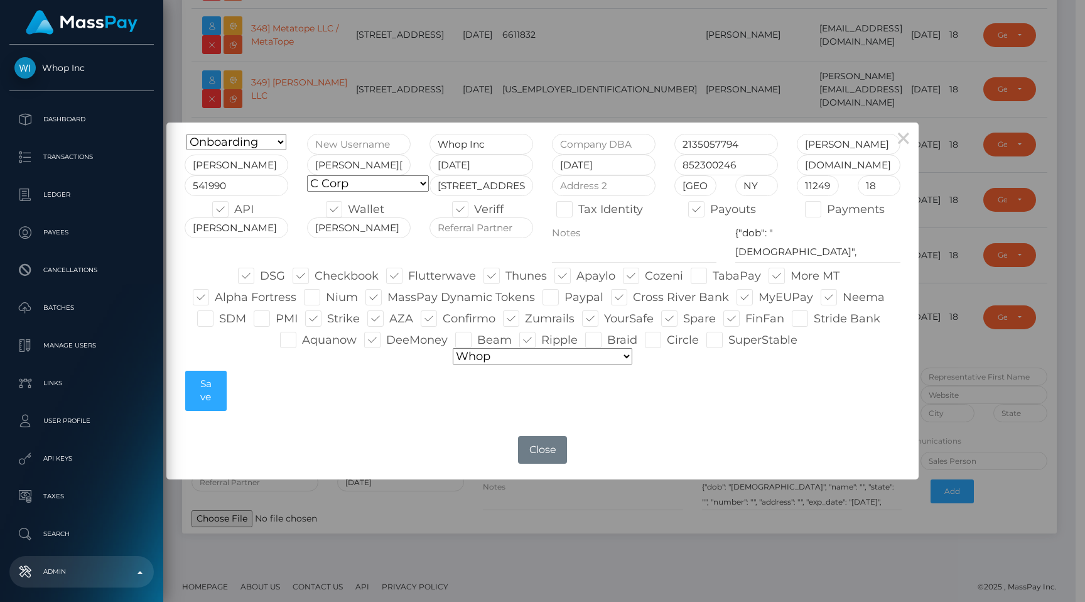
click at [550, 340] on input "Ripple" at bounding box center [545, 336] width 8 height 8
checkbox input "false"
click at [211, 385] on button "Save" at bounding box center [205, 391] width 41 height 40
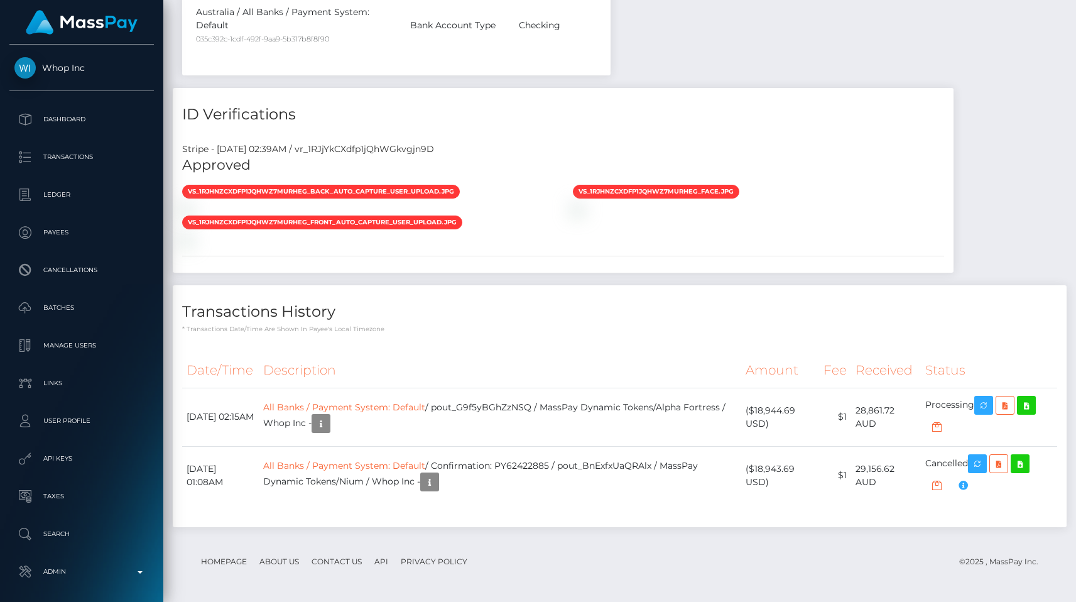
scroll to position [151, 279]
click at [496, 402] on td "All Banks / Payment System: Default / pout_G9f5yBGhZzNSQ / MassPay Dynamic Toke…" at bounding box center [500, 417] width 482 height 58
copy td "pout_G9f5yBGhZzNSQ"
click at [847, 329] on p "* Transactions date/time are shown in payee's local timezone" at bounding box center [619, 328] width 875 height 9
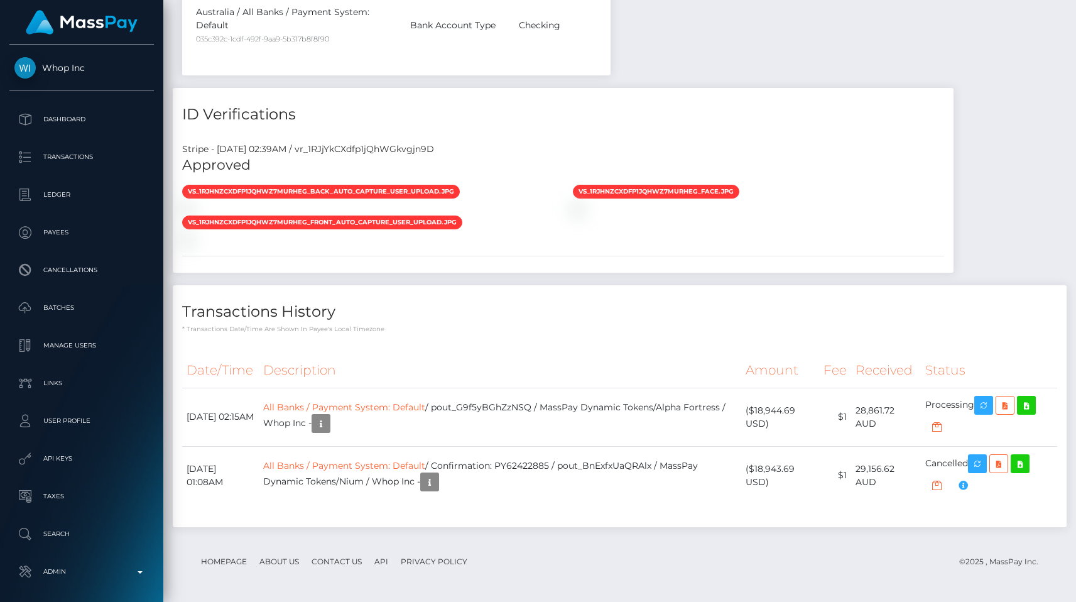
click at [638, 334] on div "Transactions History * Transactions date/time are shown in payee's local timezo…" at bounding box center [620, 405] width 894 height 241
click at [651, 310] on h4 "Transactions History" at bounding box center [619, 312] width 875 height 22
click at [110, 560] on link "Admin" at bounding box center [81, 571] width 144 height 31
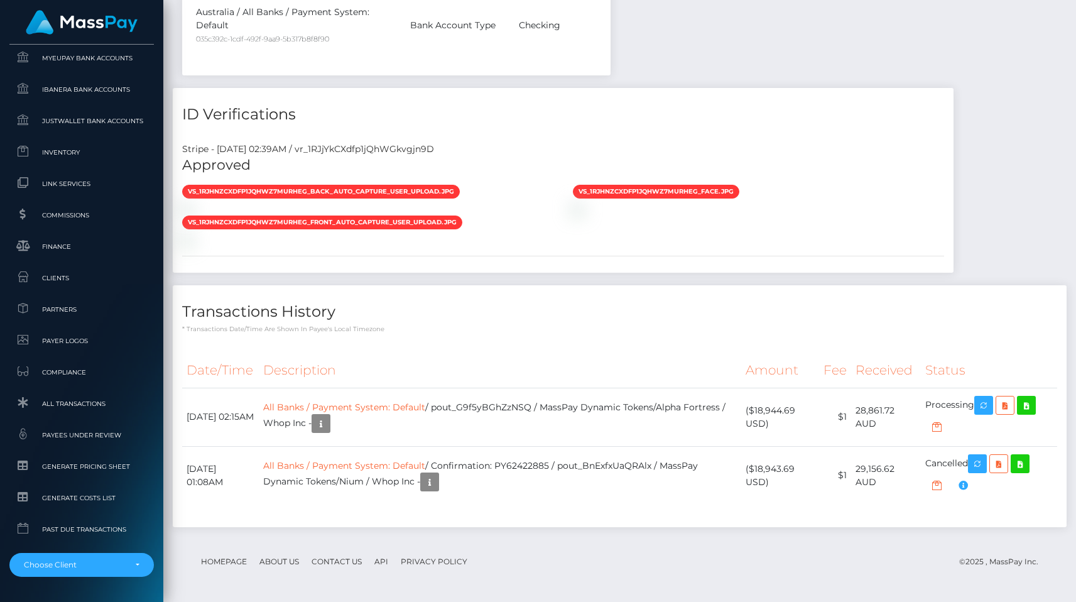
scroll to position [742, 0]
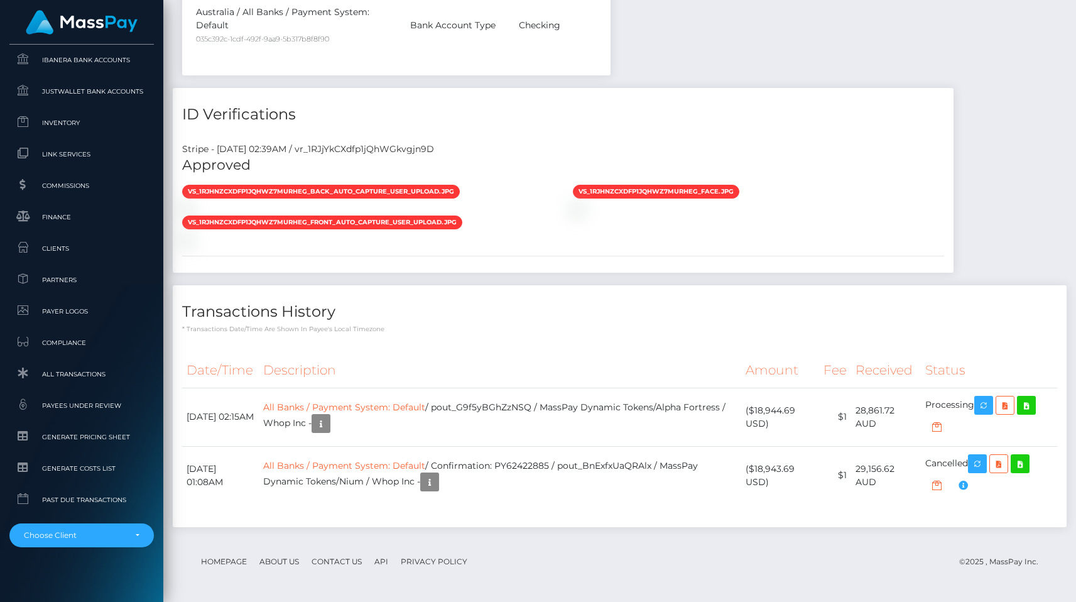
click at [859, 184] on div "vs_1RJhNZCXdfp1jQhWz7MURHEg_back_auto_capture_user_upload.jpg" at bounding box center [563, 215] width 781 height 62
click at [693, 334] on div "Transactions History * Transactions date/time are shown in payee's local timezo…" at bounding box center [620, 405] width 894 height 241
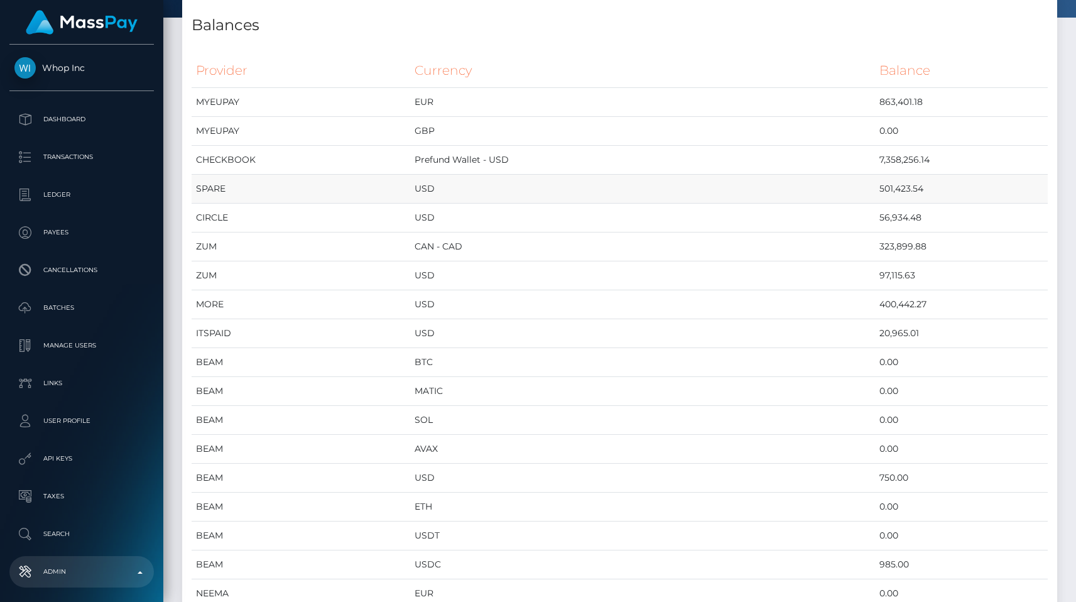
scroll to position [69, 0]
click at [571, 264] on td "USD" at bounding box center [642, 273] width 465 height 29
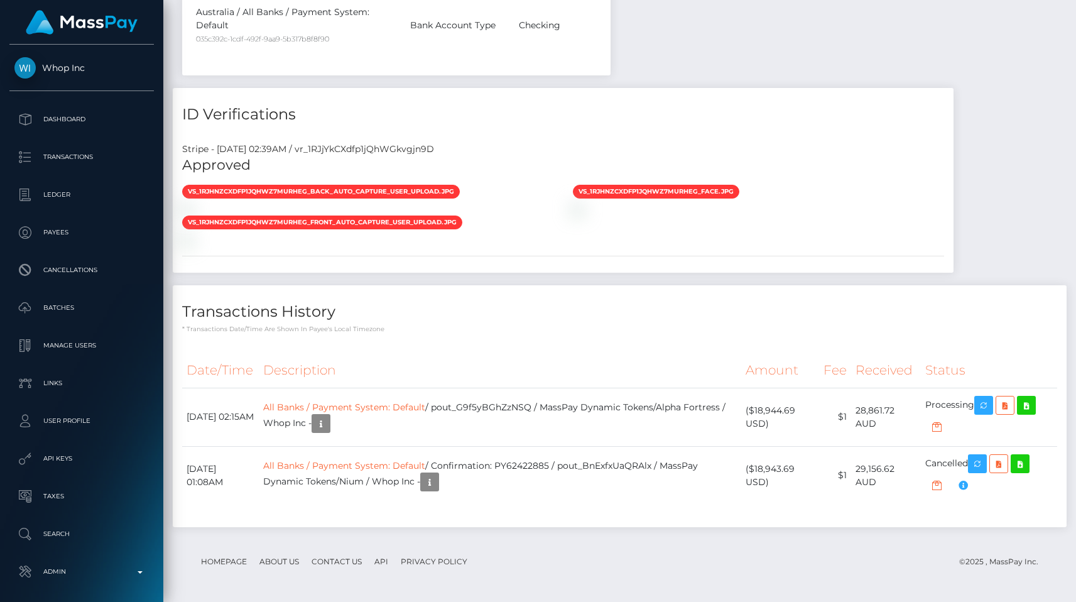
scroll to position [1181, 0]
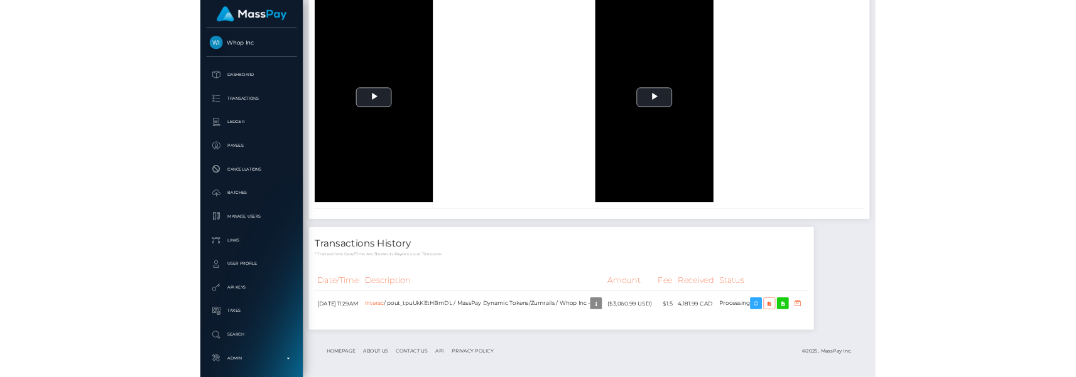
scroll to position [151, 279]
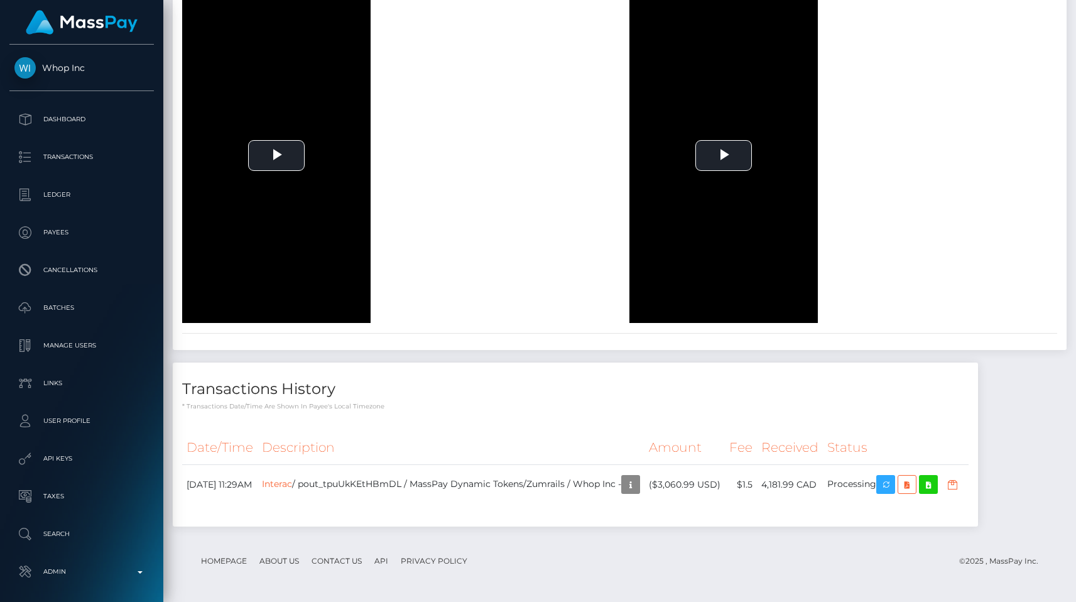
click at [506, 417] on div "Transactions History * Transactions date/time are shown in payee's local timezo…" at bounding box center [575, 444] width 805 height 164
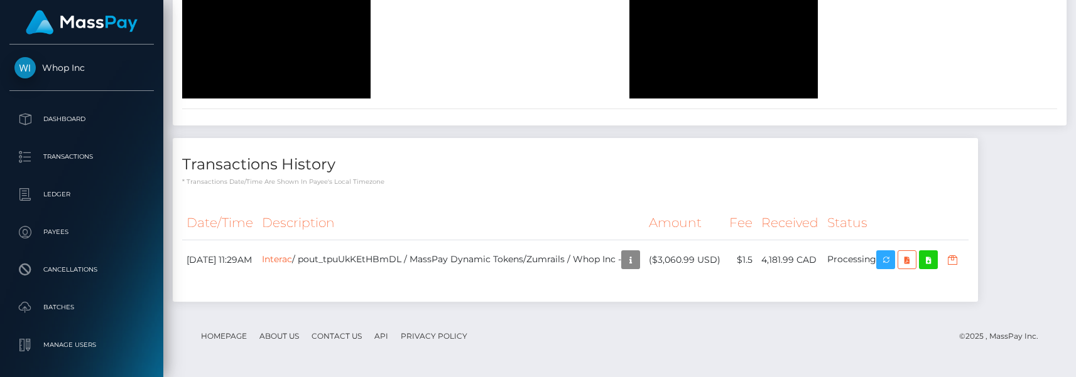
scroll to position [2206, 0]
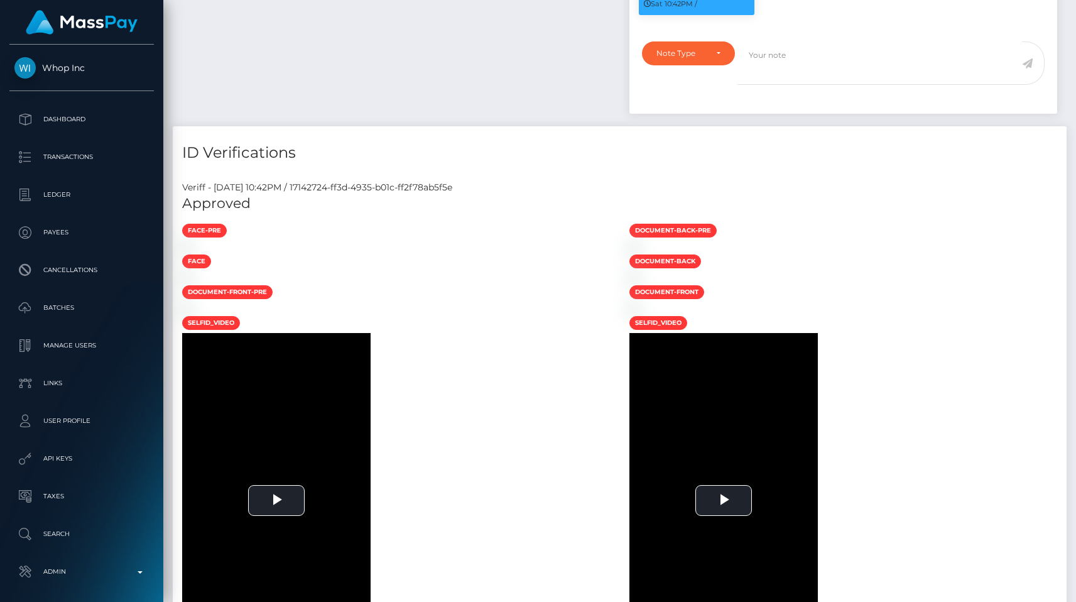
scroll to position [0, 0]
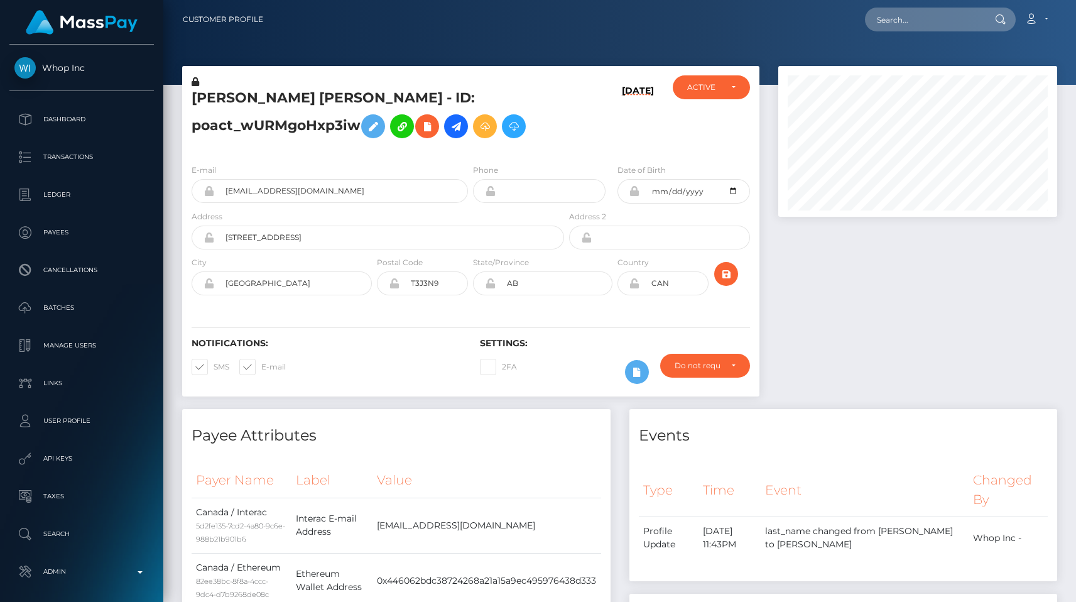
click at [929, 33] on nav "Customer Profile Loading... Loading... Account" at bounding box center [619, 19] width 913 height 39
click at [929, 23] on input "text" at bounding box center [924, 20] width 118 height 24
paste input "Transaction amount is higher than transaction limit allowed."
type input "Transaction amount is higher than transaction limit allowed."
paste input "pout_t2RC06e4FR6eg"
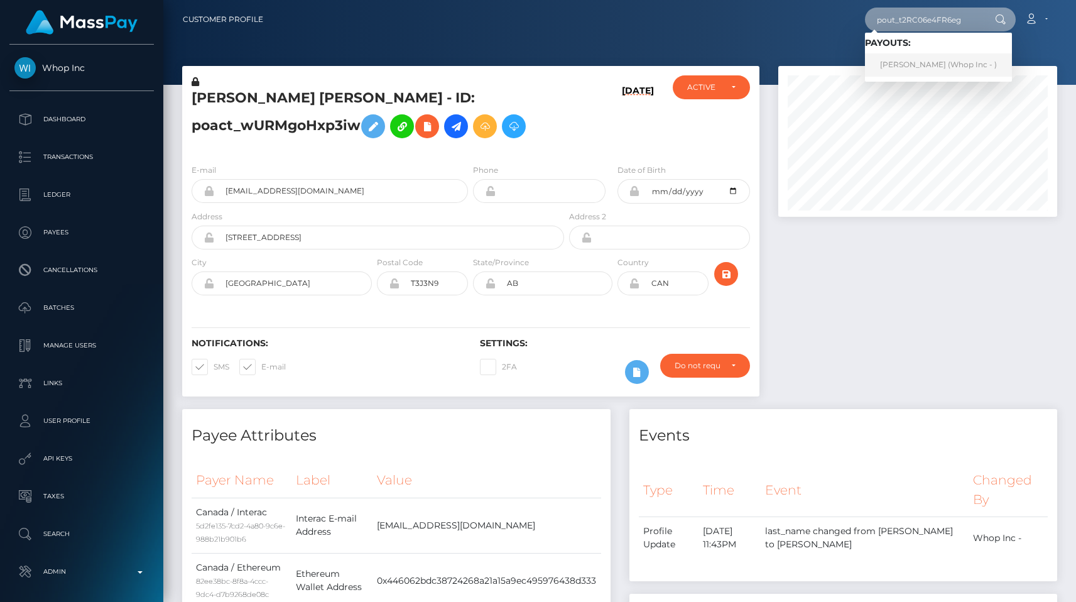
type input "pout_t2RC06e4FR6eg"
click at [939, 54] on link "[PERSON_NAME] (Whop Inc - )" at bounding box center [938, 64] width 147 height 23
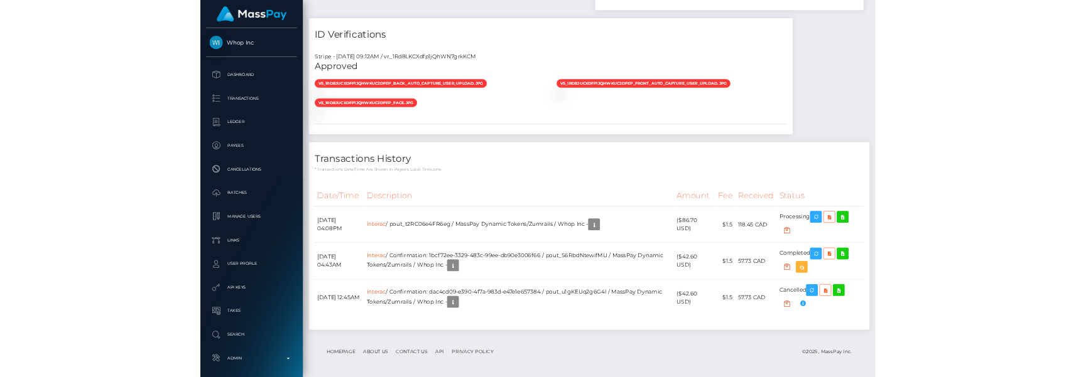
scroll to position [1109, 0]
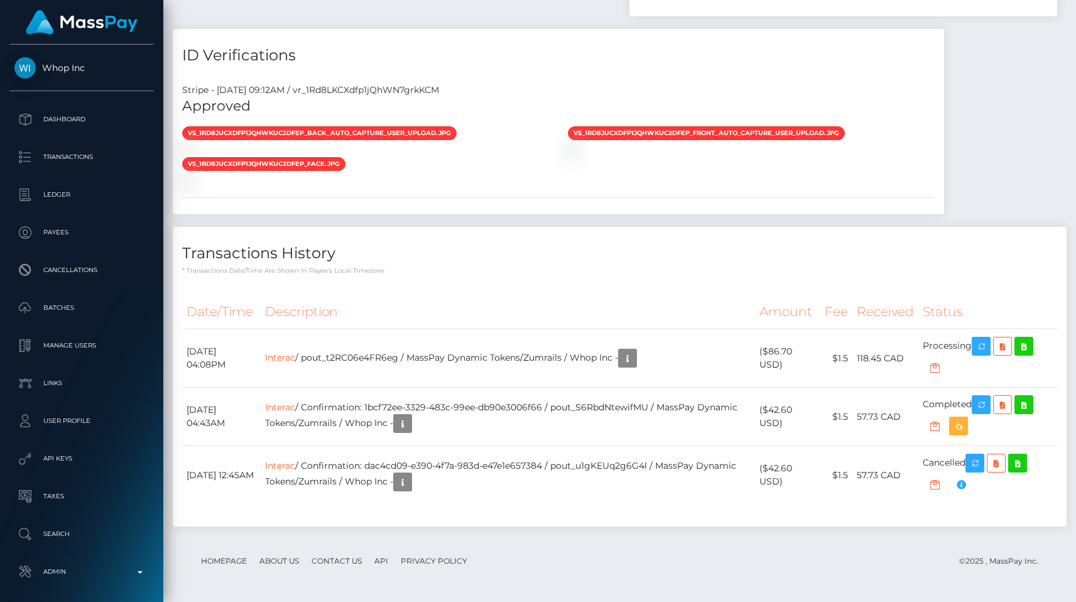
click at [580, 329] on th "Description" at bounding box center [508, 312] width 494 height 35
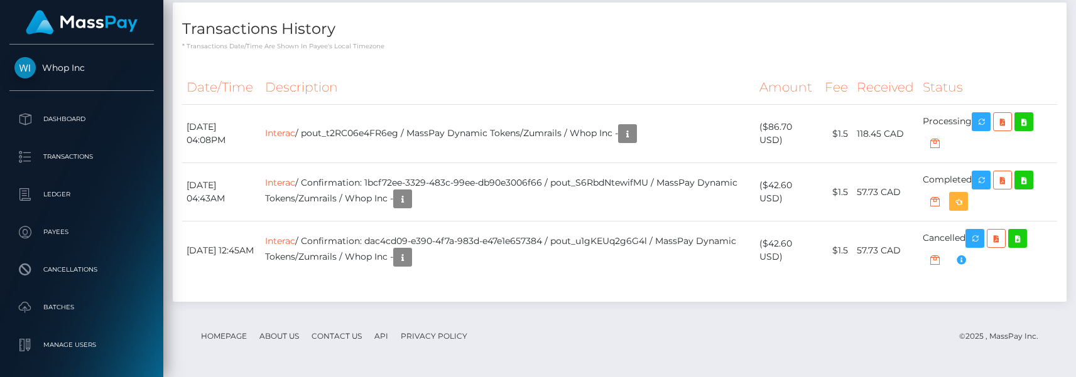
scroll to position [1358, 0]
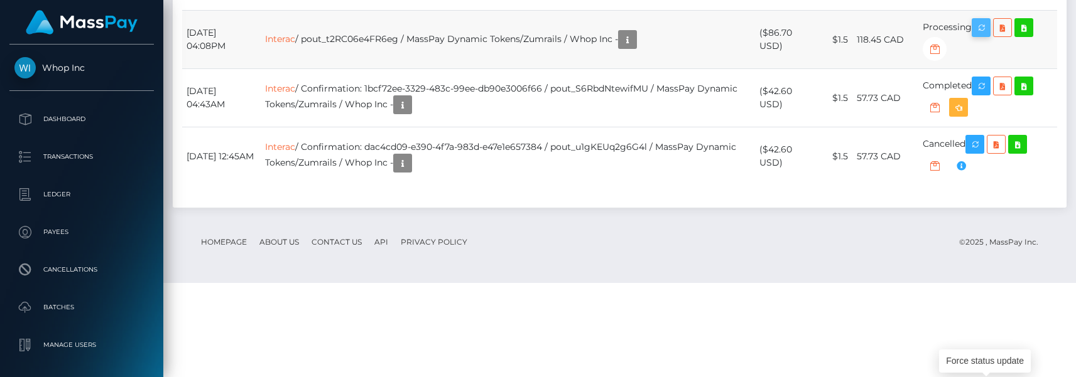
click at [979, 36] on icon "button" at bounding box center [981, 28] width 15 height 16
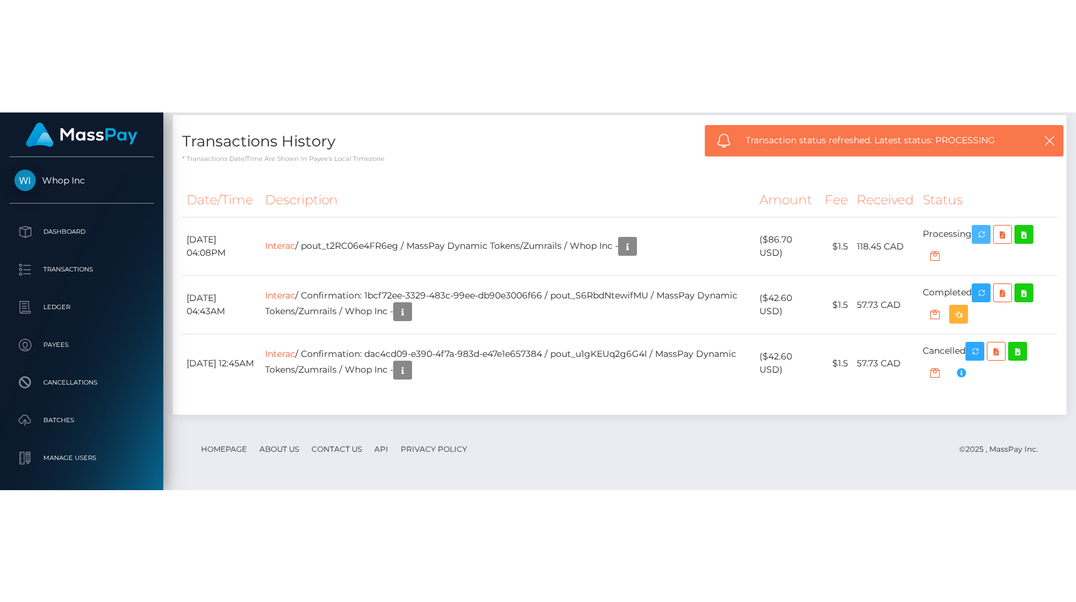
scroll to position [1136, 0]
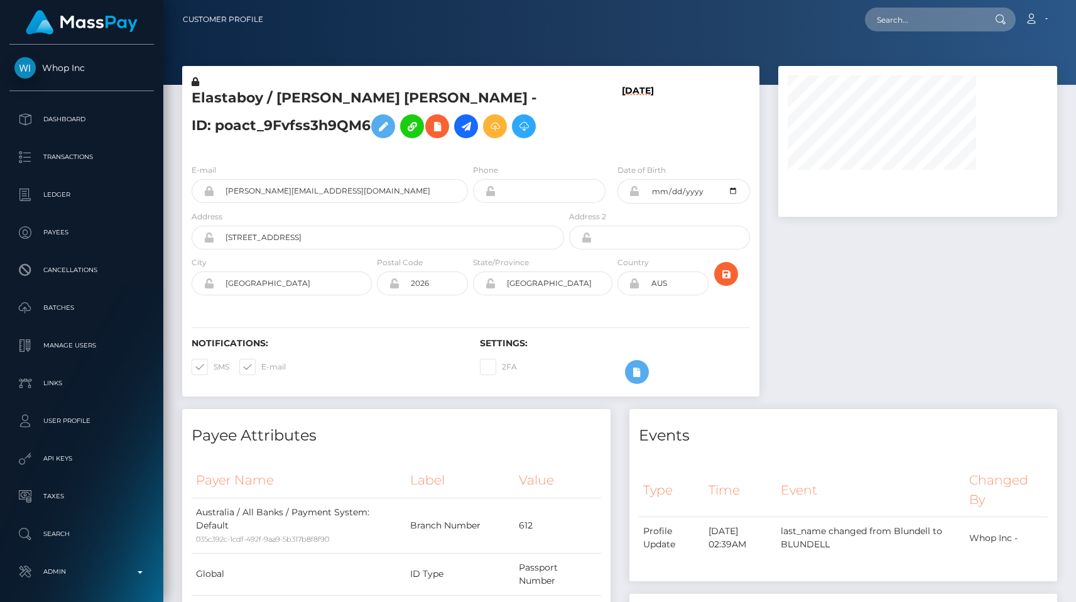
scroll to position [1181, 0]
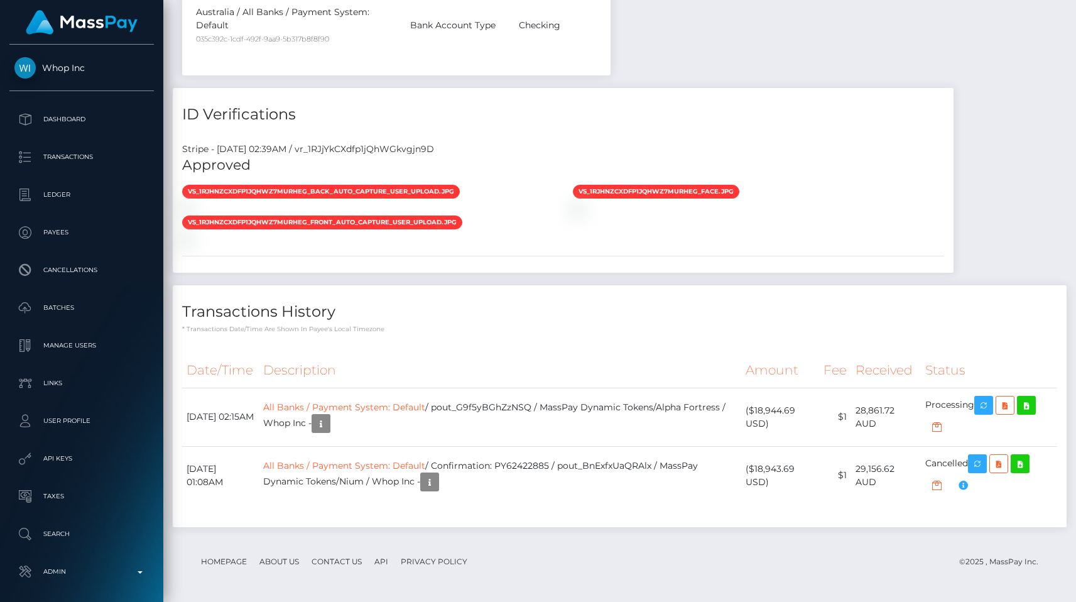
click at [689, 346] on div "Date/Time Description Amount Fee Received Status" at bounding box center [620, 435] width 894 height 183
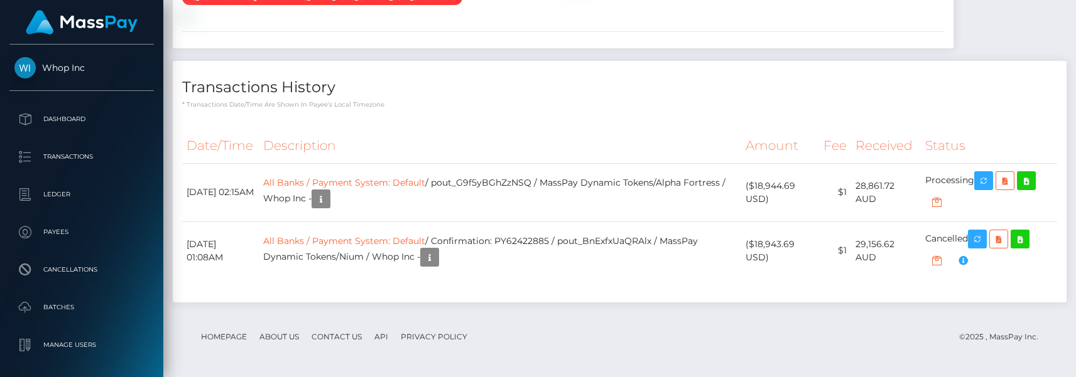
scroll to position [1269, 0]
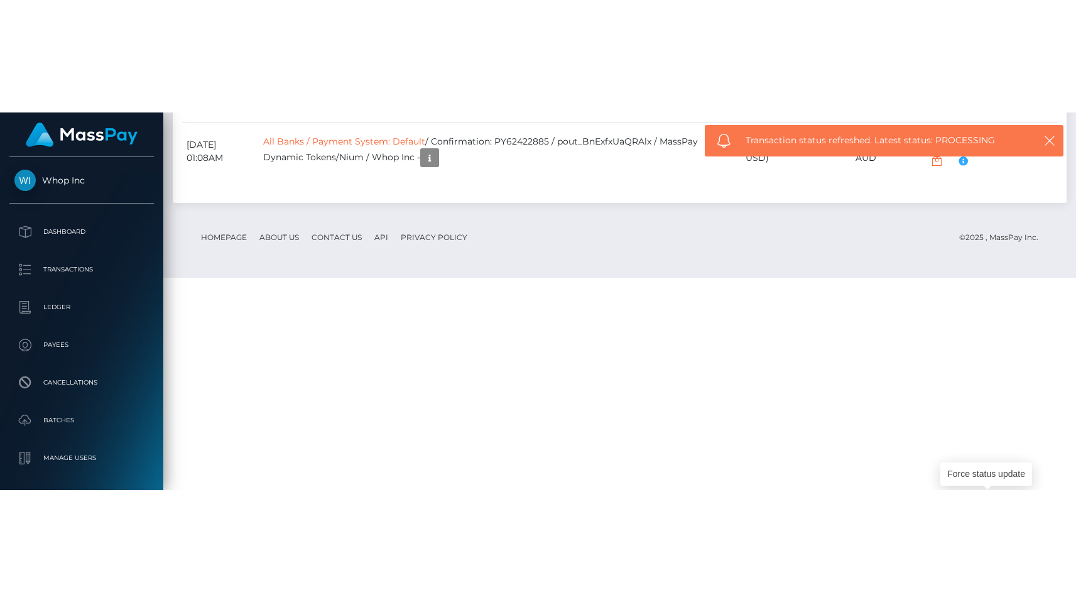
scroll to position [1181, 0]
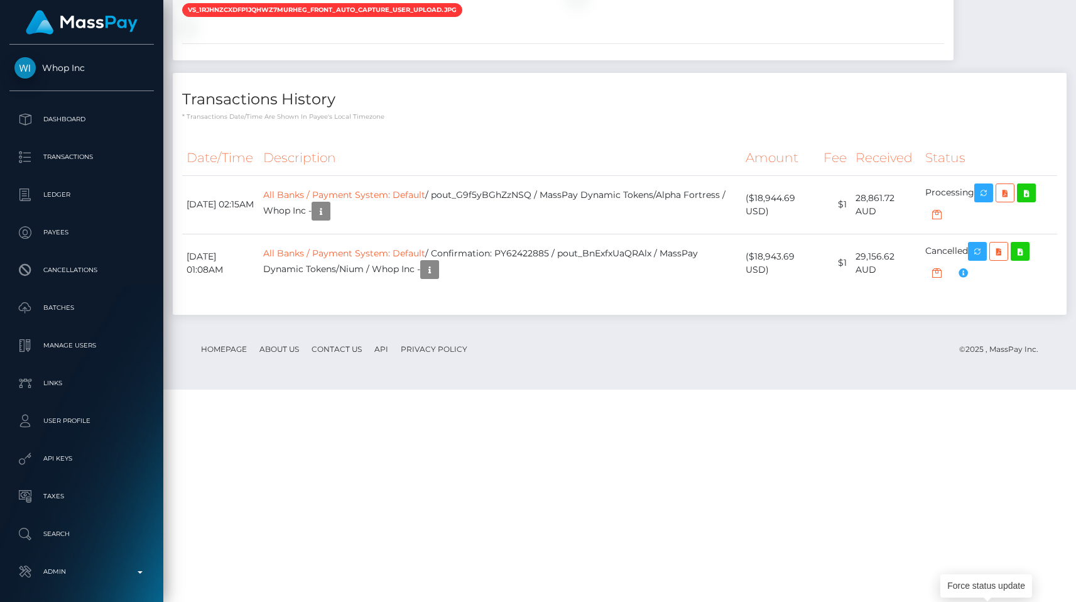
click at [871, 33] on div "vs_1RJhNZCXdfp1jQhWz7MURHEg_back_auto_capture_user_upload.jpg" at bounding box center [563, 3] width 781 height 62
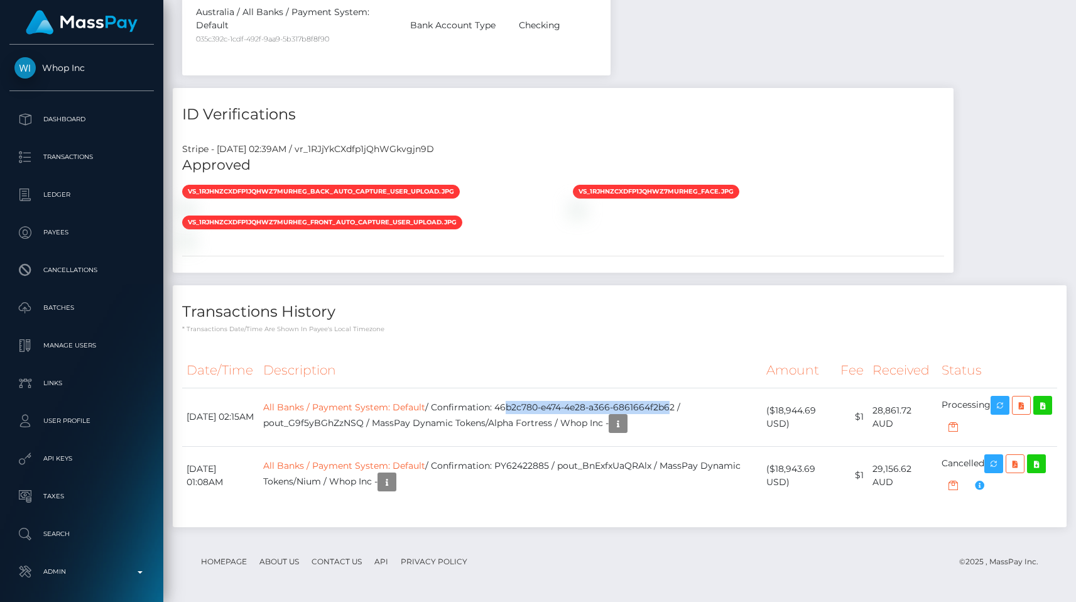
scroll to position [151, 279]
click at [683, 402] on td "All Banks / Payment System: Default / Confirmation: 46b2c780-e474-4e28-a366-686…" at bounding box center [510, 417] width 503 height 58
drag, startPoint x: 514, startPoint y: 409, endPoint x: 693, endPoint y: 408, distance: 179.6
click at [693, 408] on td "All Banks / Payment System: Default / Confirmation: 46b2c780-e474-4e28-a366-686…" at bounding box center [510, 417] width 503 height 58
copy td "46b2c780-e474-4e28-a366-6861664f2b62"
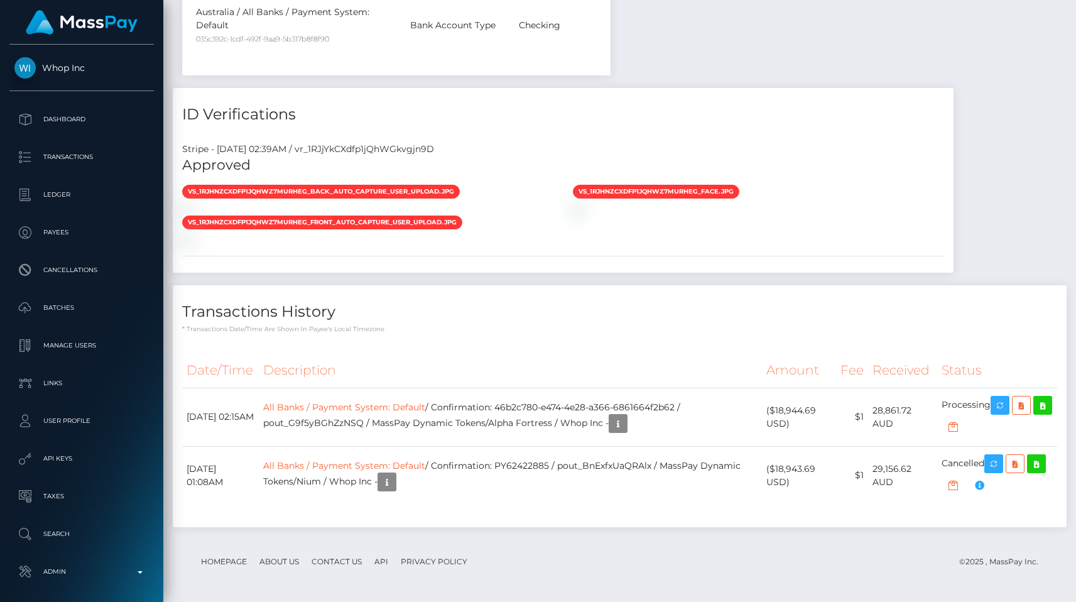
click at [923, 214] on div "vs_1RJhNZCXdfp1jQhWz7MURHEg_back_auto_capture_user_upload.jpg" at bounding box center [563, 215] width 781 height 62
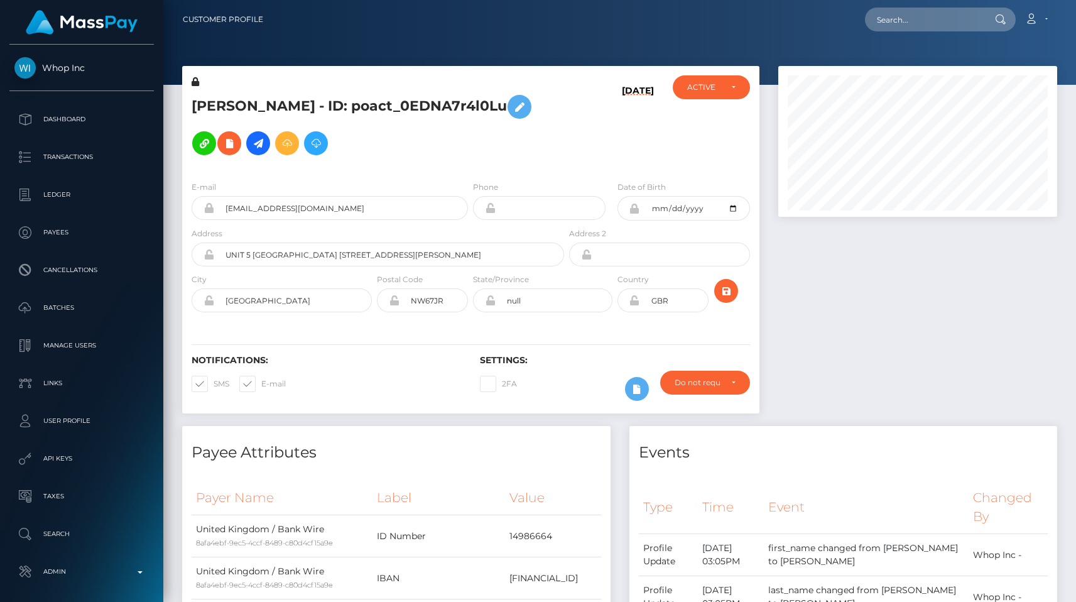
scroll to position [151, 279]
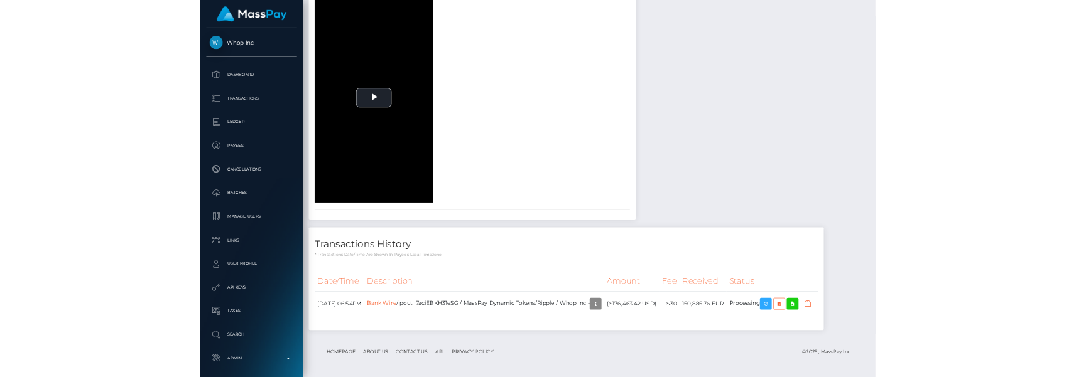
scroll to position [1620, 0]
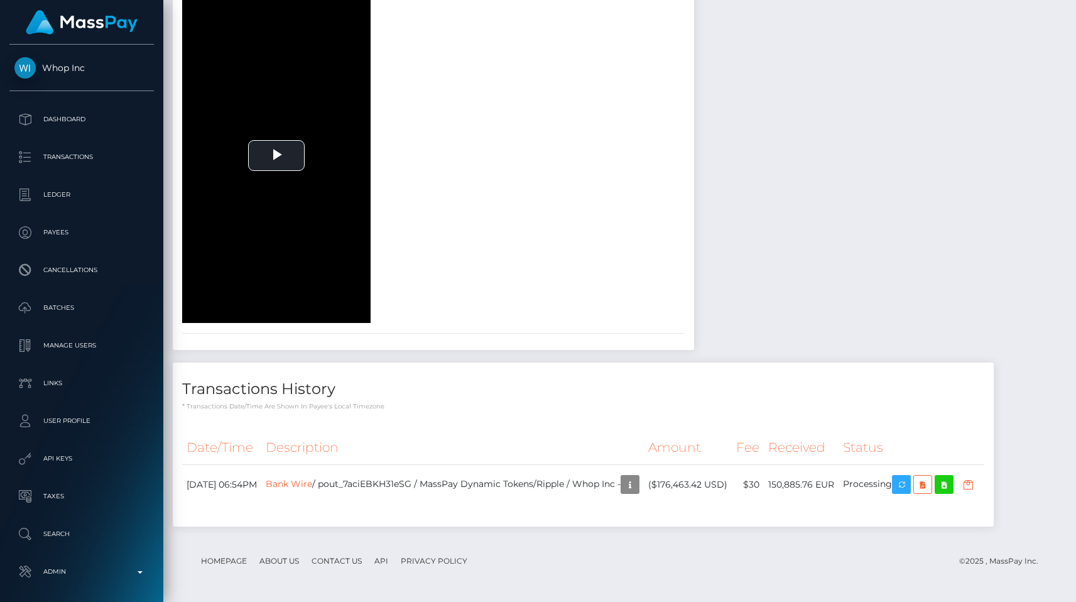
click at [612, 399] on h4 "Transactions History" at bounding box center [583, 389] width 802 height 22
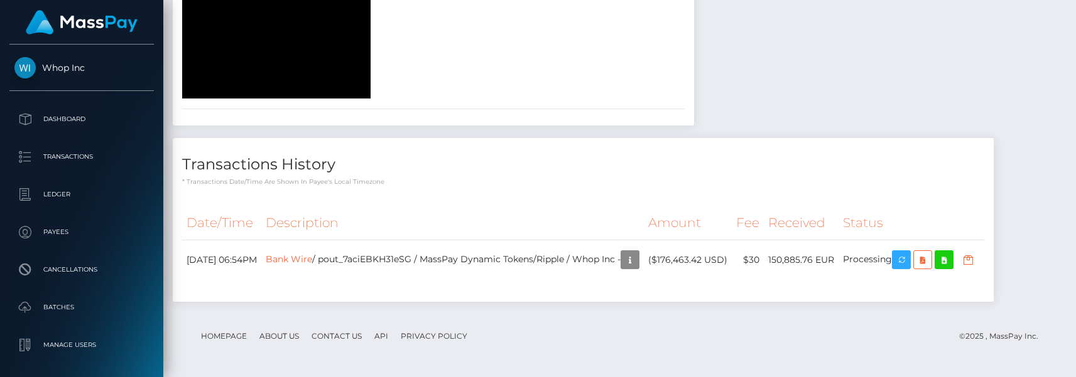
scroll to position [1845, 0]
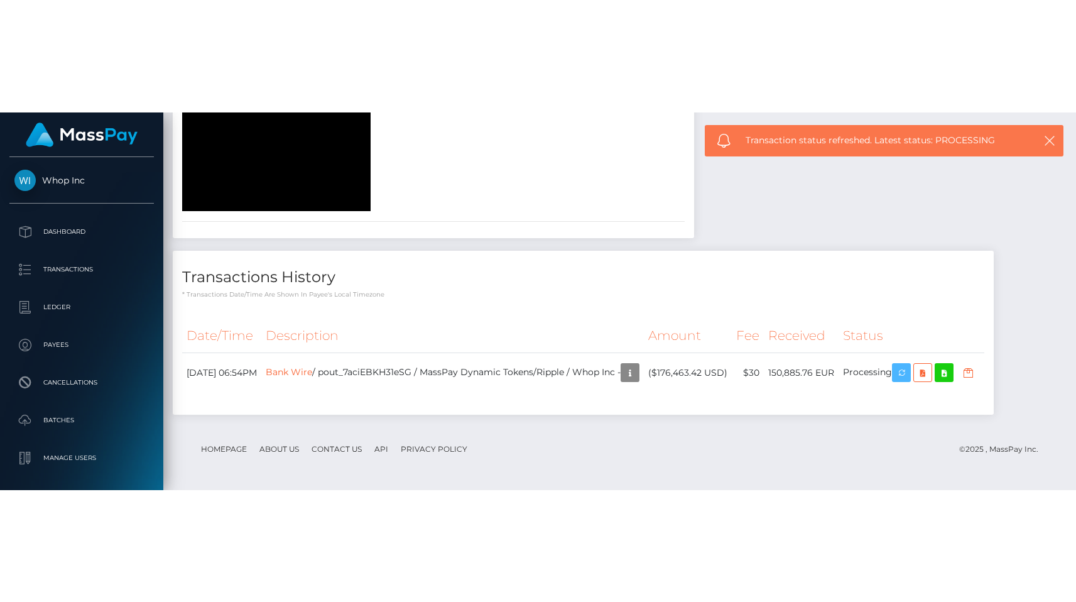
scroll to position [1620, 0]
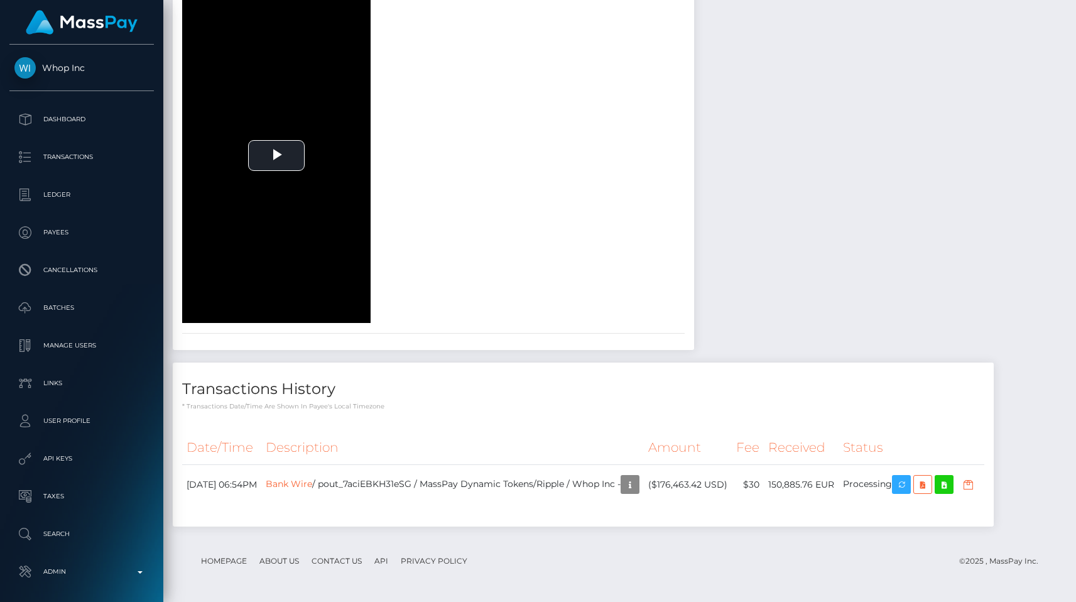
scroll to position [1620, 0]
click at [627, 151] on div "document-front face-pre face Play" at bounding box center [433, 116] width 521 height 414
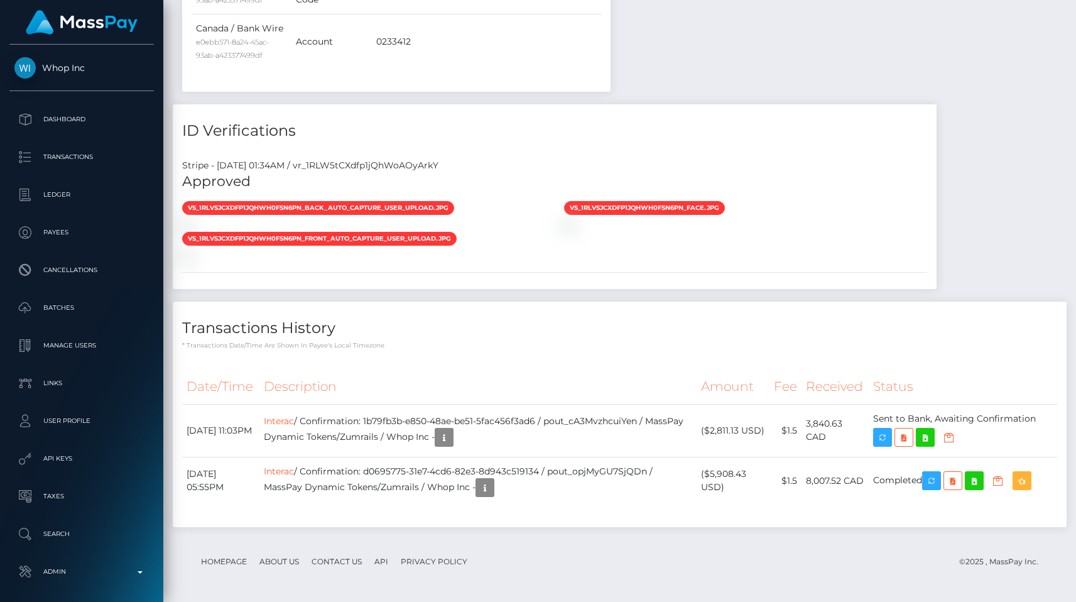
scroll to position [1239, 0]
drag, startPoint x: 387, startPoint y: 418, endPoint x: 560, endPoint y: 420, distance: 172.7
click at [560, 420] on td "Interac / Confirmation: 1b79fb3b-e850-48ae-be51-5fac456f3ad6 / pout_cA3MvzhcuiY…" at bounding box center [477, 430] width 437 height 53
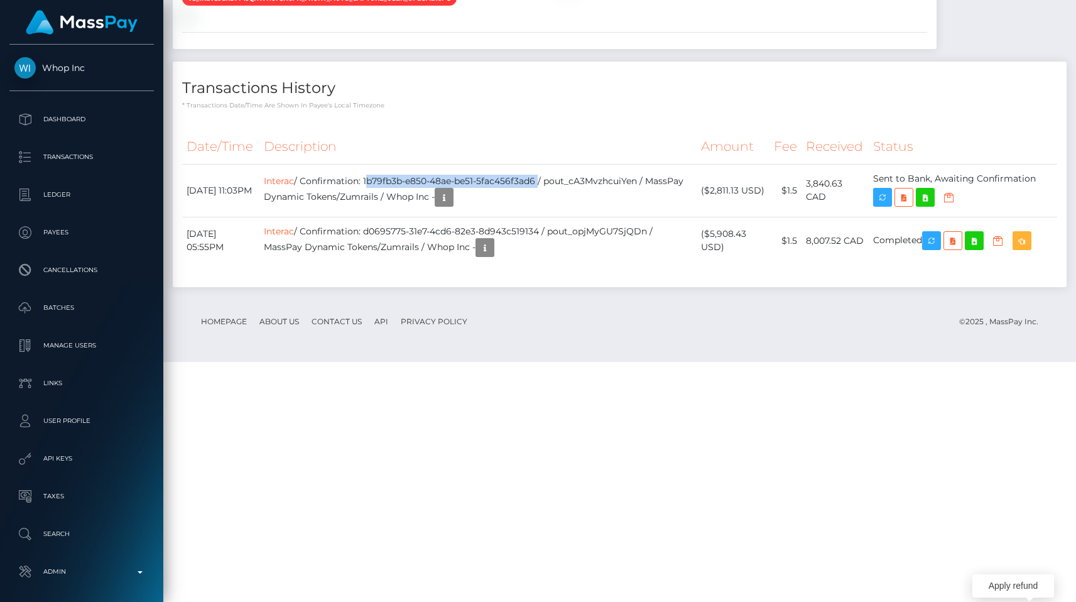
copy td "1b79fb3b-e850-48ae-be51-5fac456f3ad6"
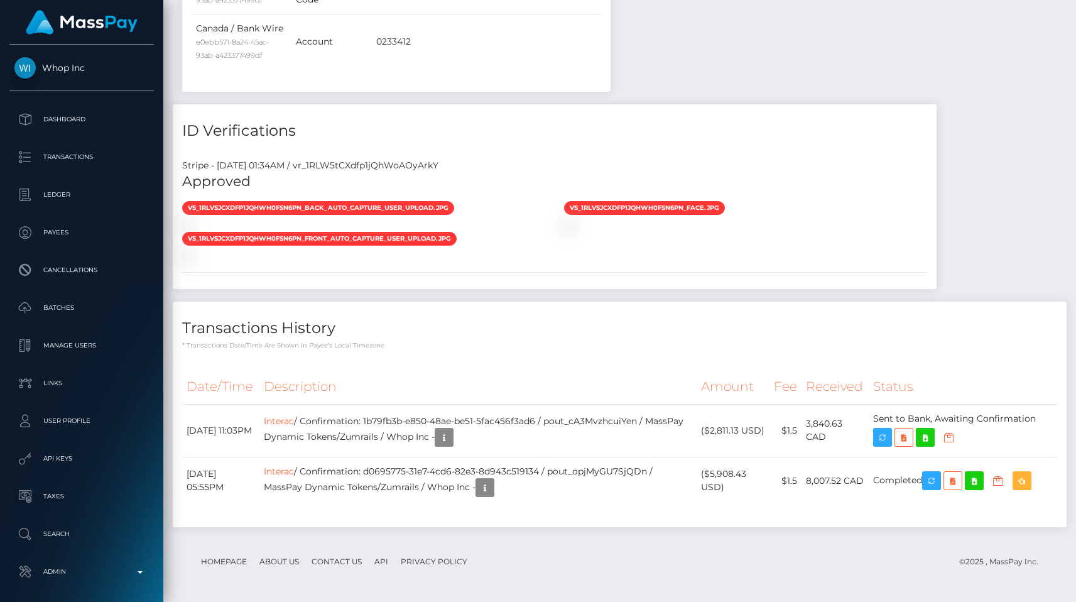
click at [978, 190] on div "Payee Attributes Payer Name Label Value Canada / Interac b8e2b46e-e580-4057-924…" at bounding box center [620, 40] width 894 height 999
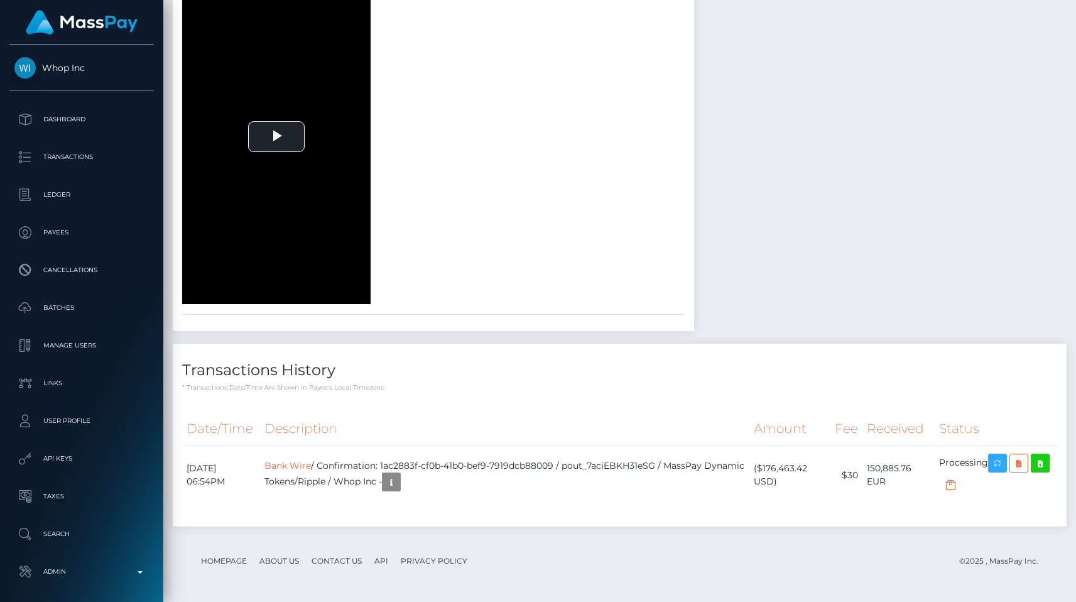
scroll to position [151, 279]
click at [694, 197] on div "document-front face-pre face Play" at bounding box center [433, 97] width 521 height 414
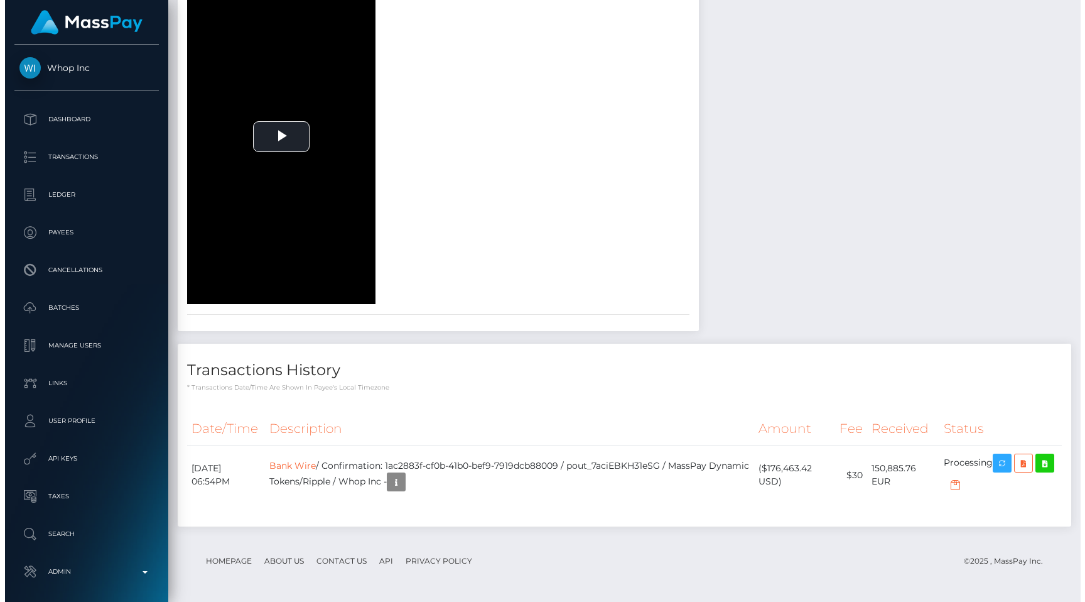
scroll to position [151, 279]
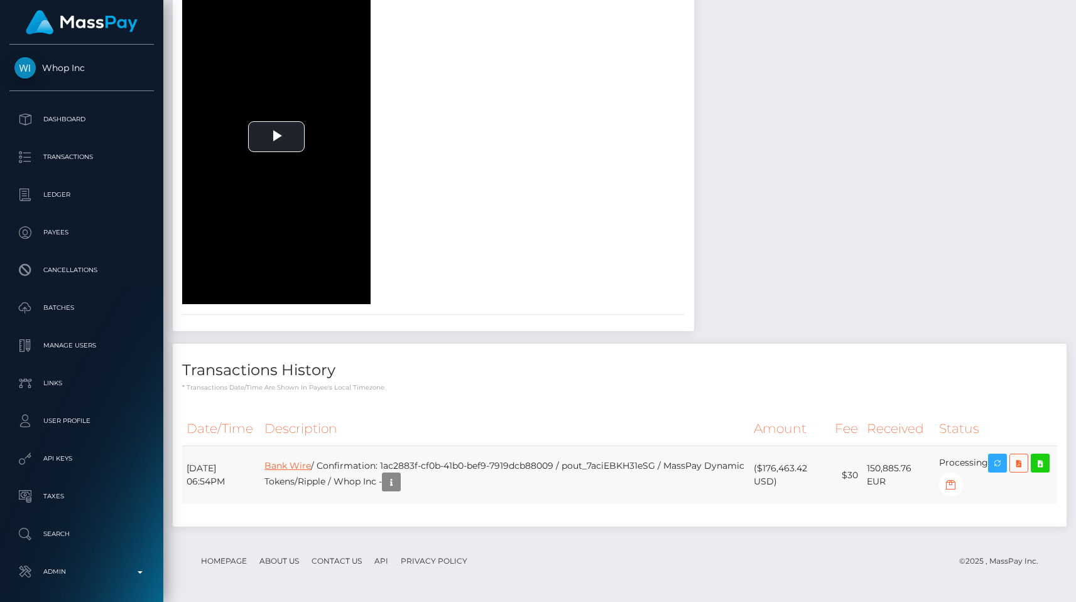
click at [311, 463] on link "Bank Wire" at bounding box center [287, 465] width 46 height 11
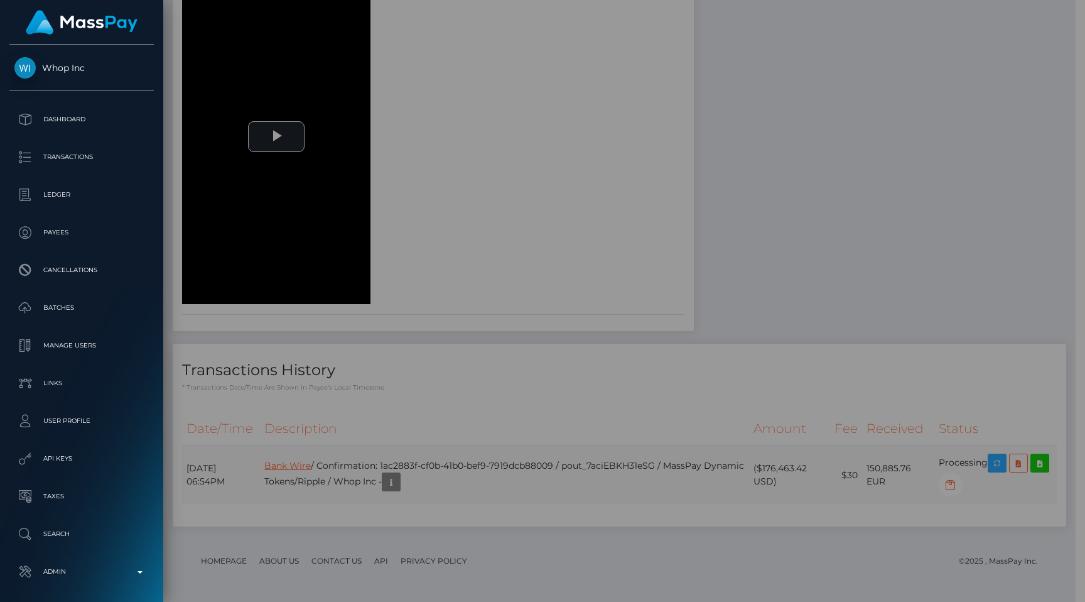
scroll to position [627916, 627787]
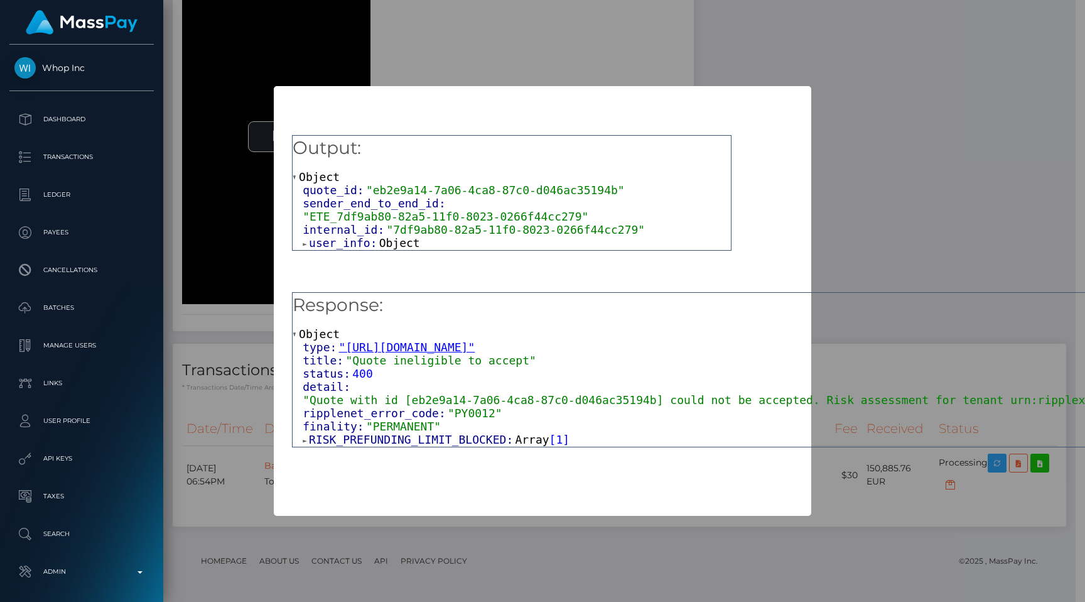
click at [376, 438] on span "RISK_PREFUNDING_LIMIT_BLOCKED:" at bounding box center [412, 439] width 206 height 13
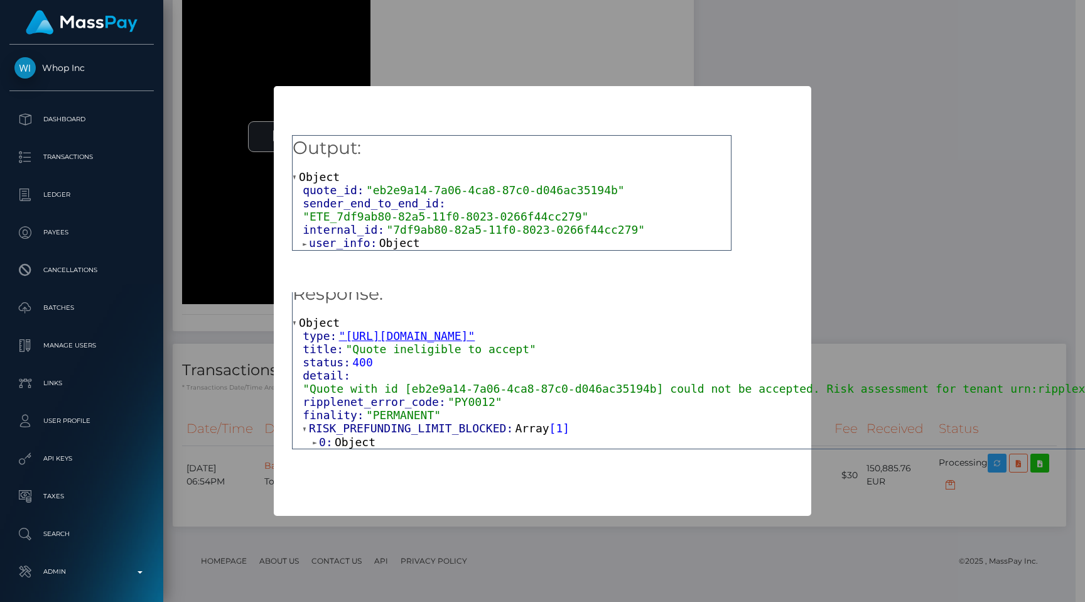
scroll to position [18, 0]
click at [362, 421] on span "RISK_PREFUNDING_LIMIT_BLOCKED:" at bounding box center [412, 427] width 206 height 13
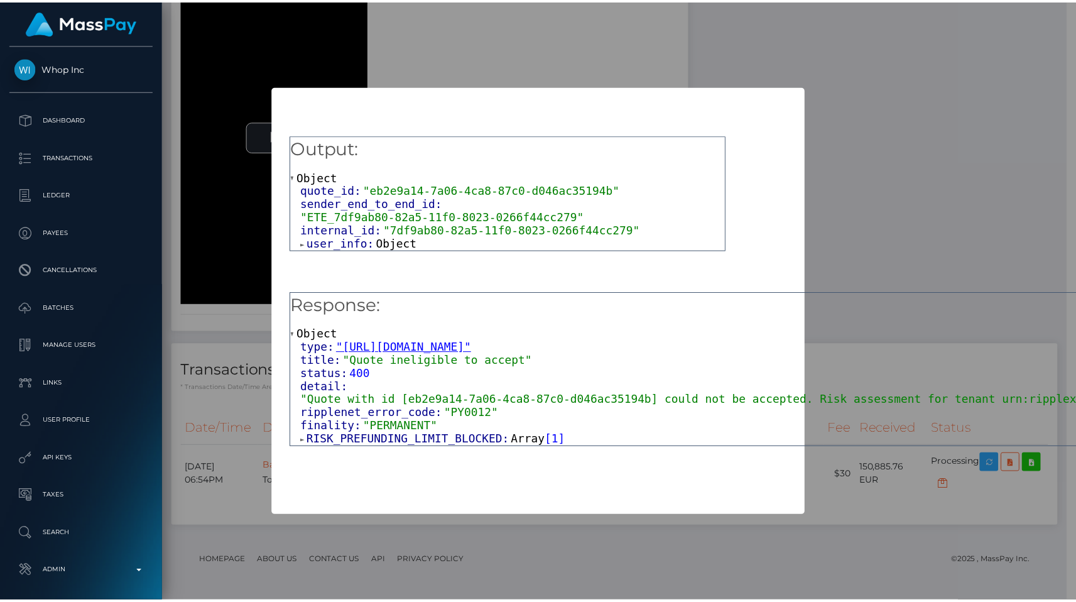
scroll to position [0, 0]
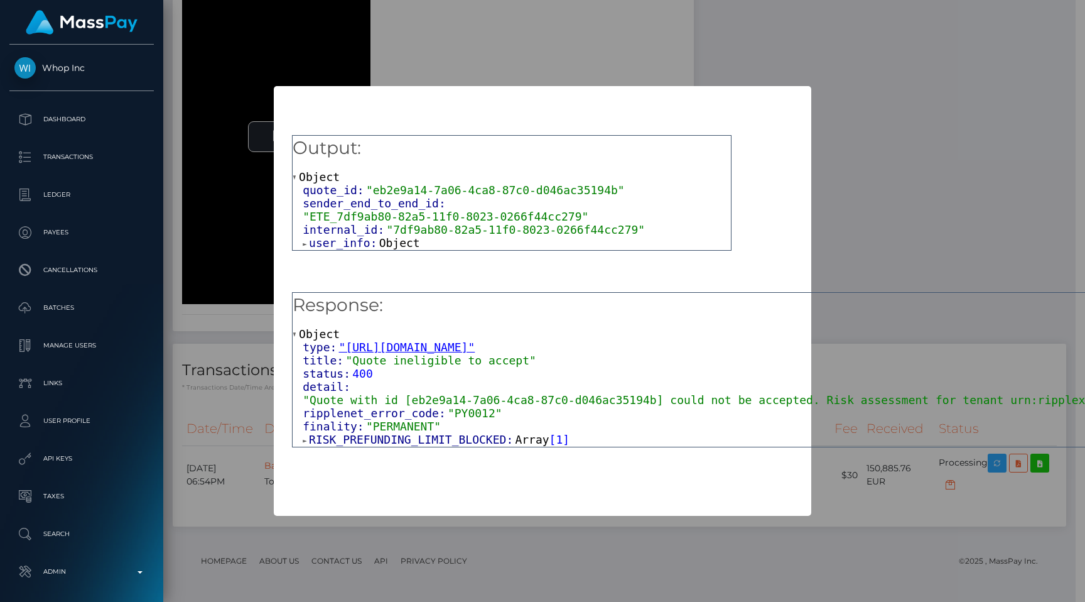
click at [563, 534] on div "× Payload Output: Object quote_id: "eb2e9a14-7a06-4ca8-87c0-d046ac35194b" sende…" at bounding box center [542, 301] width 1085 height 602
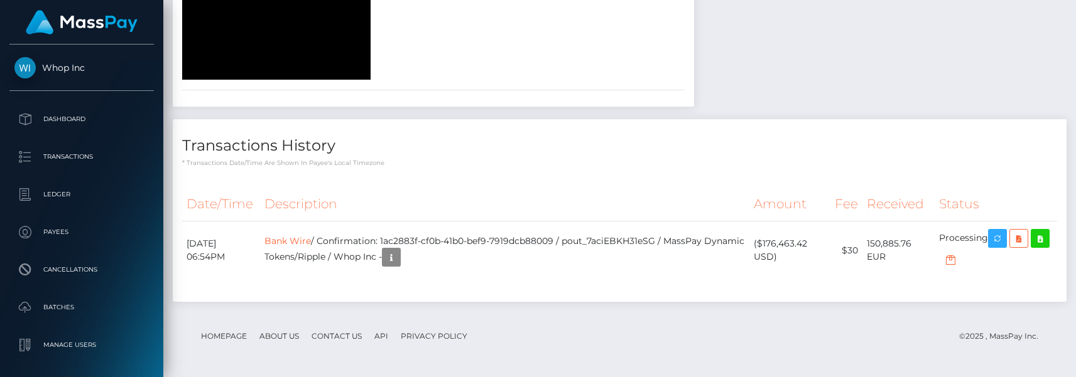
scroll to position [1863, 0]
drag, startPoint x: 408, startPoint y: 241, endPoint x: 583, endPoint y: 239, distance: 175.9
click at [583, 239] on td "Bank Wire / Confirmation: 1ac2883f-cf0b-41b0-bef9-7919dcb88009 / pout_7aciEBKH3…" at bounding box center [504, 251] width 489 height 58
copy td "1ac2883f-cf0b-41b0-bef9-7919dcb88009"
click at [560, 144] on h4 "Transactions History" at bounding box center [619, 146] width 875 height 22
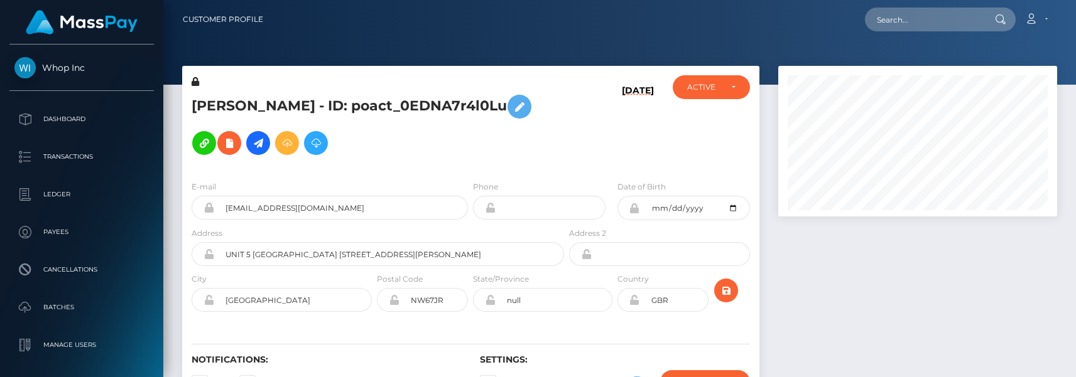
scroll to position [151, 279]
click at [884, 19] on input "text" at bounding box center [924, 20] width 118 height 24
paste input "609fca6a-821d-11f0-8023-0266f44cc279"
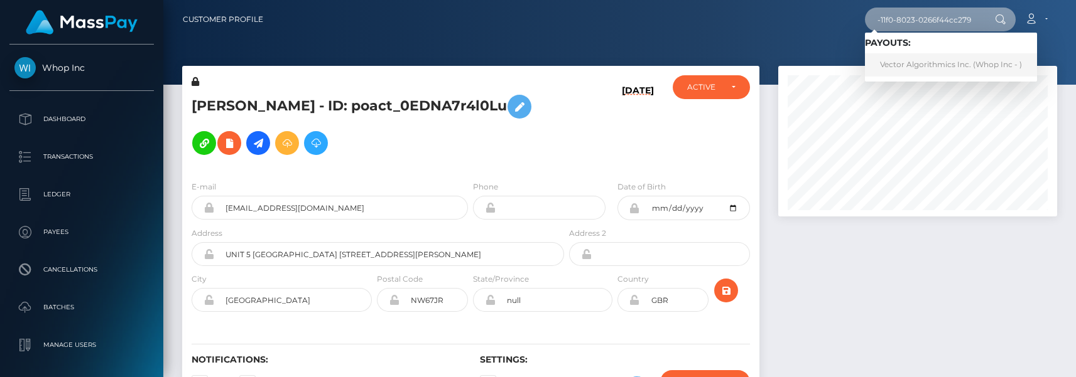
type input "609fca6a-821d-11f0-8023-0266f44cc279"
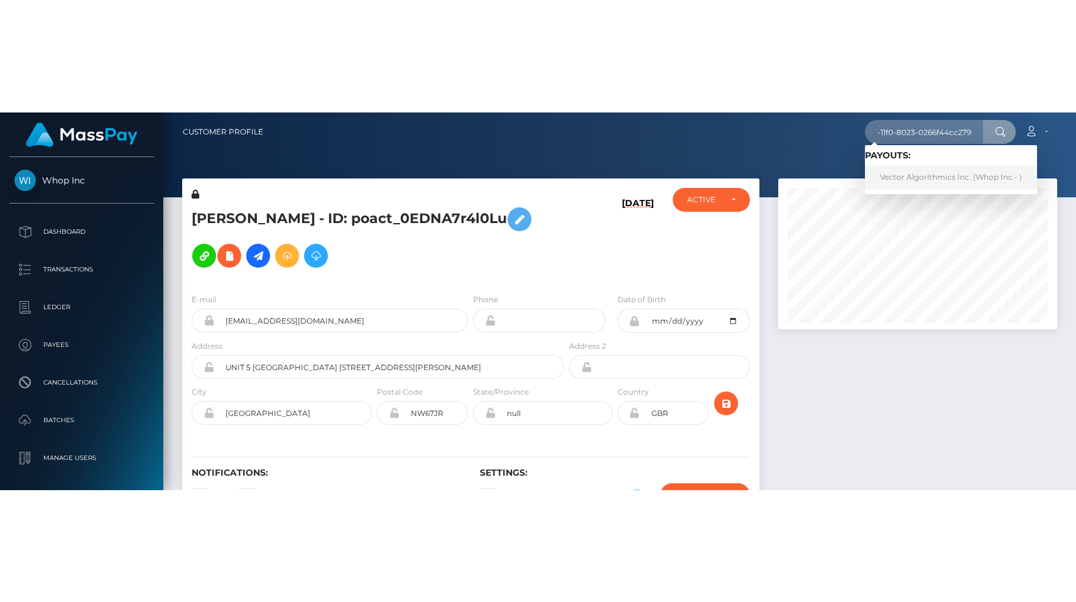
scroll to position [0, 0]
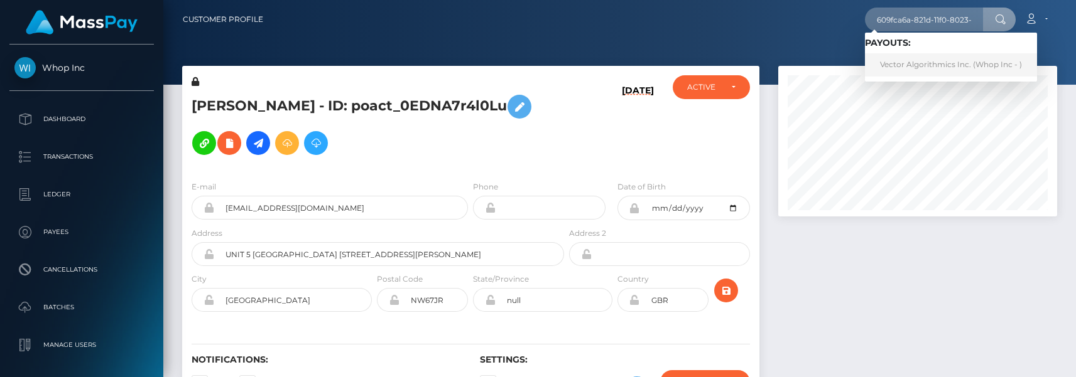
click at [912, 63] on link "Vector Algorithmics Inc. (Whop Inc - )" at bounding box center [951, 64] width 172 height 23
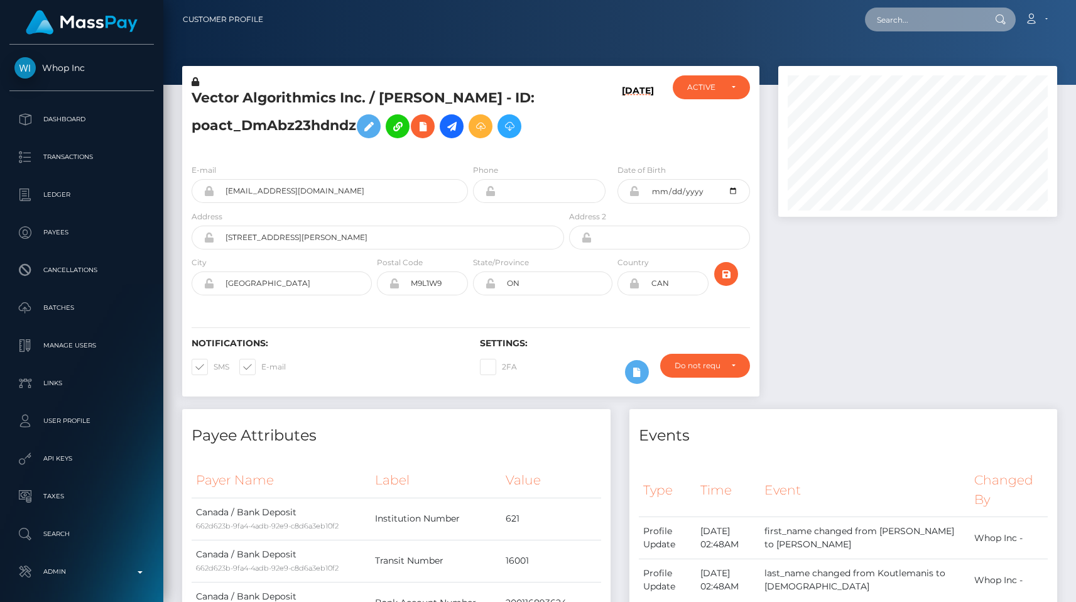
click at [897, 21] on input "text" at bounding box center [924, 20] width 118 height 24
paste input "pout_7We12dnn7G2Ii"
type input "pout_7We12dnn7G2Ii"
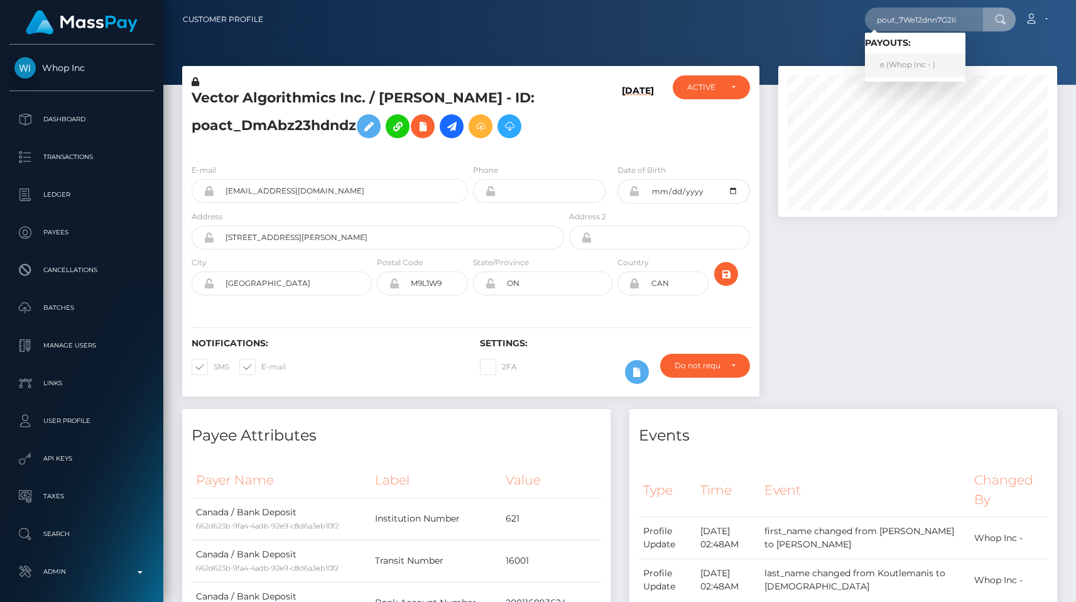
click at [915, 72] on link "e (Whop Inc - )" at bounding box center [915, 64] width 100 height 23
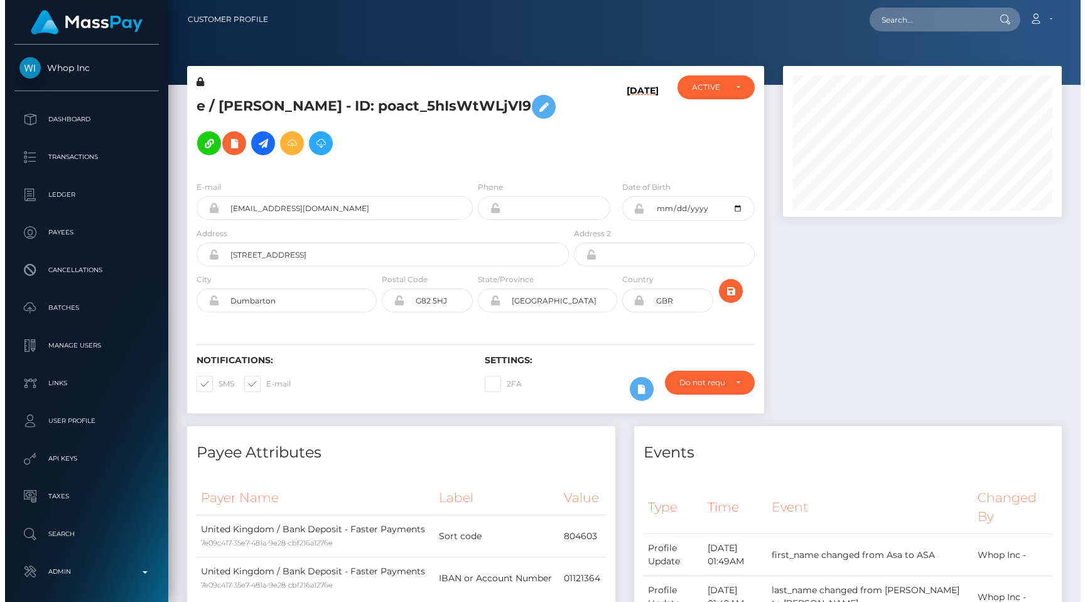
scroll to position [151, 279]
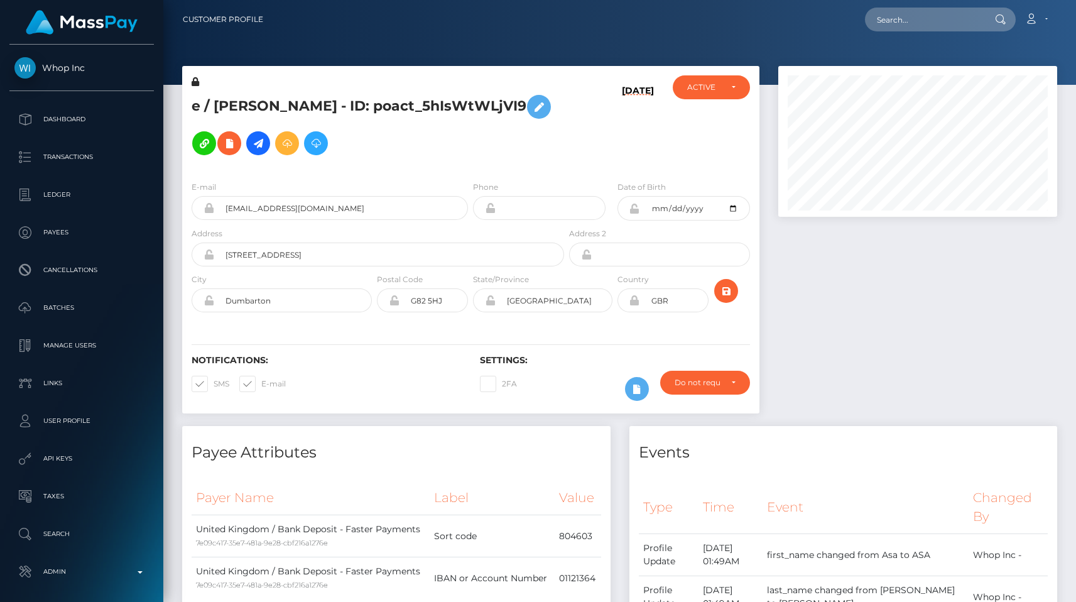
click at [303, 97] on h5 "e / [PERSON_NAME] - ID: poact_5hIsWtWLjVI9" at bounding box center [375, 125] width 366 height 73
click at [527, 119] on button at bounding box center [539, 107] width 24 height 24
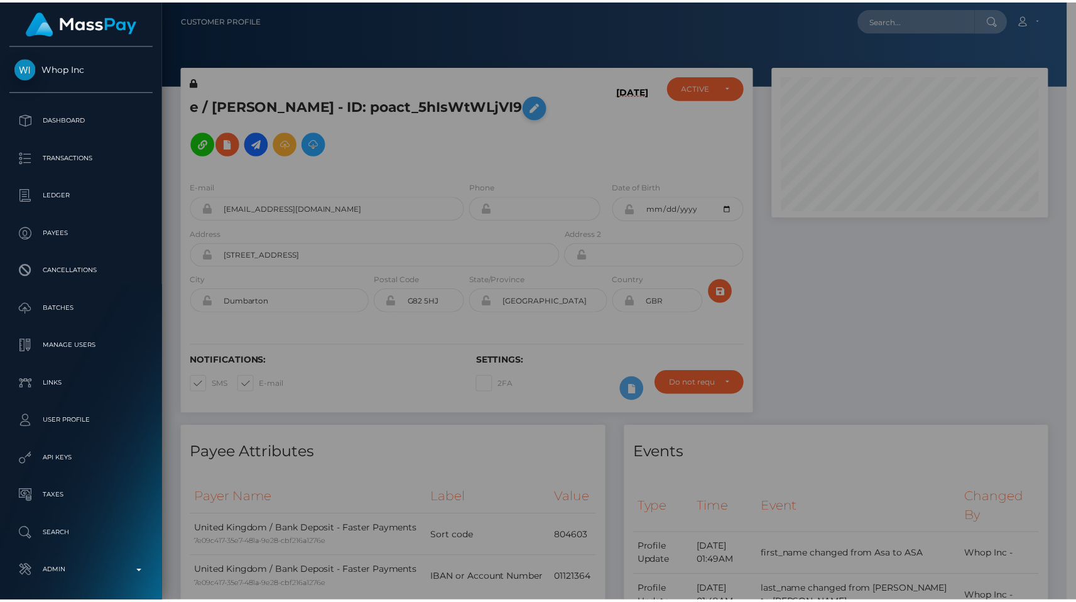
scroll to position [627916, 627787]
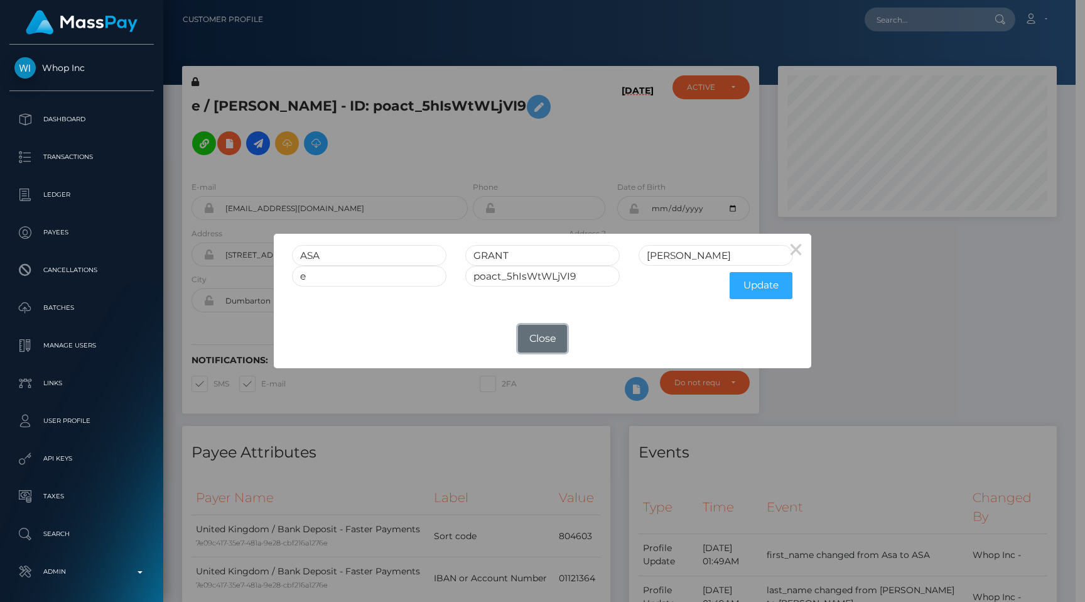
click at [524, 337] on button "Close" at bounding box center [542, 339] width 49 height 28
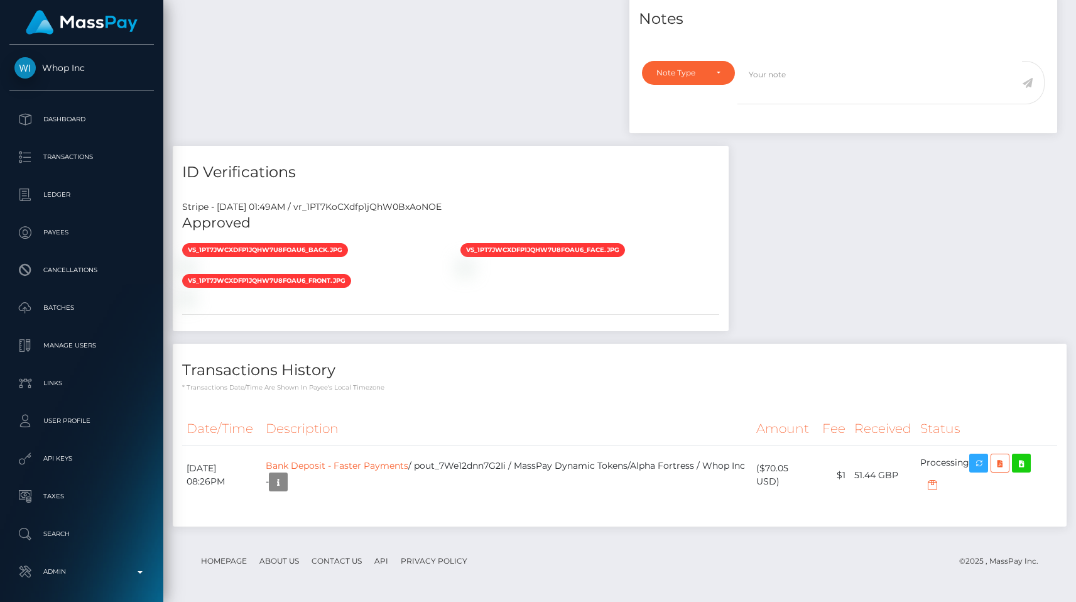
scroll to position [707, 0]
click at [381, 200] on div "Stripe - [DATE] 01:49AM / vr_1PT7KoCXdfp1jQhW0BxAoNOE" at bounding box center [451, 206] width 556 height 13
click at [381, 200] on div "Stripe - July 24, 2025 01:49AM / vr_1PT7KoCXdfp1jQhW0BxAoNOE" at bounding box center [451, 206] width 556 height 13
copy div "vr_1PT7KoCXdfp1jQhW0BxAoNOE"
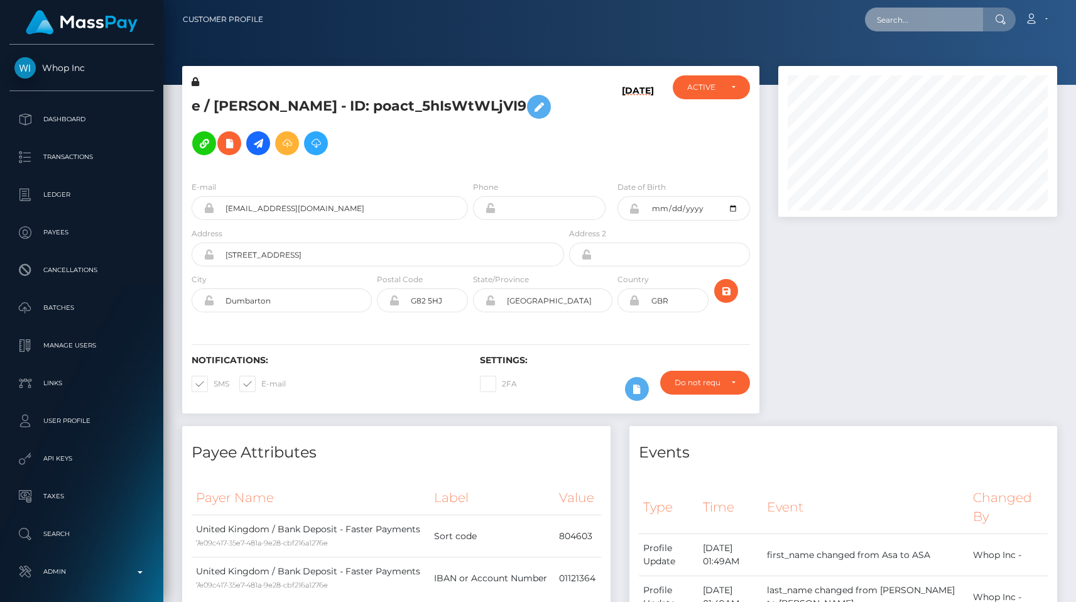
click at [899, 8] on input "text" at bounding box center [924, 20] width 118 height 24
paste input "pout_Isb5432QmMIHU"
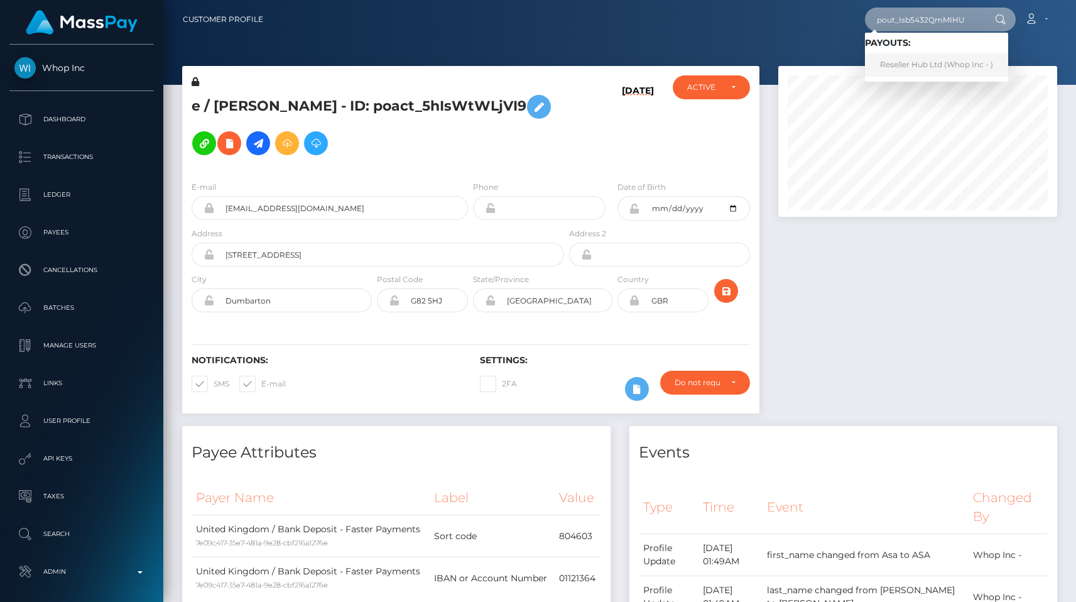
type input "pout_Isb5432QmMIHU"
click at [909, 62] on link "Reseller Hub Ltd (Whop Inc - )" at bounding box center [936, 64] width 143 height 23
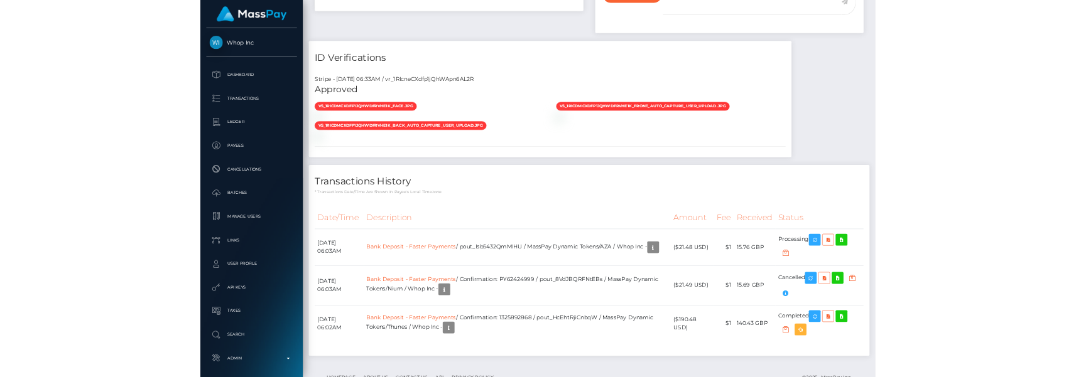
scroll to position [151, 279]
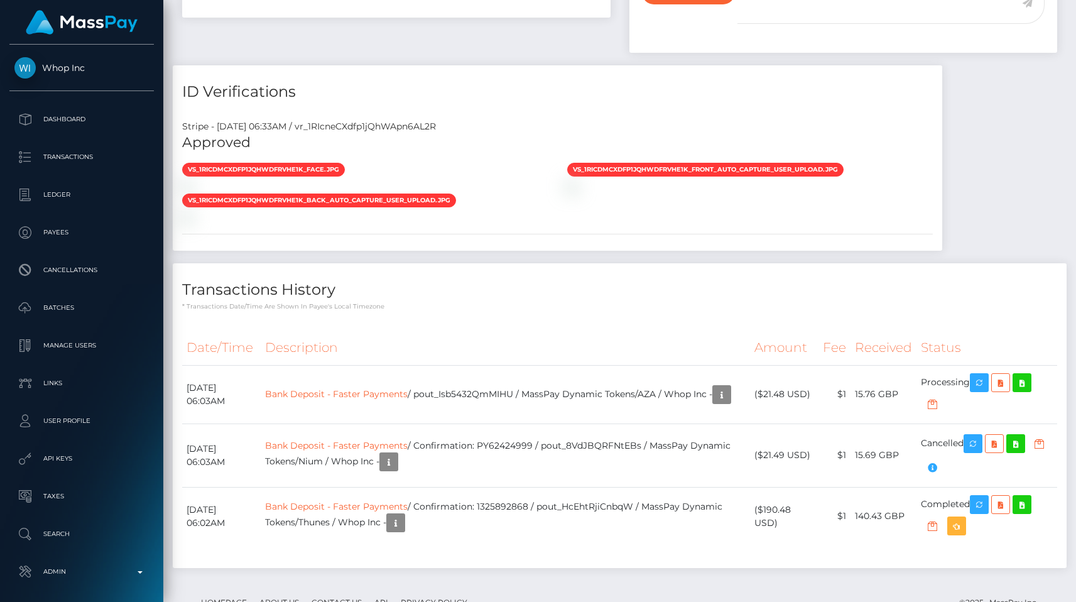
click at [541, 516] on div "Date/Time Description Amount Fee Received Status" at bounding box center [619, 445] width 875 height 231
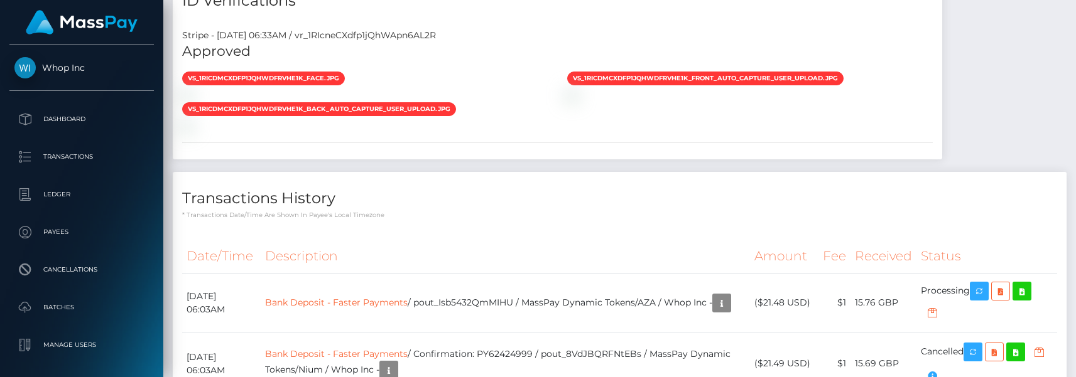
scroll to position [859, 0]
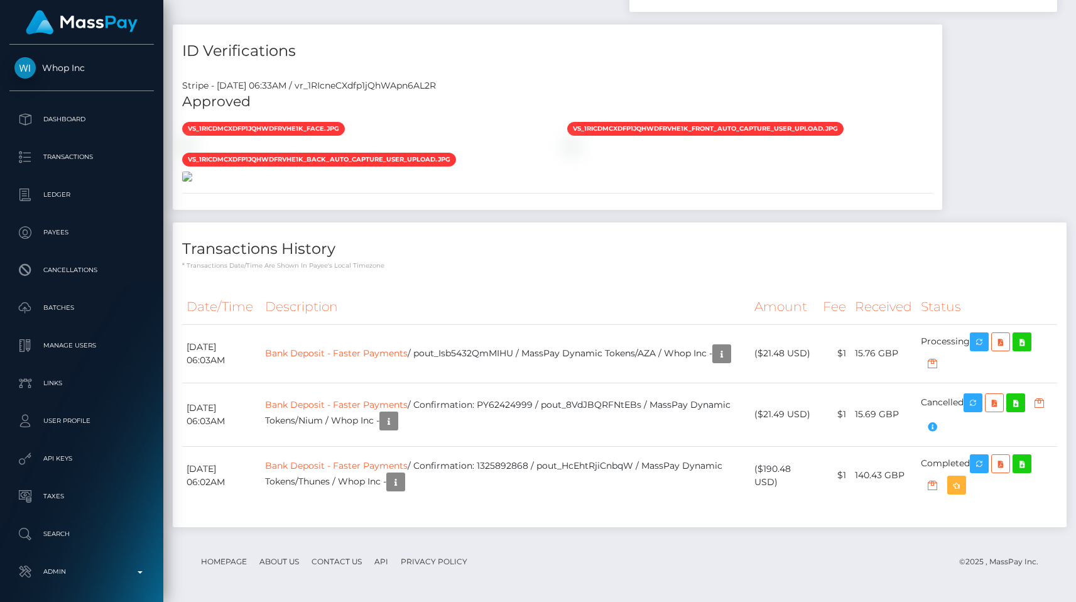
scroll to position [1136, 0]
click at [569, 260] on h4 "Transactions History" at bounding box center [619, 249] width 875 height 22
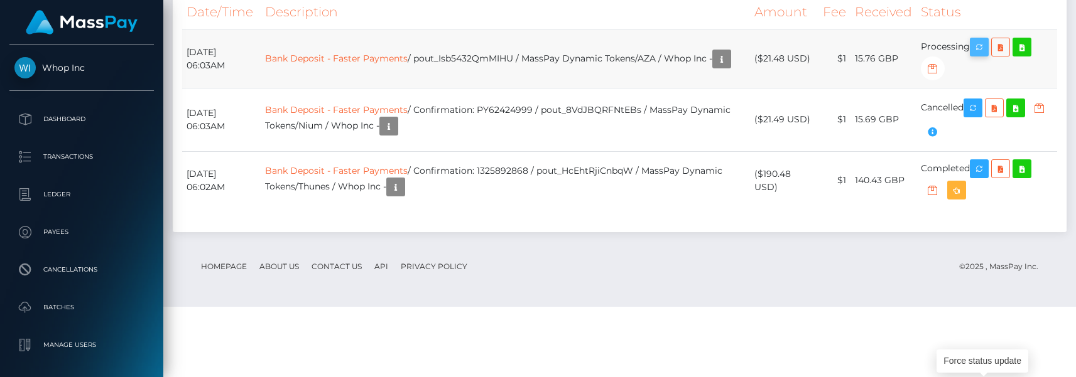
click at [979, 55] on icon "button" at bounding box center [979, 48] width 15 height 16
